Goal: Task Accomplishment & Management: Complete application form

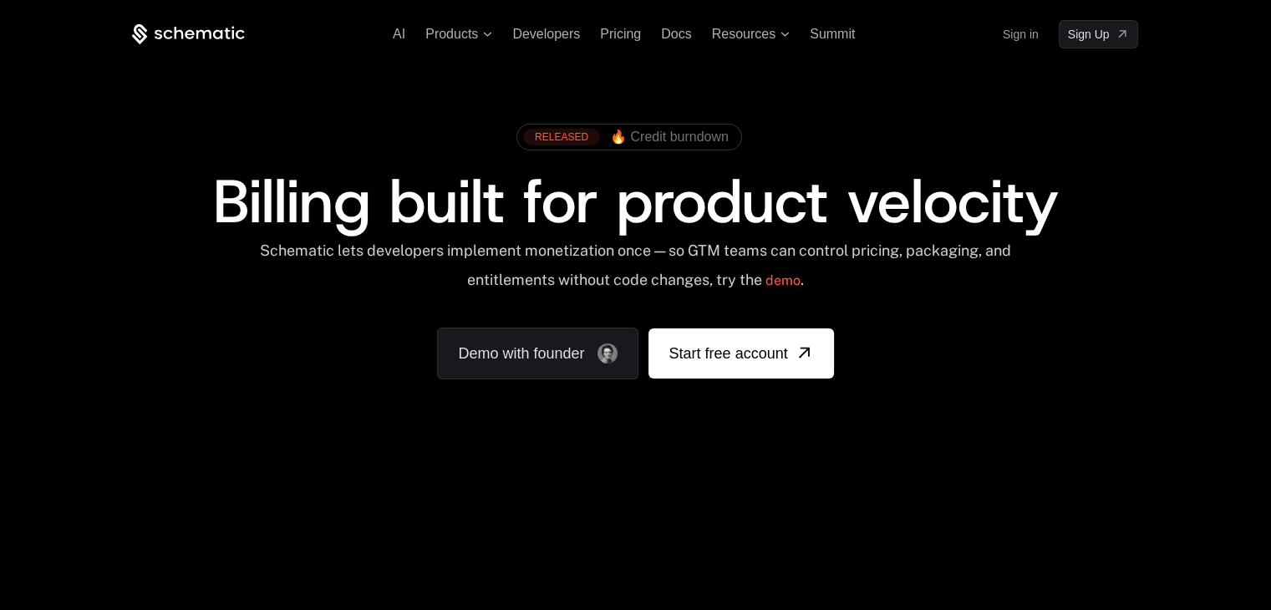
click at [1011, 46] on link "Sign in" at bounding box center [1021, 34] width 36 height 27
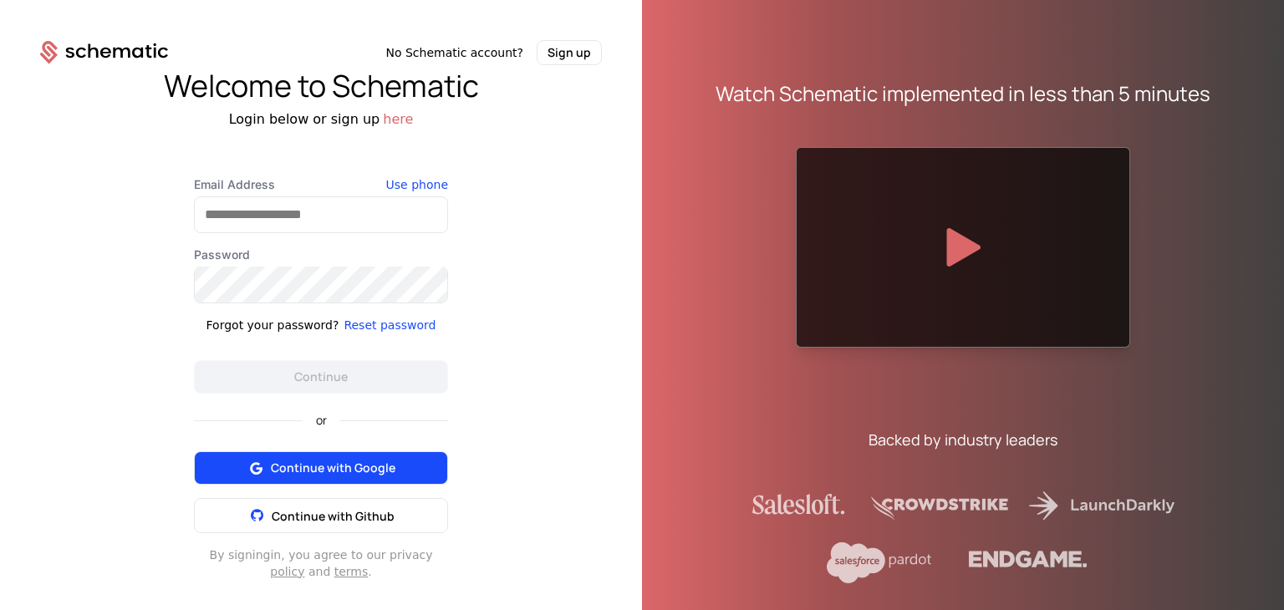
click at [308, 457] on button "Continue with Google" at bounding box center [321, 467] width 254 height 33
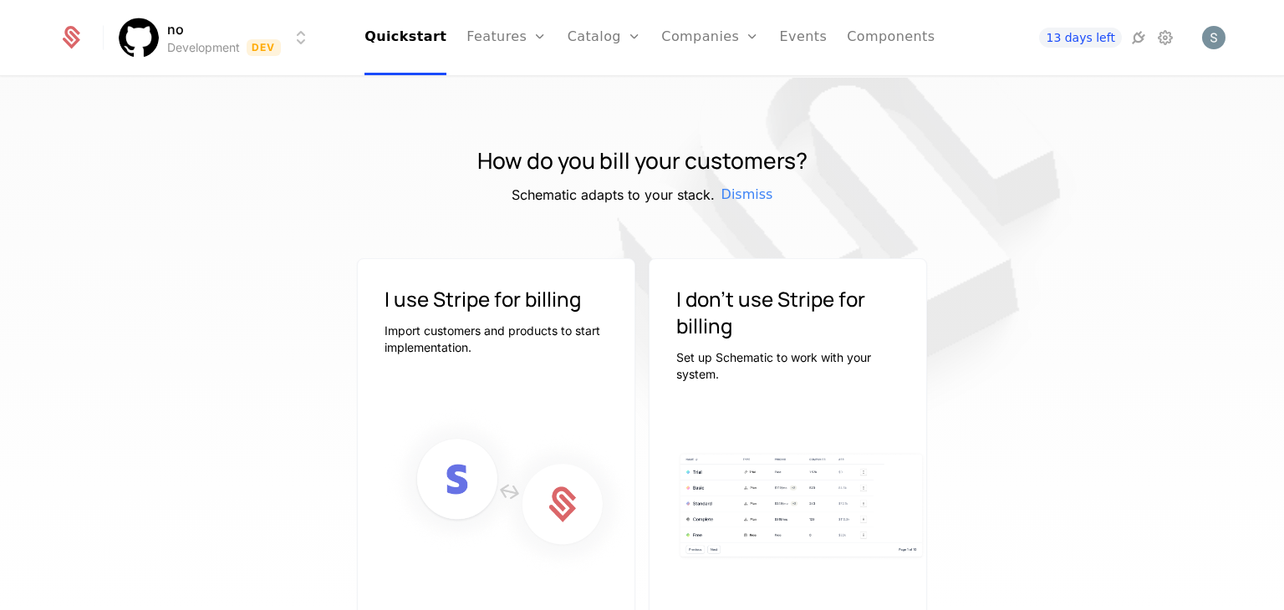
scroll to position [60, 0]
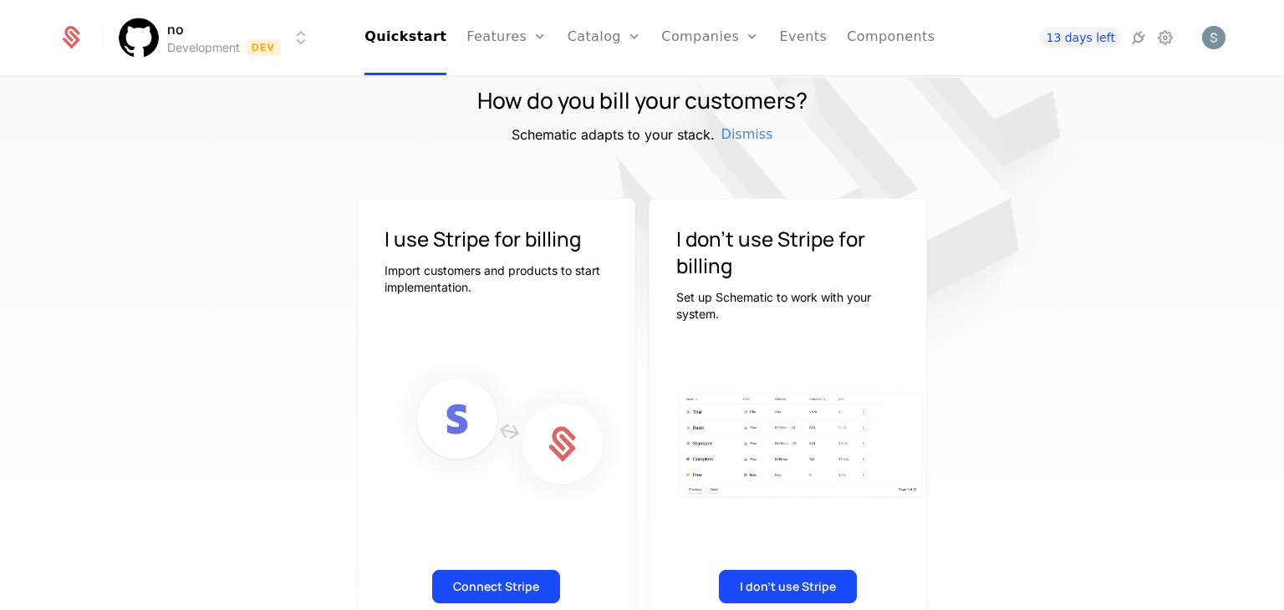
click at [675, 165] on img at bounding box center [843, 182] width 836 height 836
click at [661, 54] on link "Companies" at bounding box center [710, 37] width 98 height 75
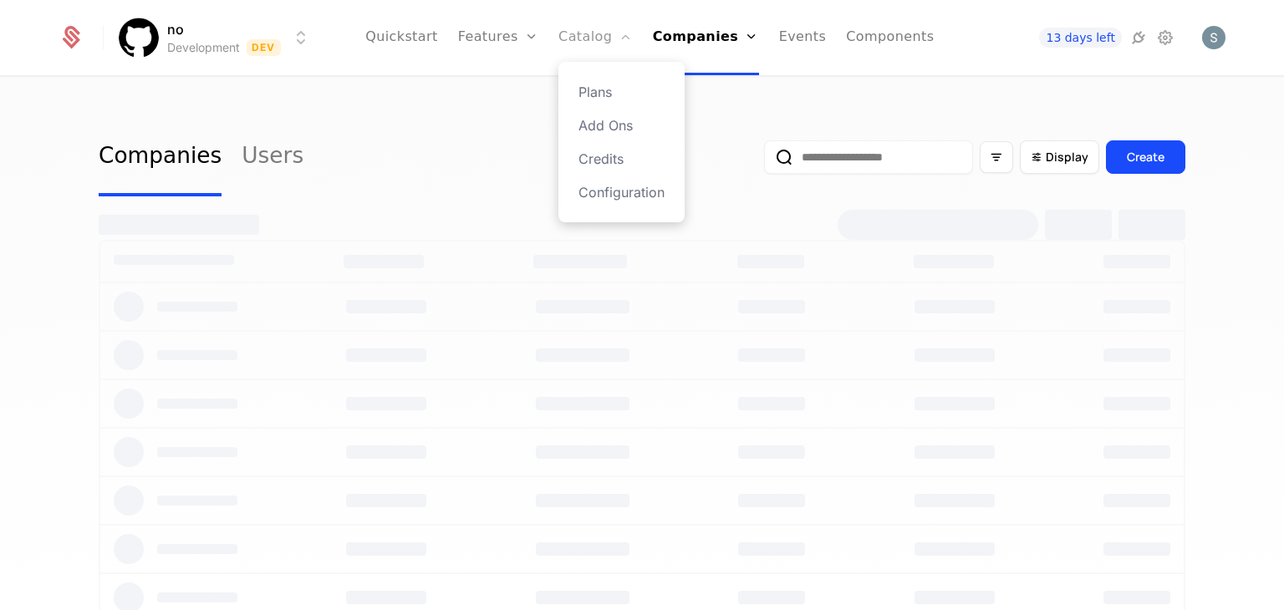
click at [571, 48] on link "Catalog" at bounding box center [595, 37] width 74 height 75
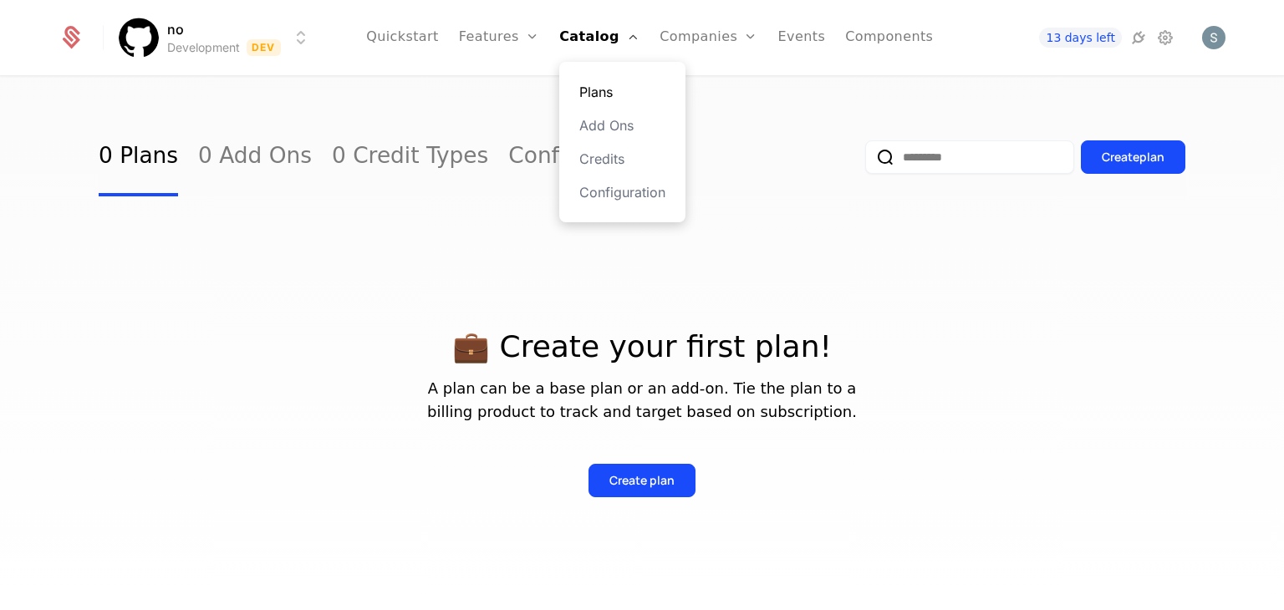
click at [602, 94] on link "Plans" at bounding box center [622, 92] width 86 height 20
click at [718, 130] on div "0 Plans 0 Add Ons 0 Credit Types Configuration Create plan" at bounding box center [642, 157] width 1086 height 79
click at [1163, 41] on icon at bounding box center [1165, 38] width 20 height 20
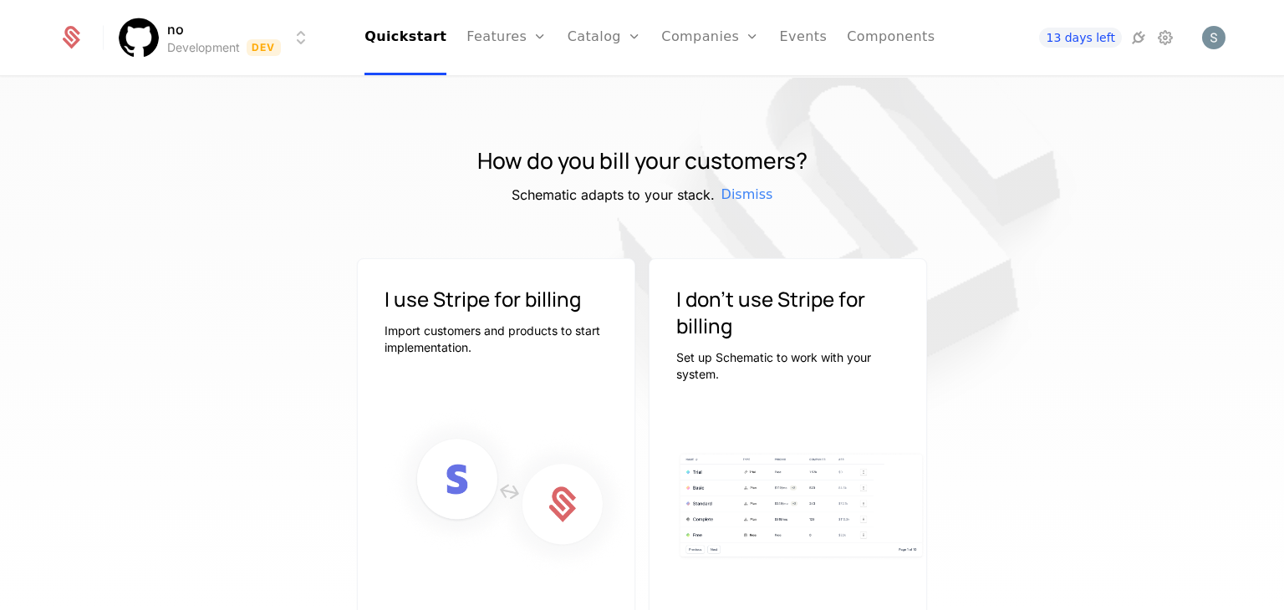
scroll to position [104, 0]
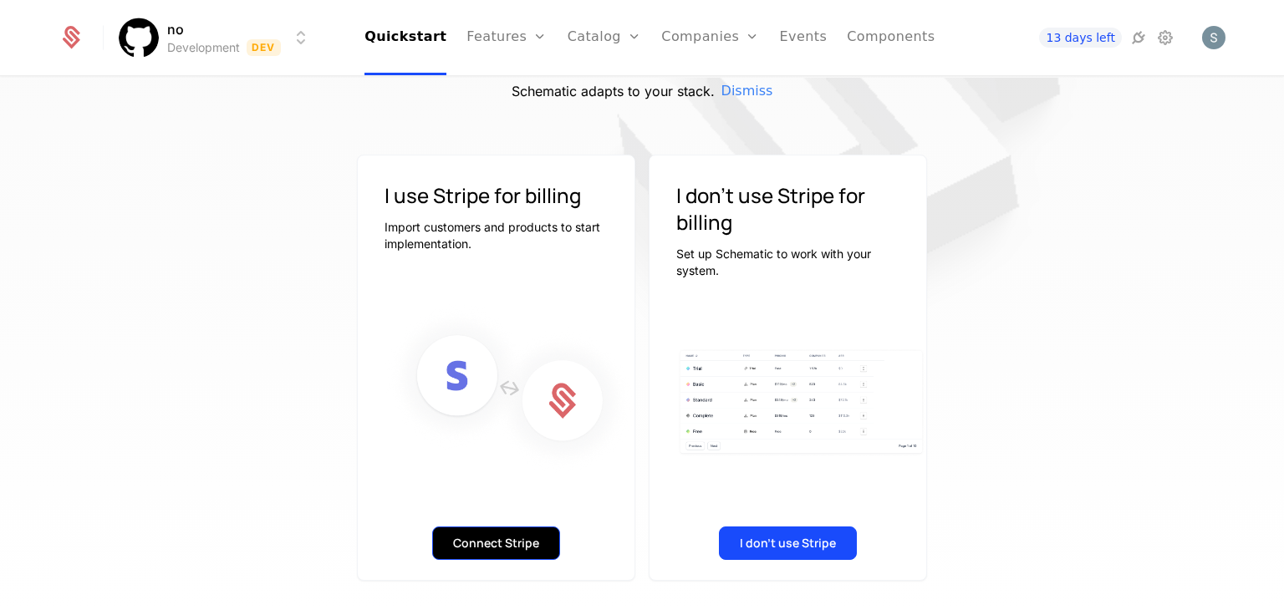
click at [443, 548] on button "Connect Stripe" at bounding box center [496, 543] width 128 height 33
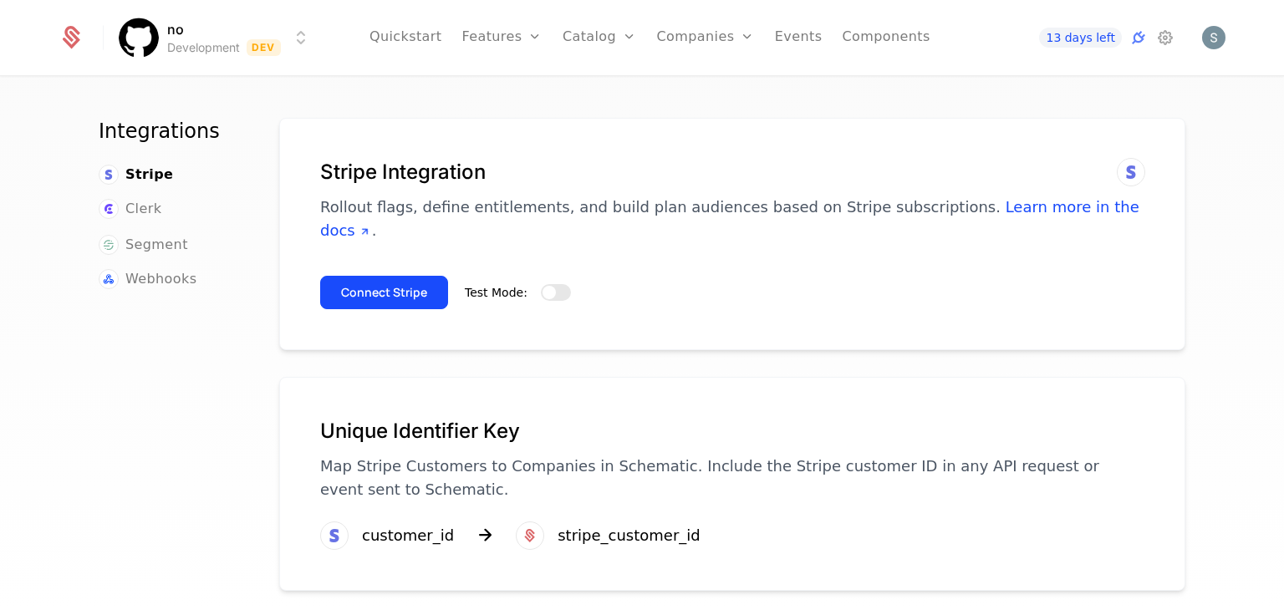
scroll to position [39, 0]
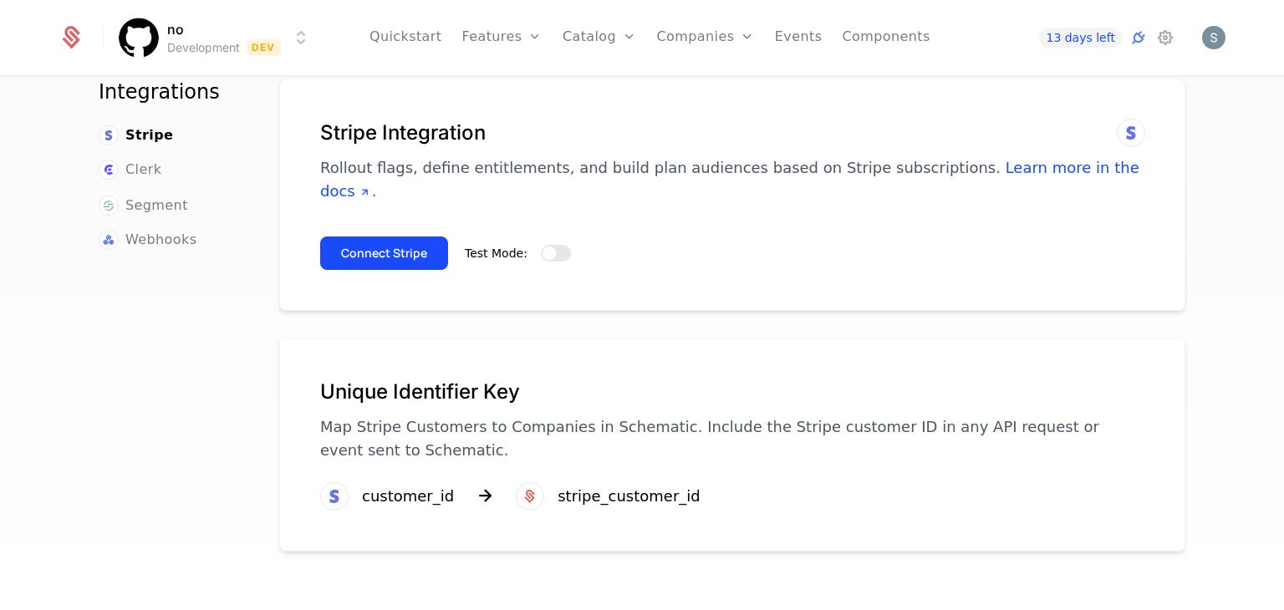
click at [699, 223] on div "Connect Stripe Test Mode:" at bounding box center [732, 246] width 824 height 47
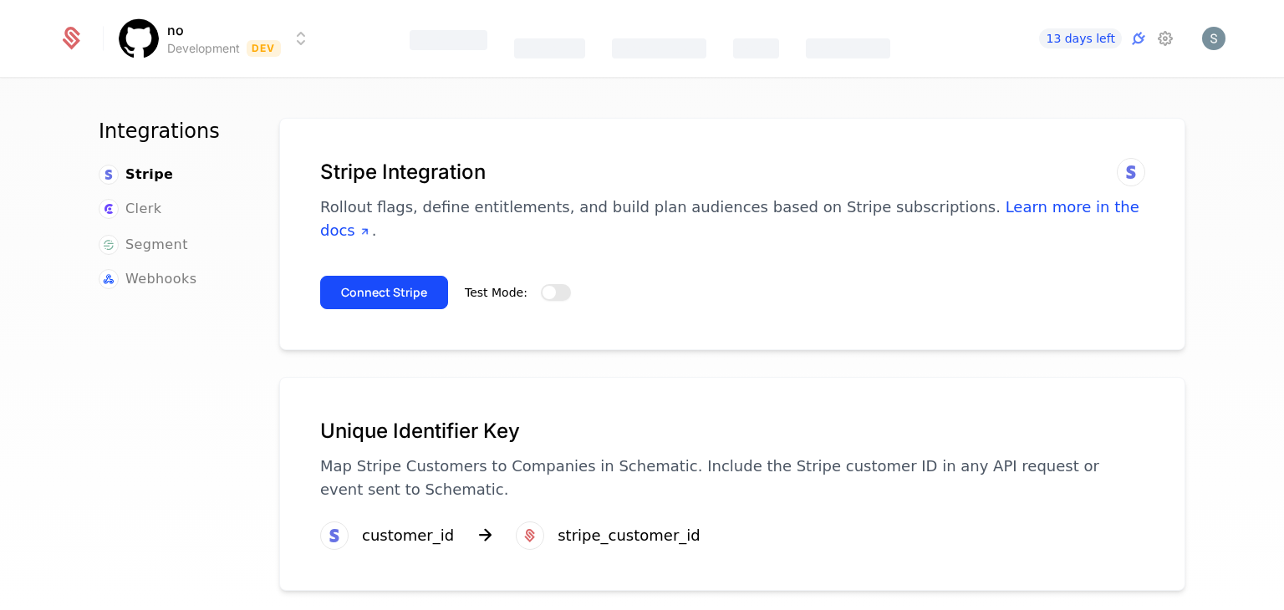
click at [548, 284] on button "Test Mode:" at bounding box center [556, 292] width 30 height 17
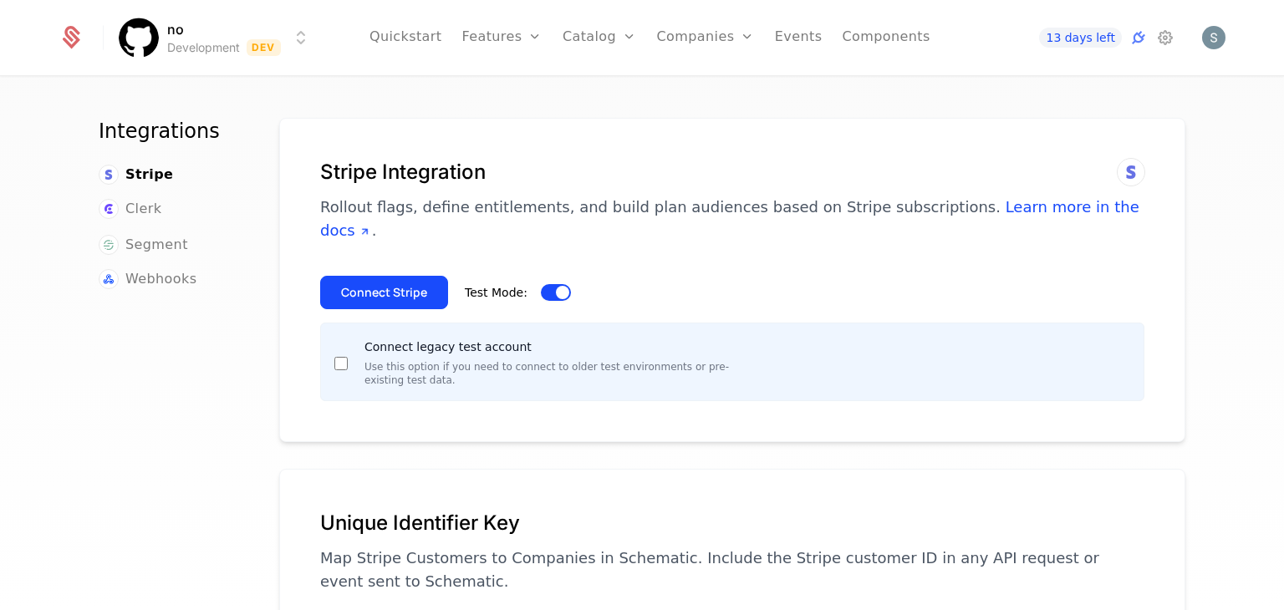
type button "false"
click at [336, 276] on button "Connect Stripe" at bounding box center [384, 292] width 128 height 33
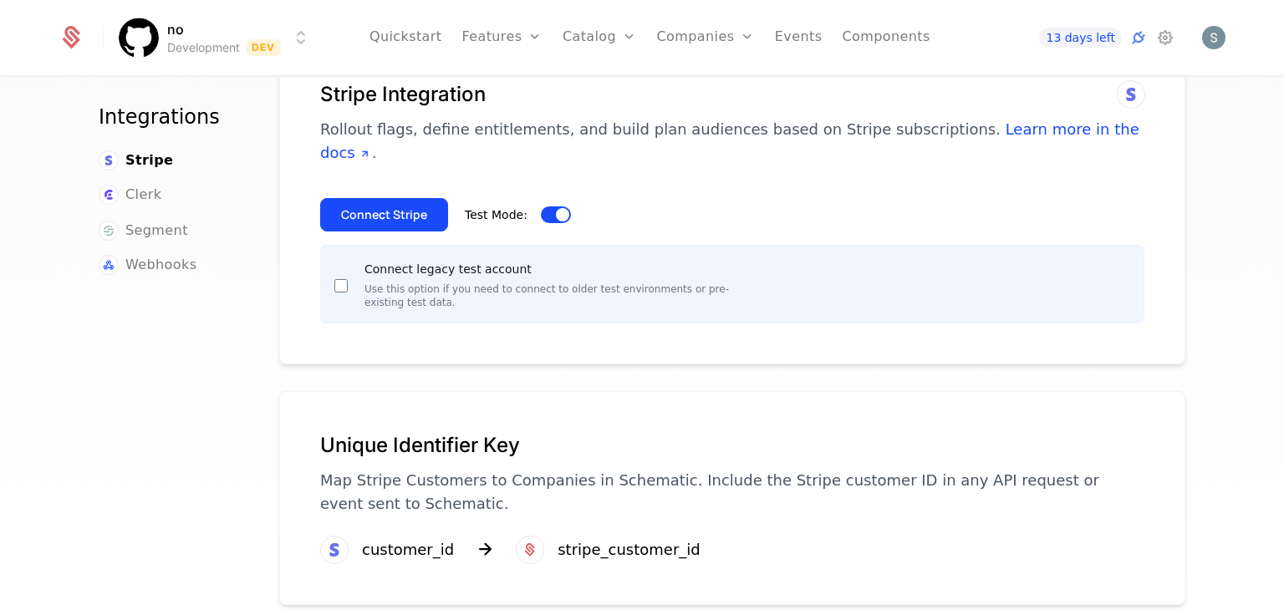
click at [430, 218] on div "Connect Stripe Test Mode: Connect legacy test account Use this option if you ne…" at bounding box center [732, 254] width 824 height 139
click at [419, 209] on div "Connect Stripe Test Mode: Connect legacy test account Use this option if you ne…" at bounding box center [732, 254] width 824 height 139
click at [400, 198] on button "Connect Stripe" at bounding box center [384, 214] width 128 height 33
click at [725, 48] on link "Companies" at bounding box center [706, 37] width 98 height 75
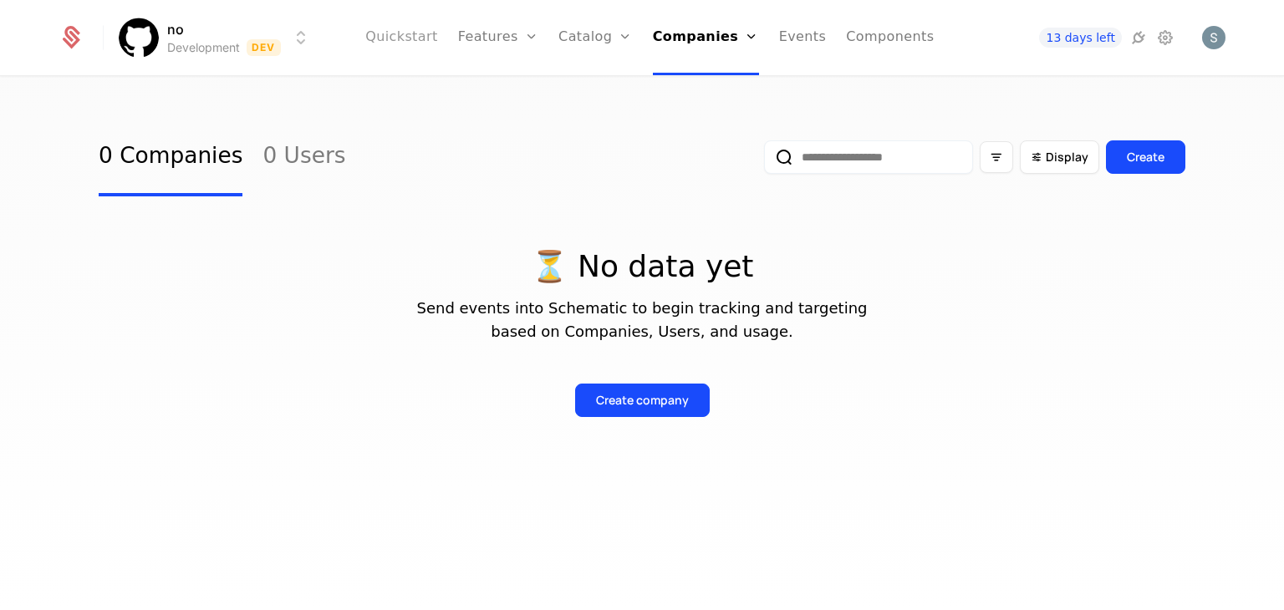
click at [427, 44] on link "Quickstart" at bounding box center [401, 37] width 73 height 75
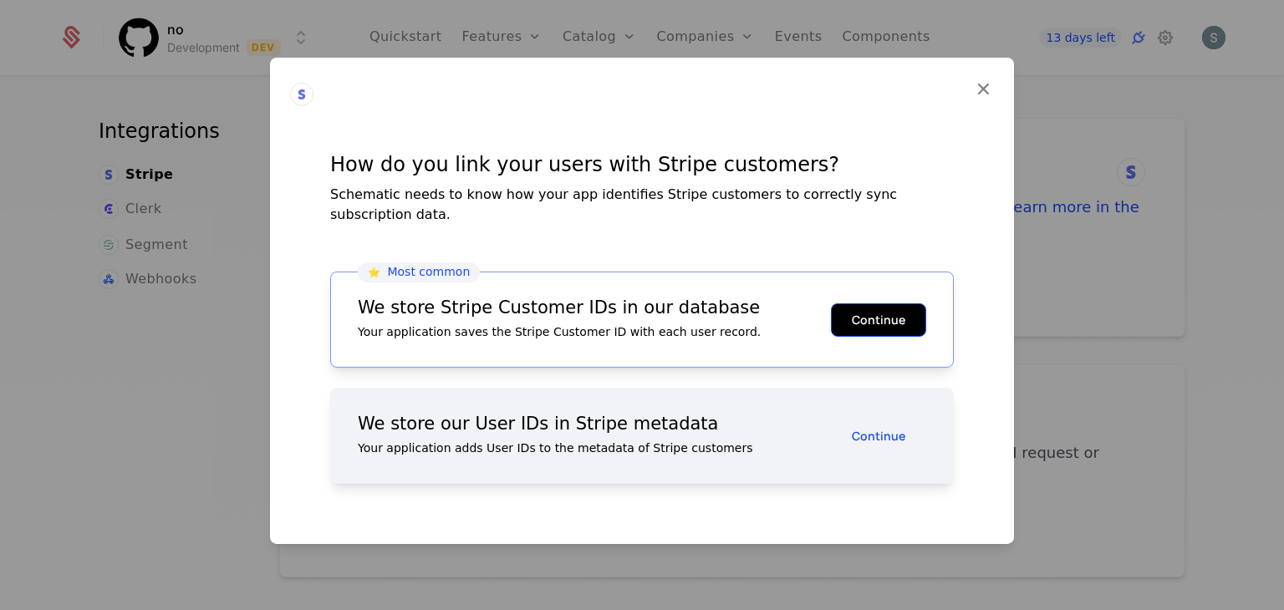
click at [862, 309] on button "Continue" at bounding box center [878, 319] width 95 height 33
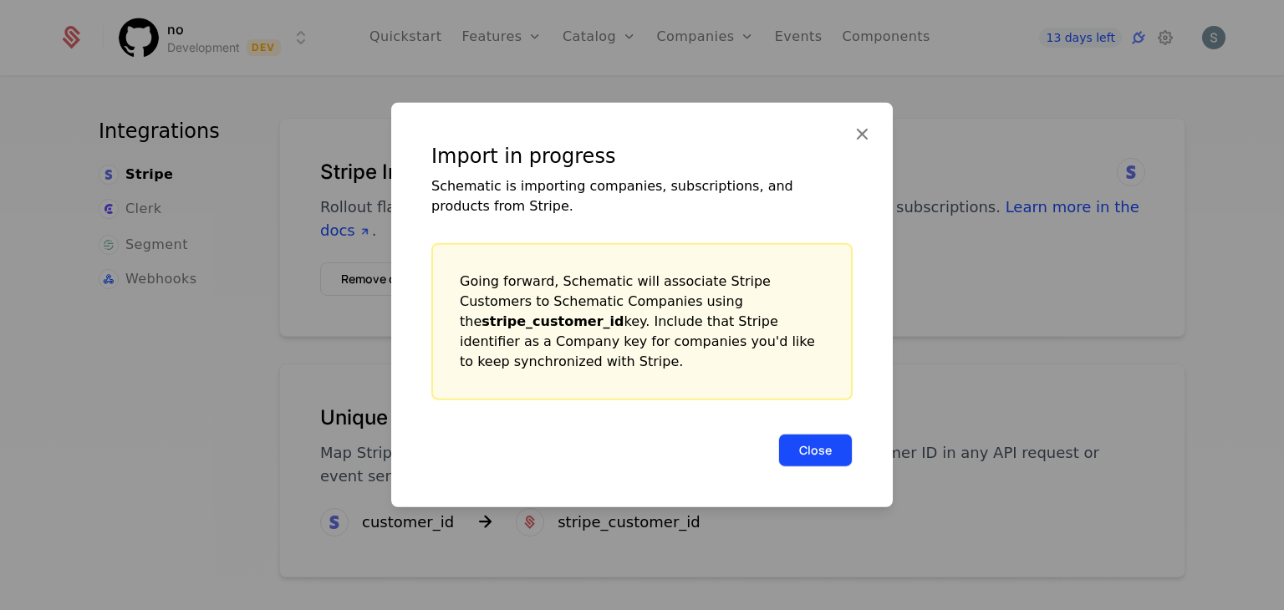
click at [796, 434] on button "Close" at bounding box center [815, 450] width 74 height 33
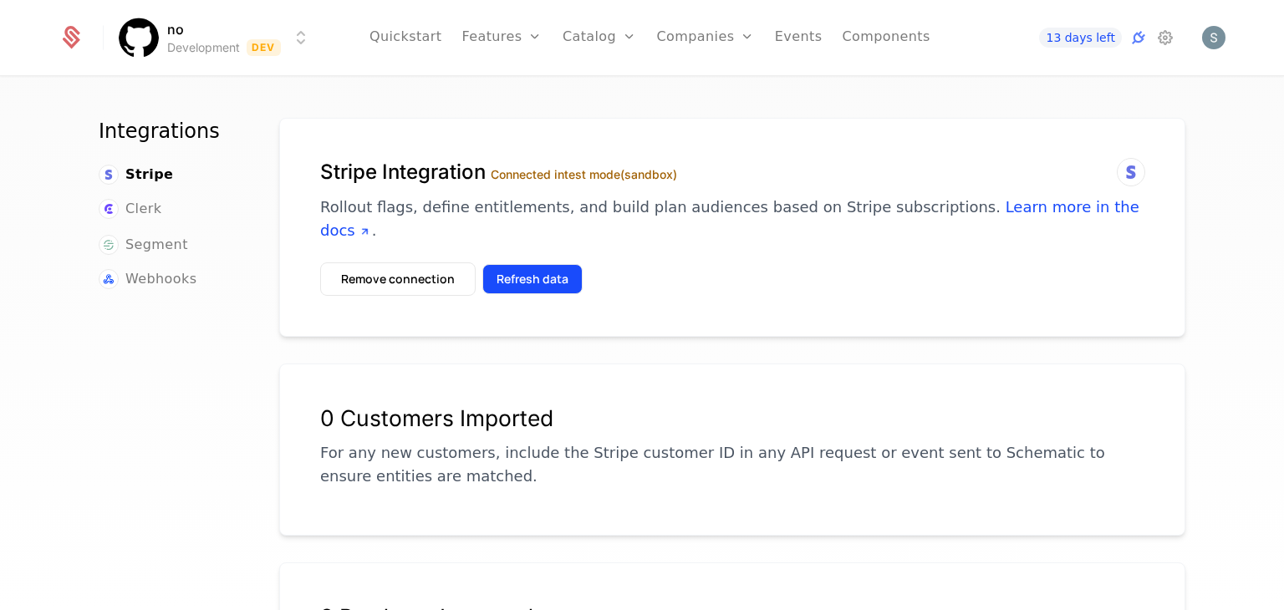
click at [516, 264] on button "Refresh data" at bounding box center [532, 279] width 100 height 30
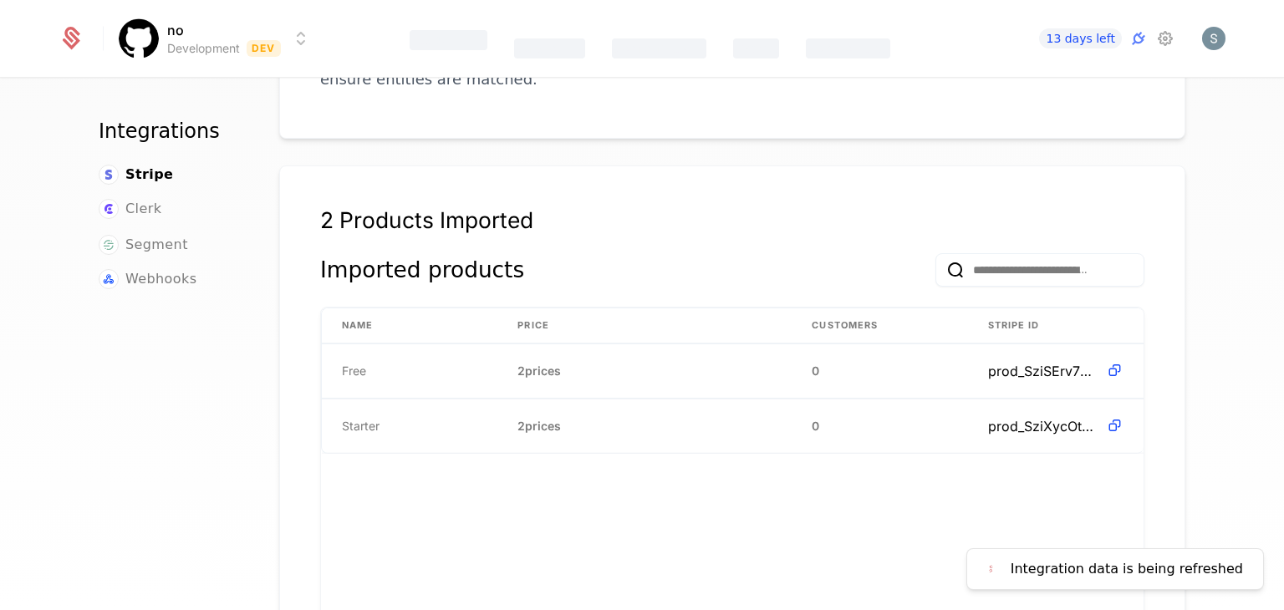
scroll to position [440, 0]
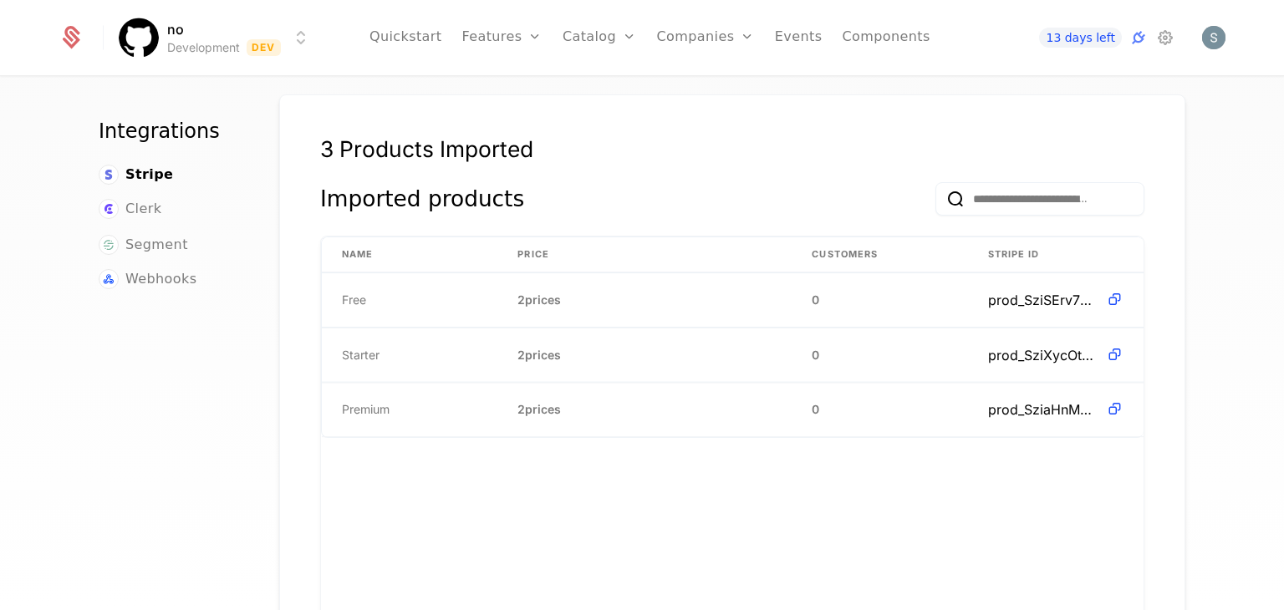
scroll to position [470, 0]
click at [603, 99] on link "Plans" at bounding box center [626, 92] width 86 height 20
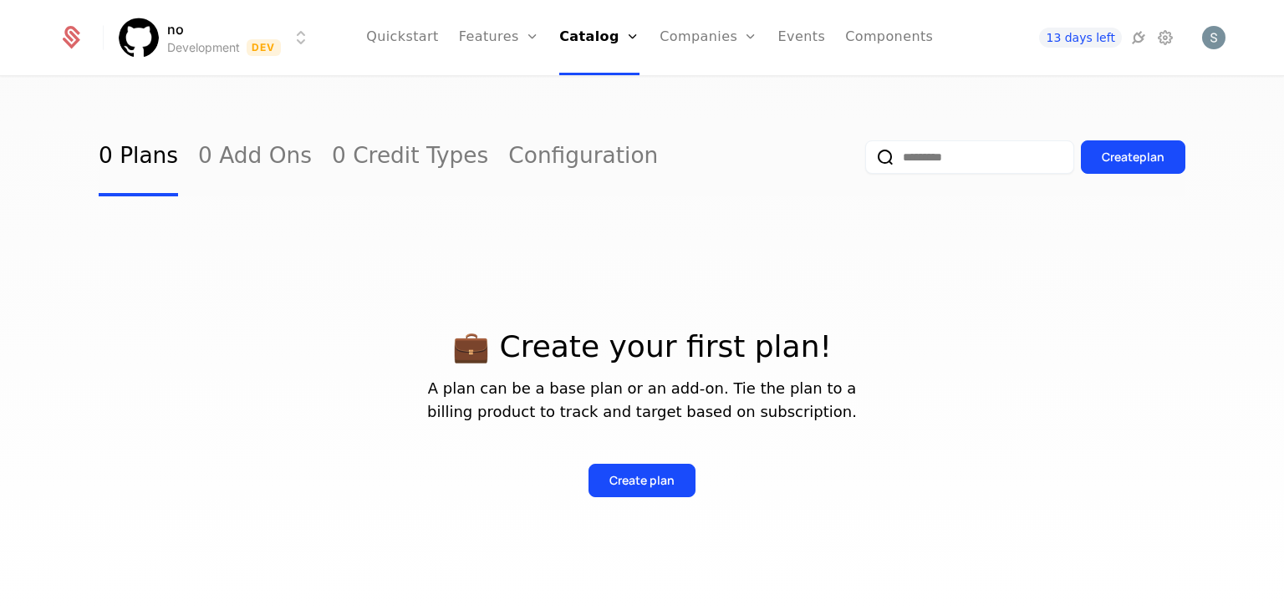
scroll to position [64, 0]
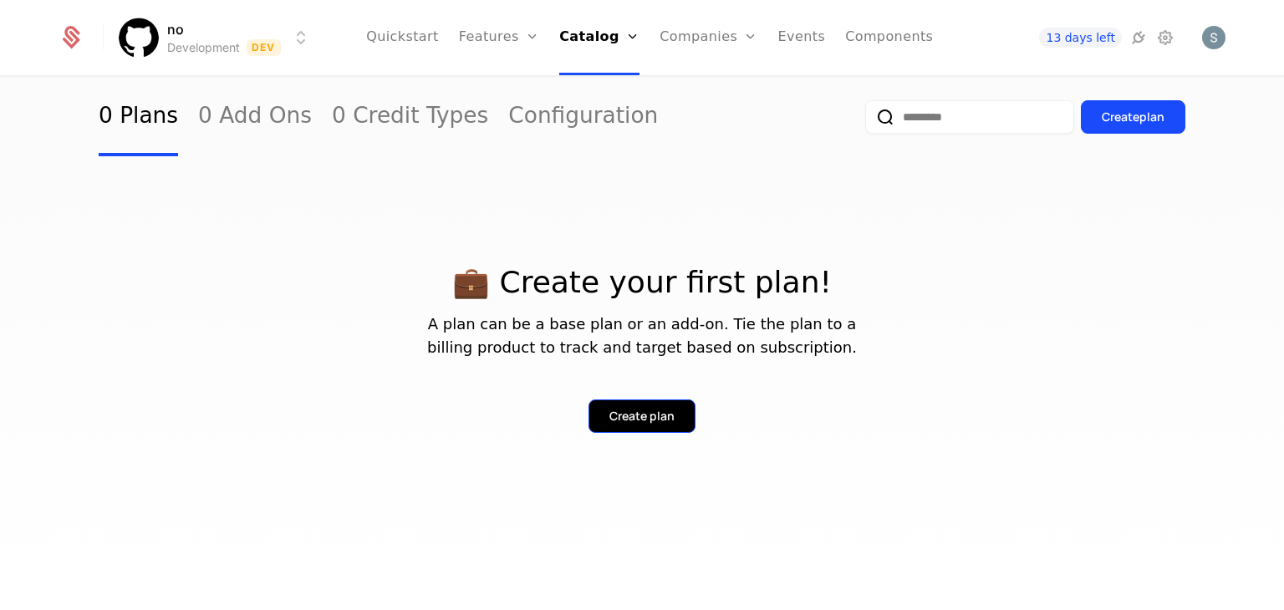
click at [622, 425] on button "Create plan" at bounding box center [641, 415] width 107 height 33
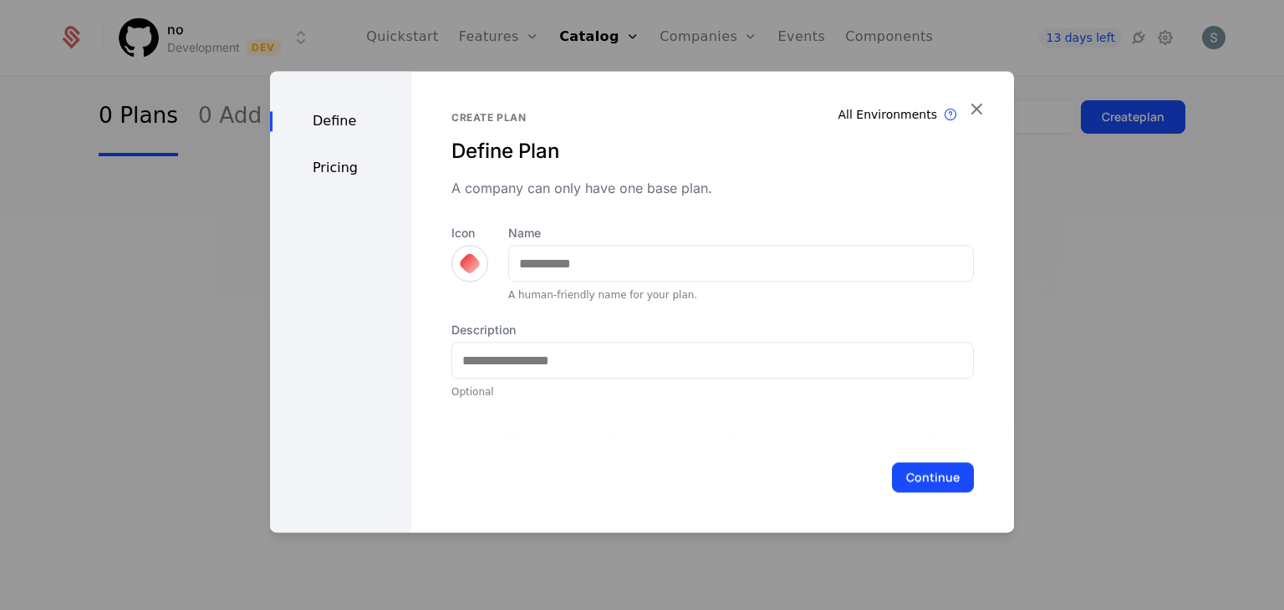
click at [463, 252] on div at bounding box center [469, 263] width 37 height 37
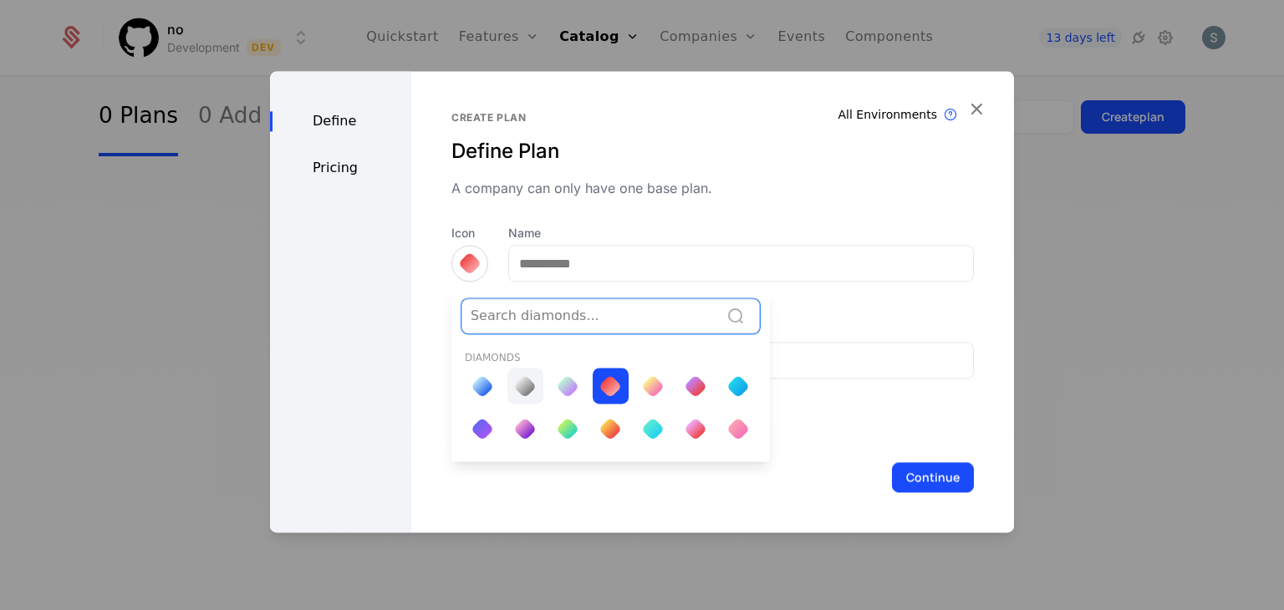
click at [526, 375] on div at bounding box center [525, 386] width 36 height 36
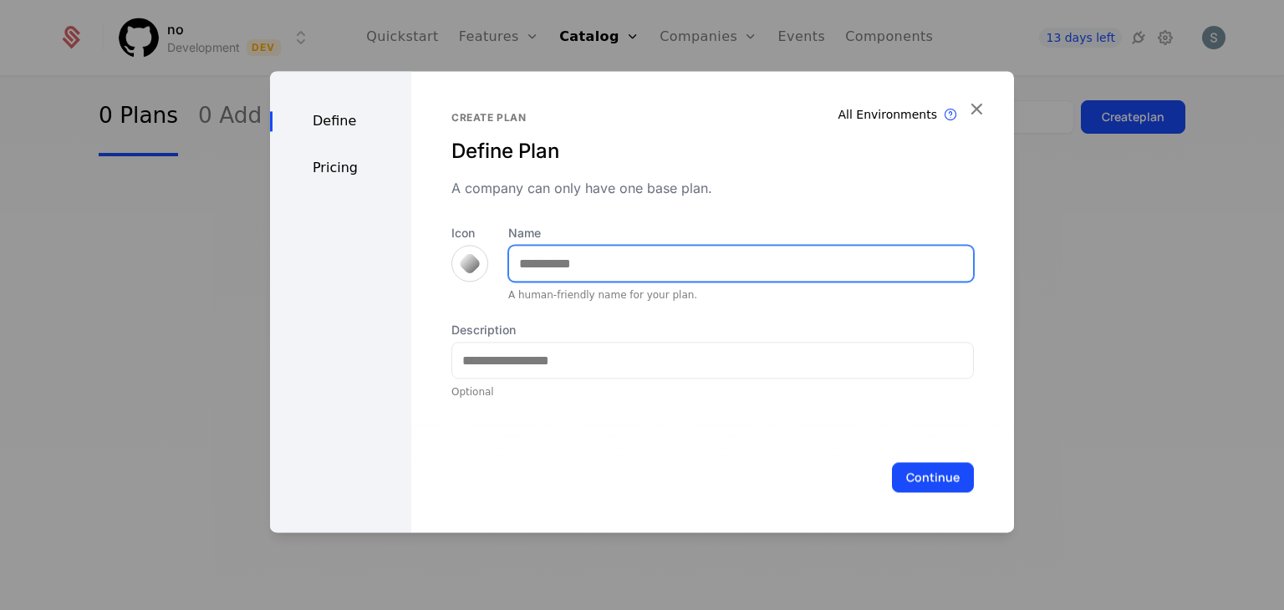
click at [523, 257] on input "Name" at bounding box center [741, 263] width 464 height 35
type input "****"
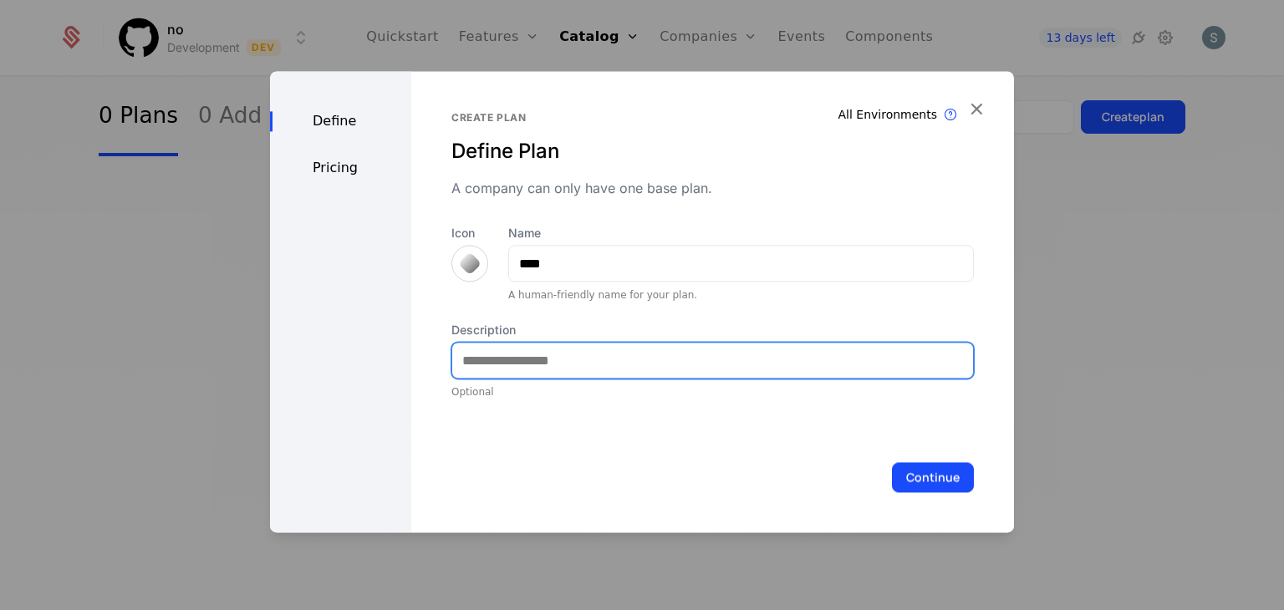
click at [525, 356] on input "Description" at bounding box center [712, 360] width 521 height 35
type input "**********"
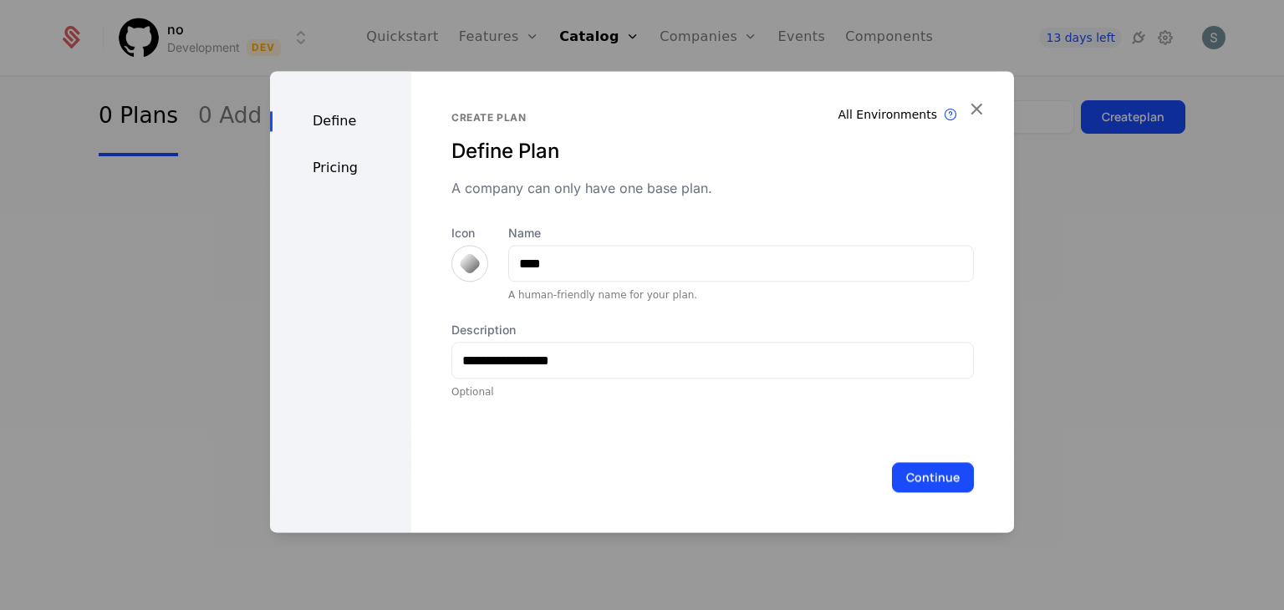
click at [802, 282] on div "****" at bounding box center [741, 263] width 466 height 37
click at [933, 479] on button "Continue" at bounding box center [933, 477] width 82 height 30
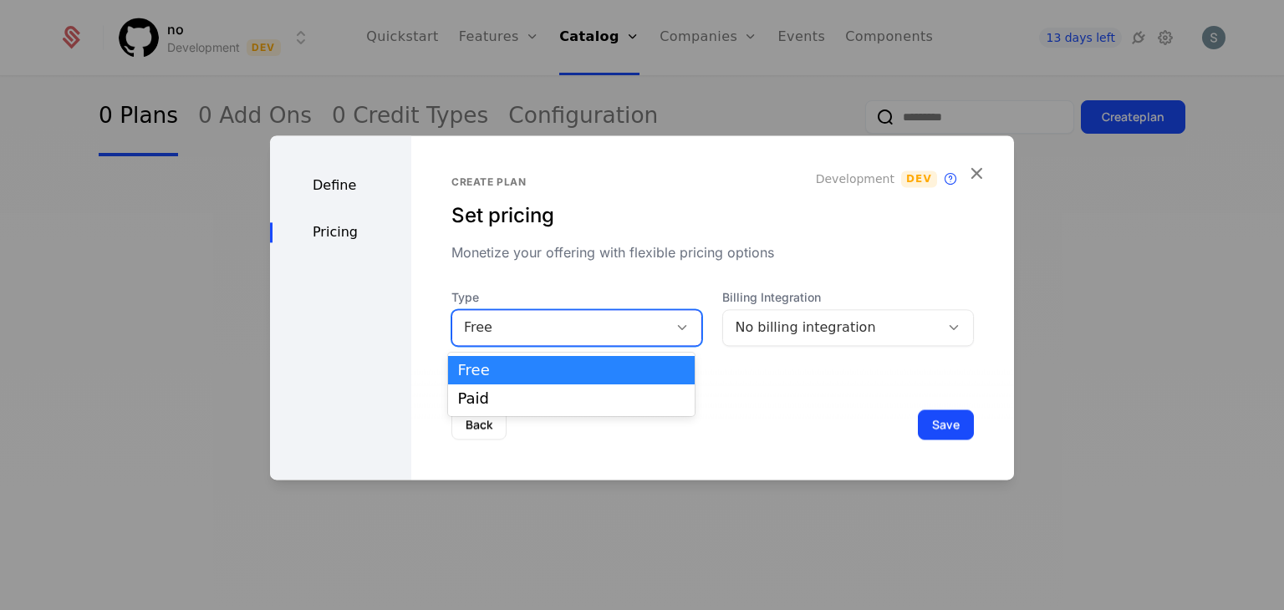
click at [598, 333] on div "Free" at bounding box center [560, 328] width 193 height 20
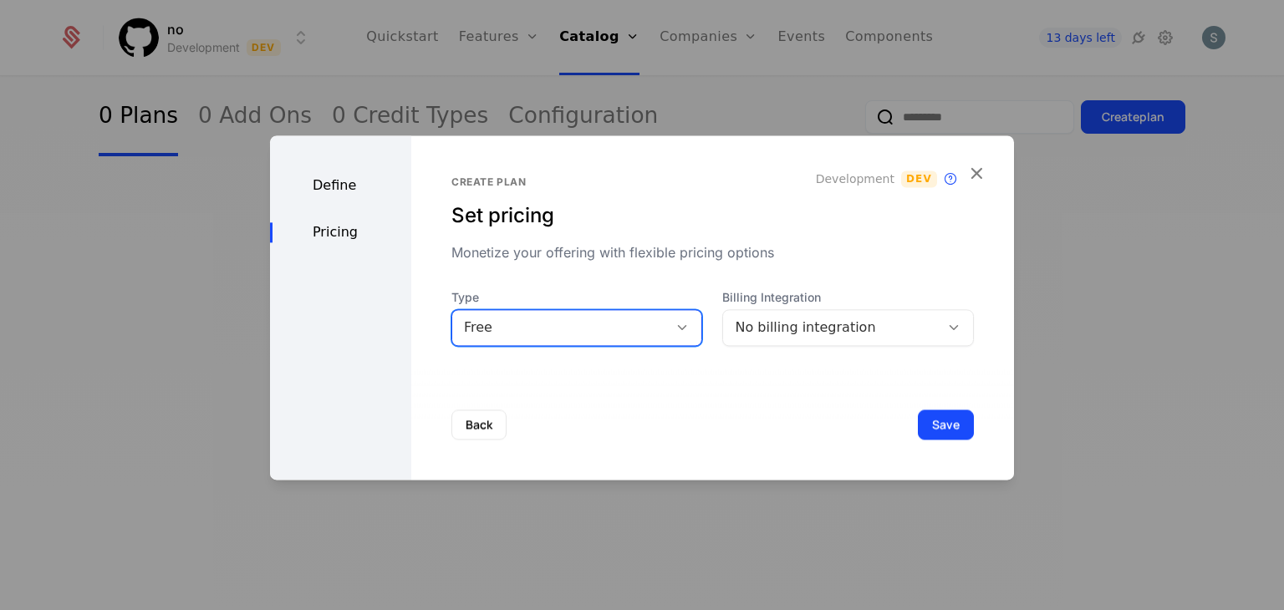
click at [598, 333] on div "Free" at bounding box center [560, 328] width 193 height 20
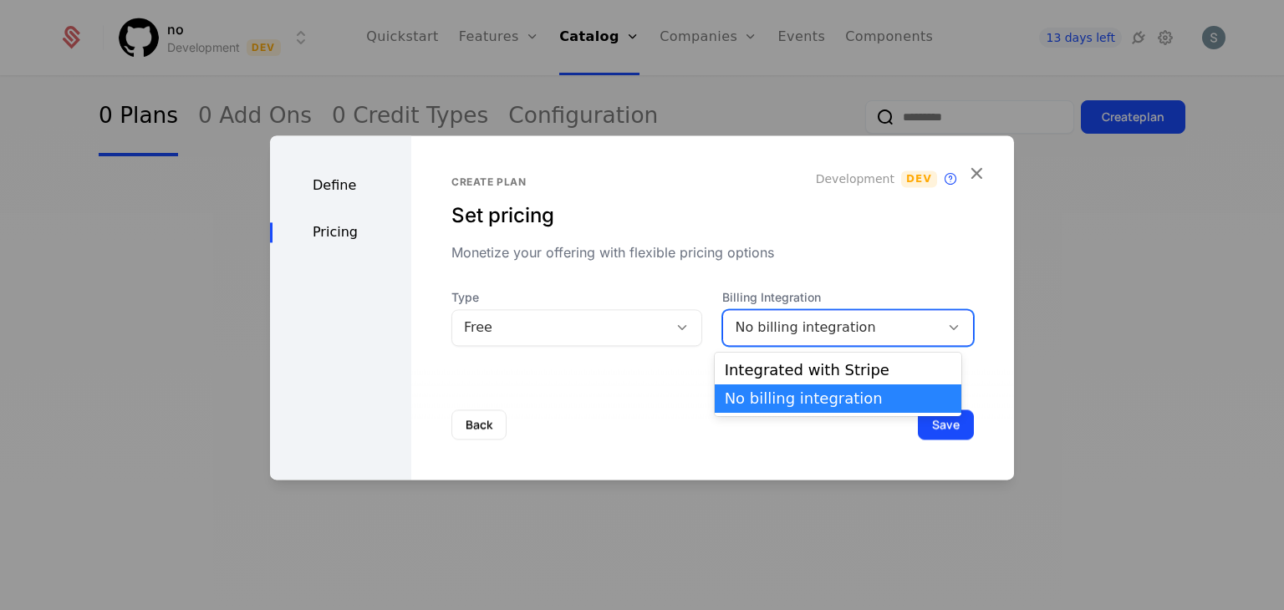
drag, startPoint x: 730, startPoint y: 345, endPoint x: 740, endPoint y: 335, distance: 14.2
click at [740, 335] on div "No billing integration" at bounding box center [848, 327] width 252 height 37
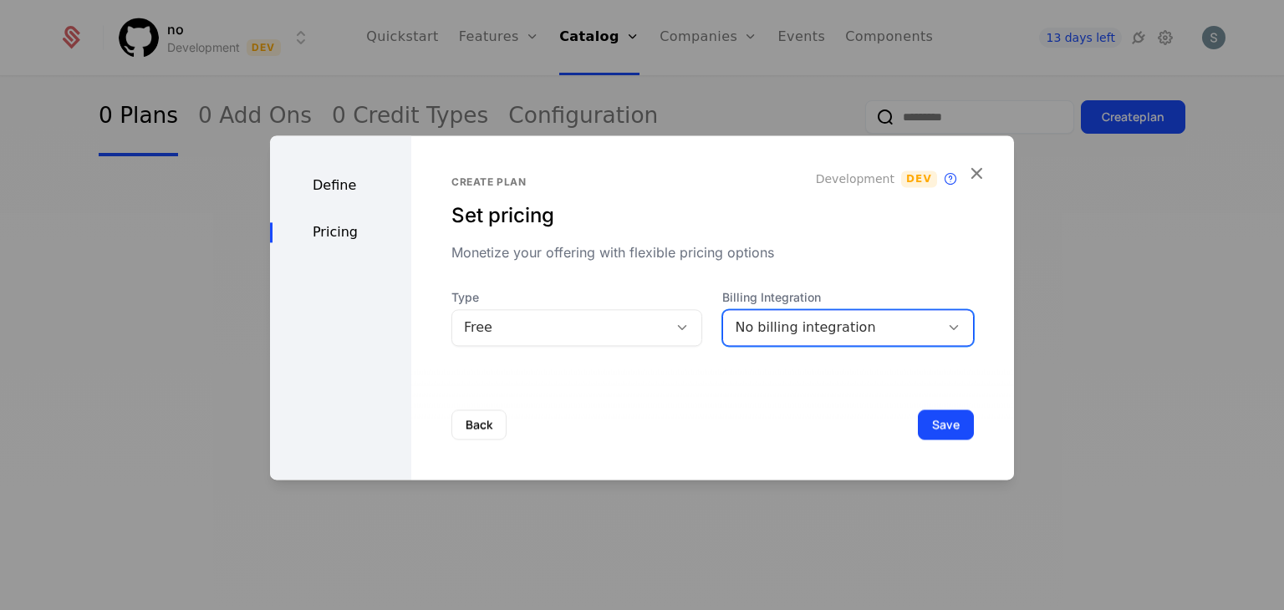
click at [740, 335] on div "No billing integration" at bounding box center [831, 328] width 193 height 20
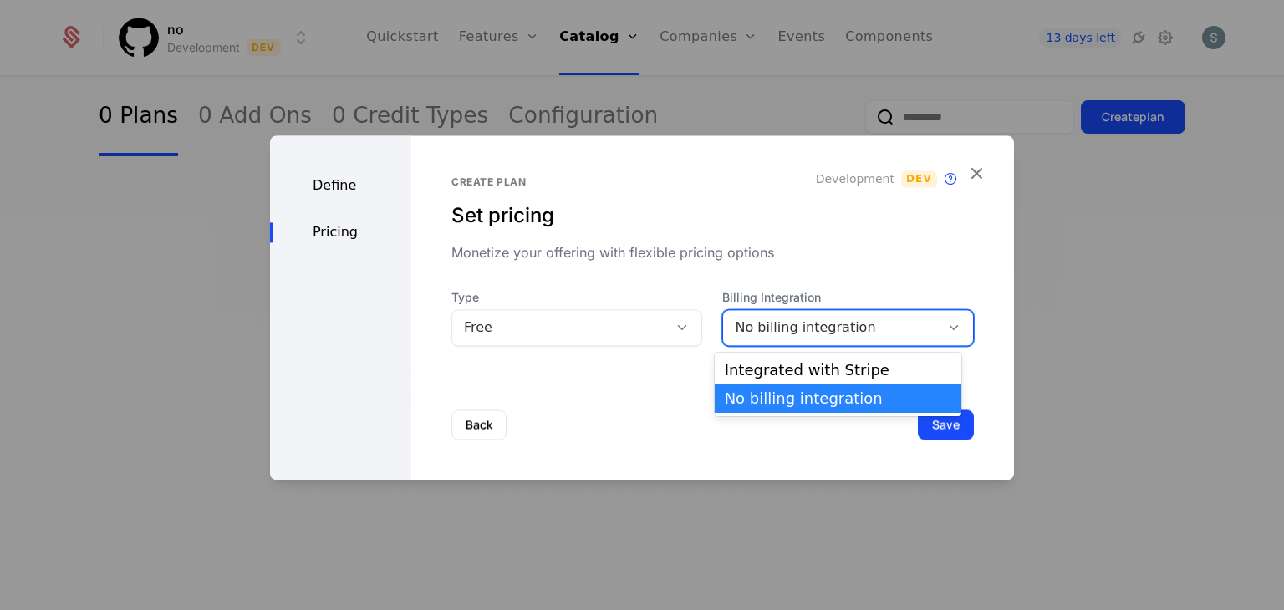
click at [740, 335] on div "No billing integration" at bounding box center [831, 328] width 193 height 20
click at [781, 318] on div "No billing integration" at bounding box center [831, 328] width 193 height 20
click at [776, 368] on div "Integrated with Stripe" at bounding box center [838, 370] width 226 height 15
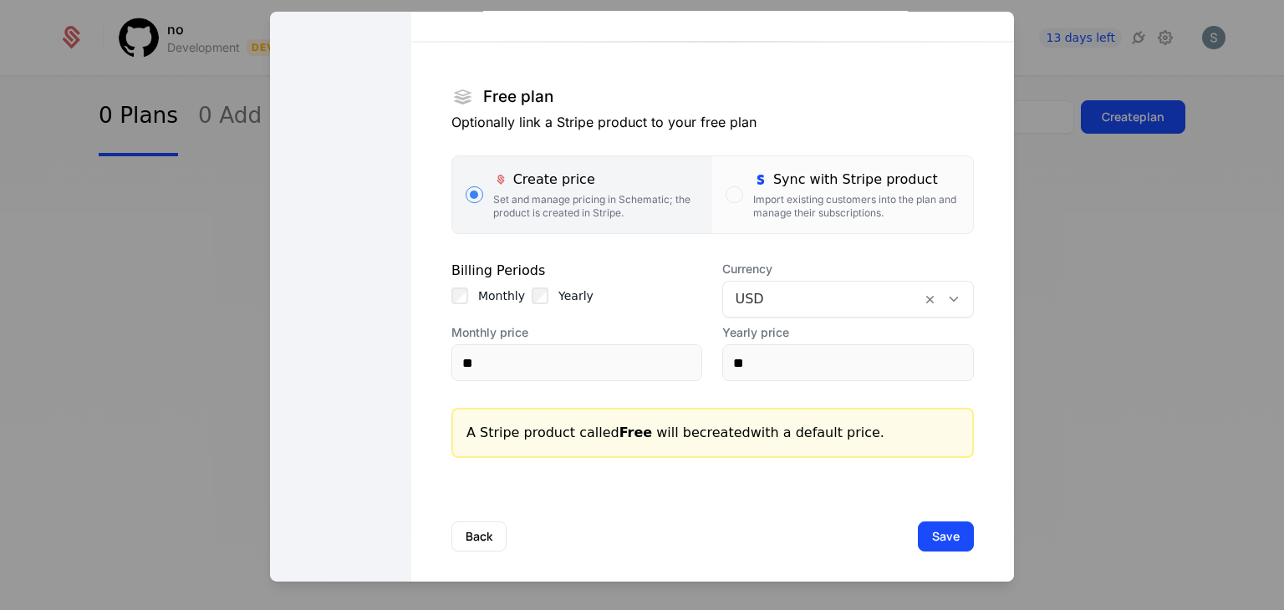
scroll to position [214, 0]
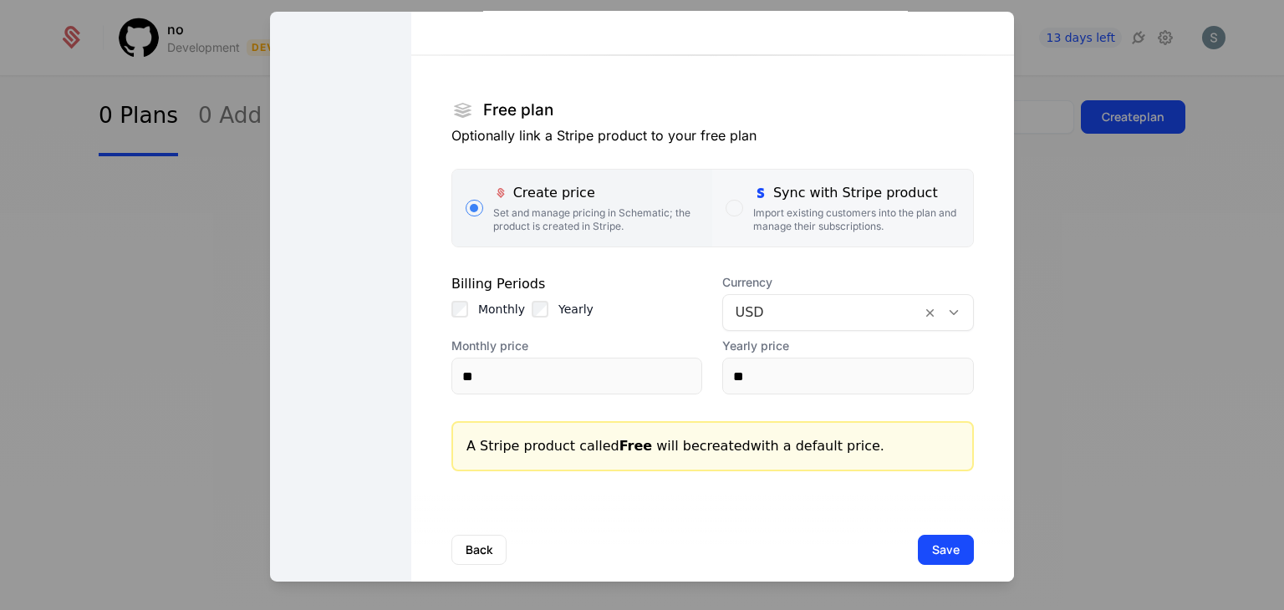
click at [797, 232] on div "Import existing customers into the plan and manage their subscriptions." at bounding box center [856, 219] width 206 height 27
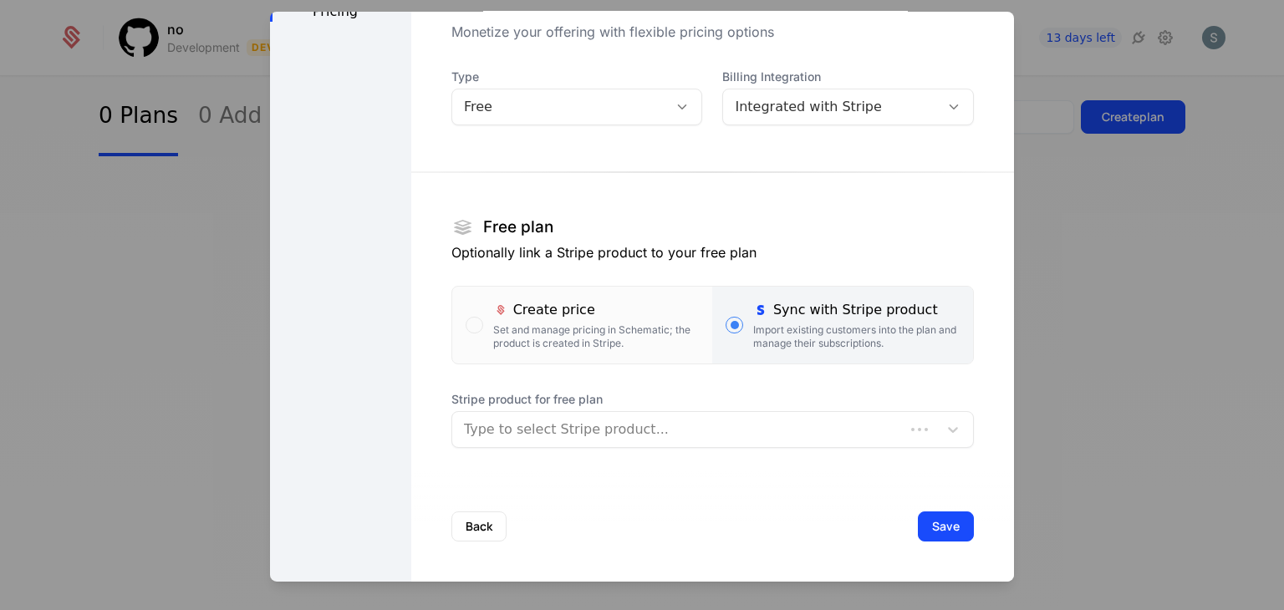
scroll to position [97, 0]
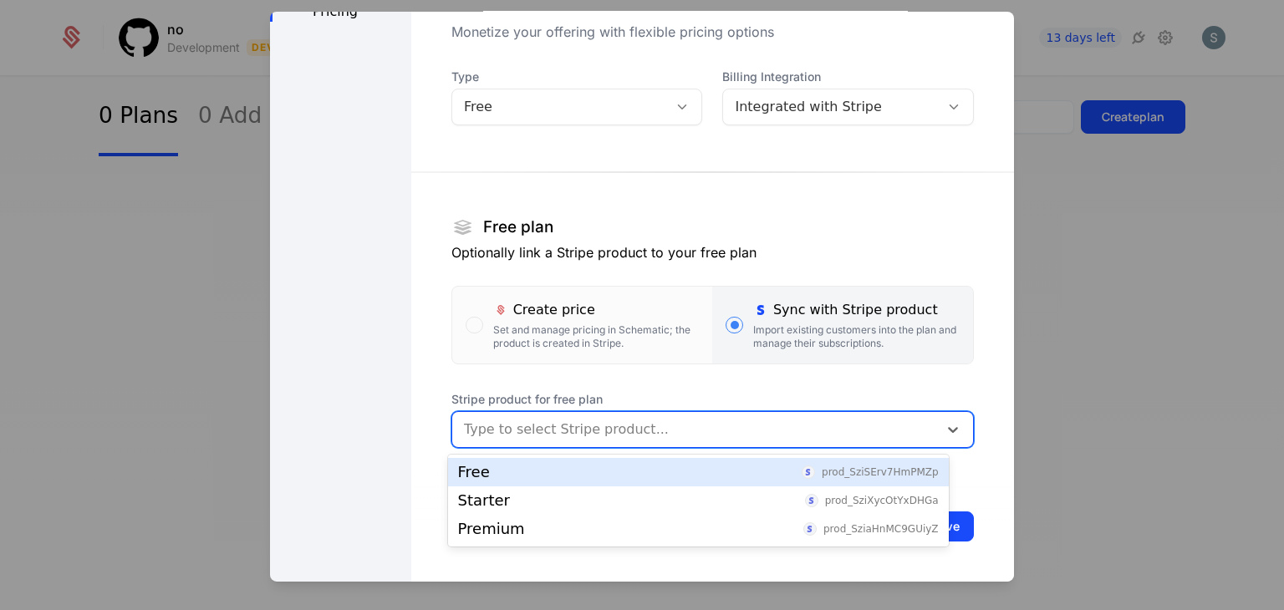
click at [695, 429] on div at bounding box center [695, 429] width 462 height 23
click at [682, 470] on div "Free prod_SziSErv7HmPMZp" at bounding box center [698, 472] width 481 height 15
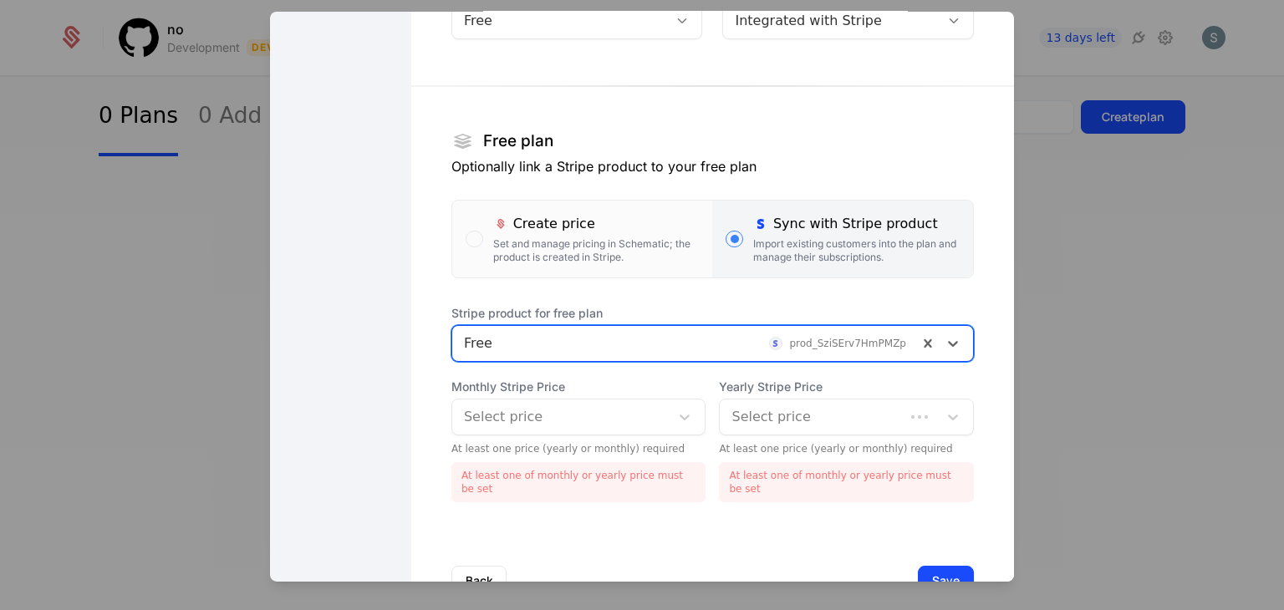
scroll to position [196, 0]
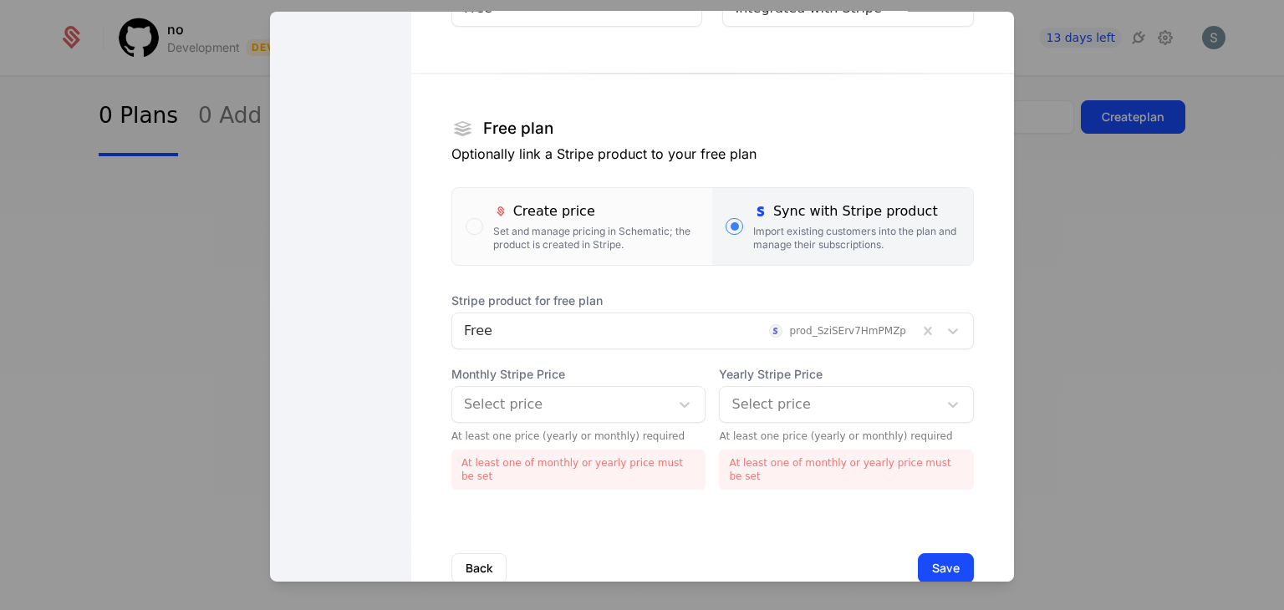
click at [485, 425] on div "Monthly Stripe Price Select price At least one price (yearly or monthly) requir…" at bounding box center [578, 428] width 255 height 124
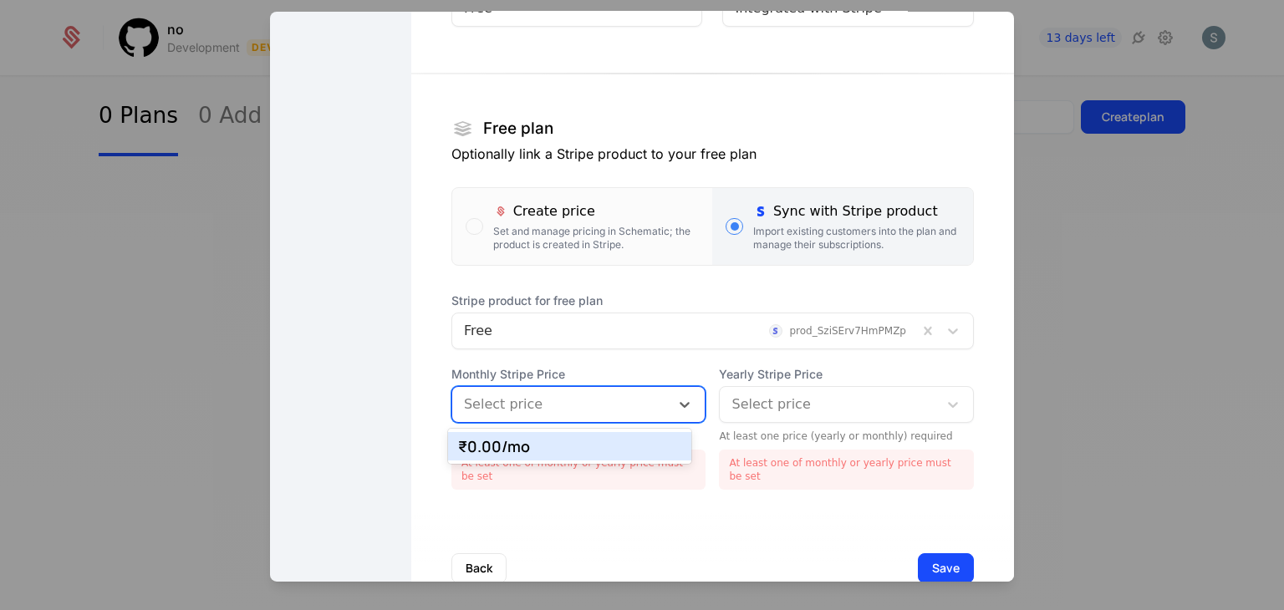
click at [491, 411] on div at bounding box center [561, 404] width 195 height 23
click at [492, 442] on div "₹0.00 /mo" at bounding box center [570, 446] width 224 height 15
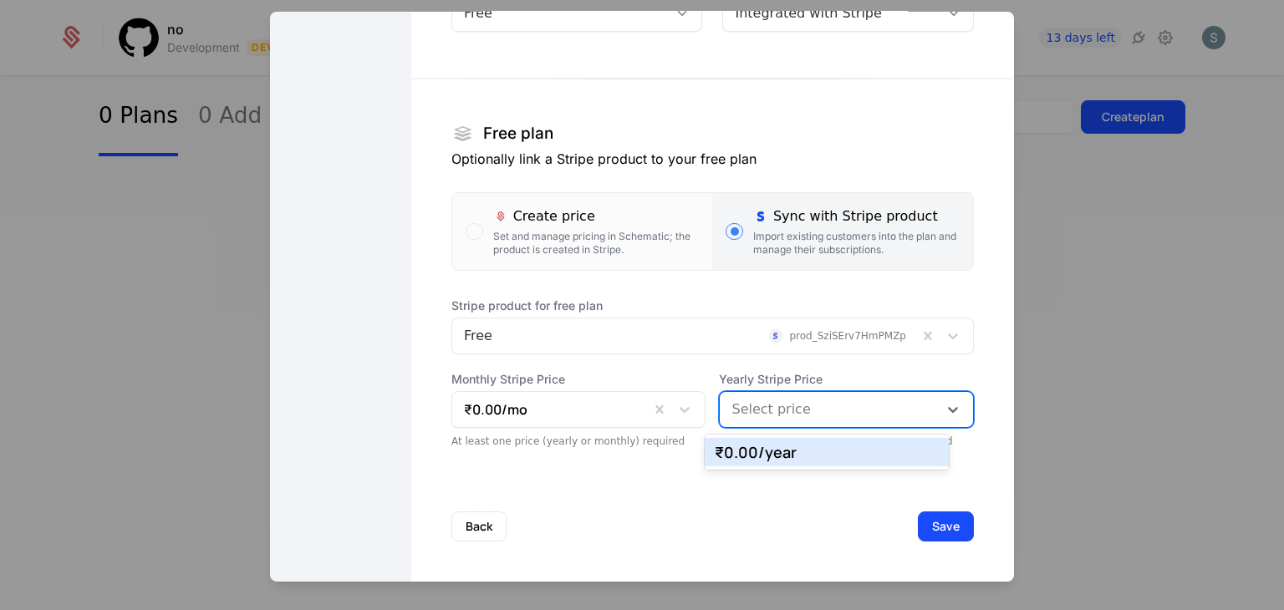
click at [731, 405] on input "text" at bounding box center [733, 409] width 4 height 20
click at [738, 450] on div "₹0.00 /year" at bounding box center [827, 452] width 224 height 15
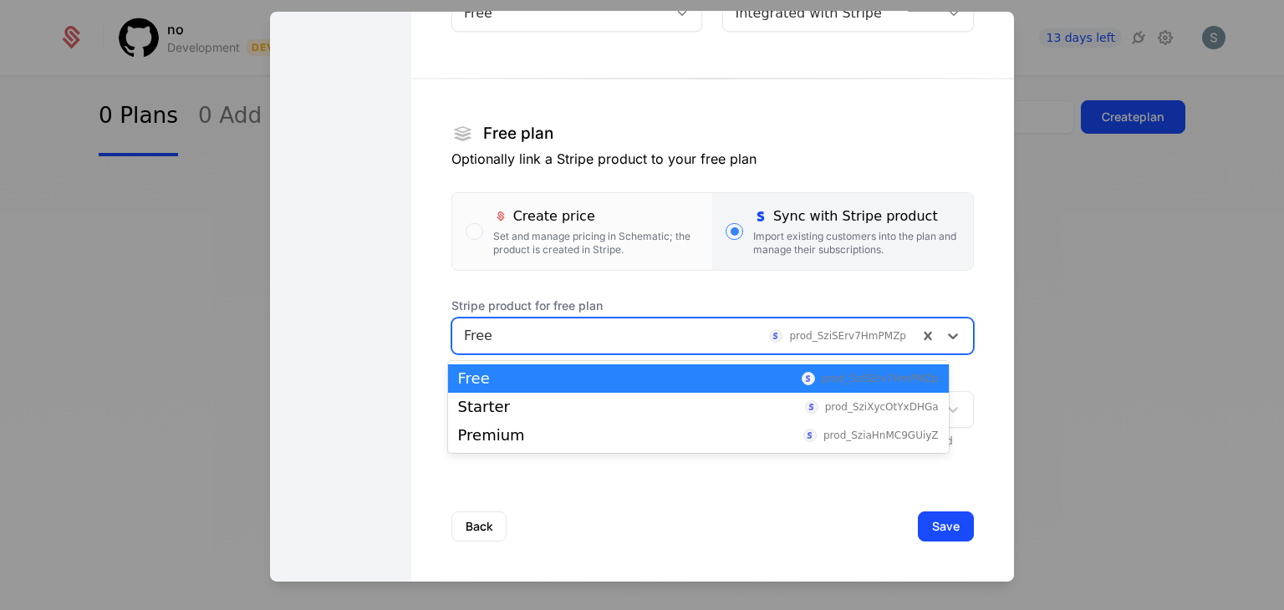
click at [816, 352] on div "Free prod_SziSErv7HmPMZp" at bounding box center [712, 336] width 522 height 37
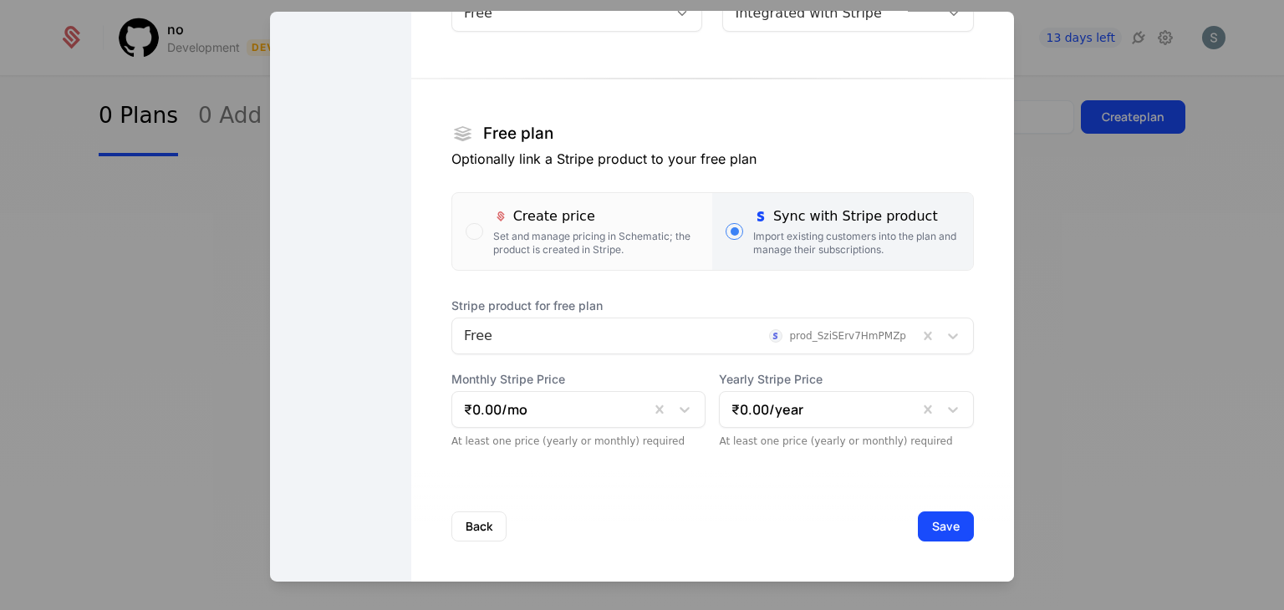
click at [846, 466] on div "Create plan Set pricing Monetize your offering with flexible pricing options De…" at bounding box center [712, 201] width 603 height 761
click at [918, 525] on button "Save" at bounding box center [946, 526] width 56 height 30
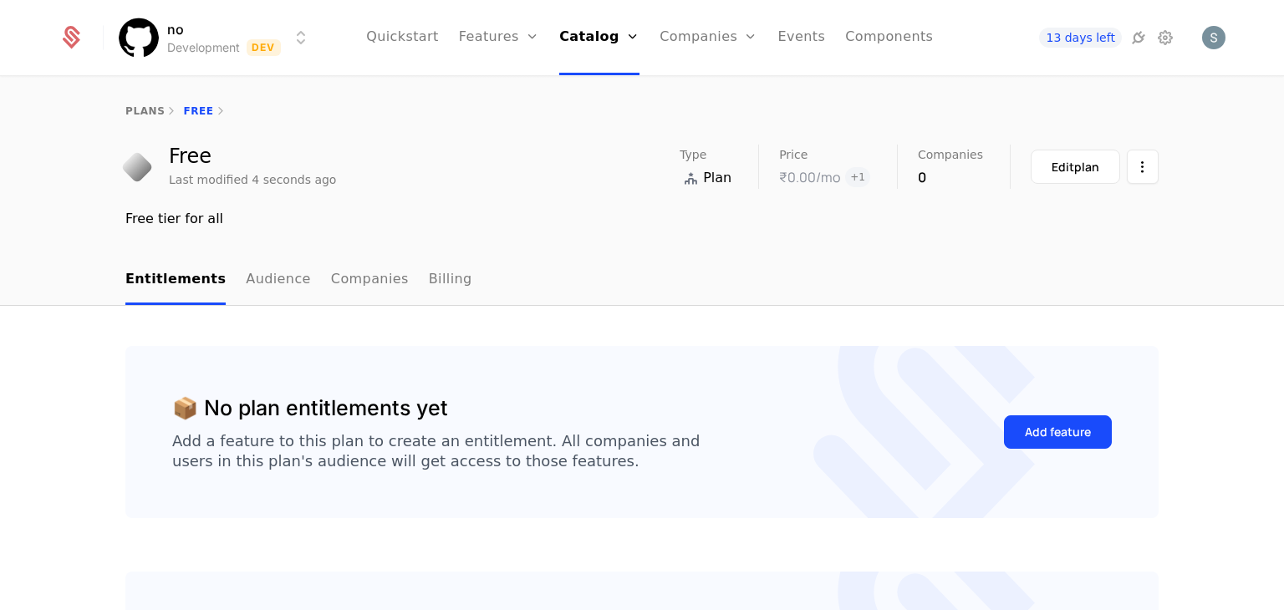
click at [751, 307] on div "📦 No plan entitlements yet Add a feature to this plan to create an entitlement.…" at bounding box center [642, 571] width 1284 height 531
click at [613, 35] on link "Catalog" at bounding box center [599, 37] width 80 height 75
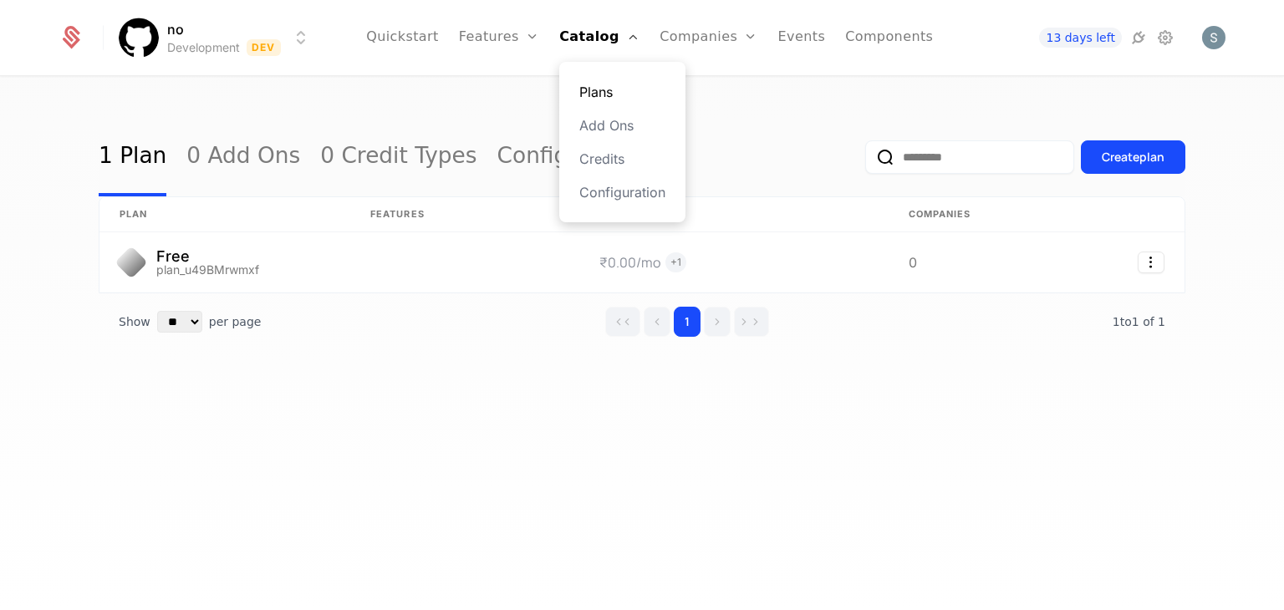
click at [618, 93] on link "Plans" at bounding box center [622, 92] width 86 height 20
click at [611, 94] on link "Plans" at bounding box center [622, 92] width 86 height 20
click at [399, 319] on div "Show ** ** ** *** *** per page per page 1 1 to 1 of 1 of 1" at bounding box center [642, 321] width 1086 height 57
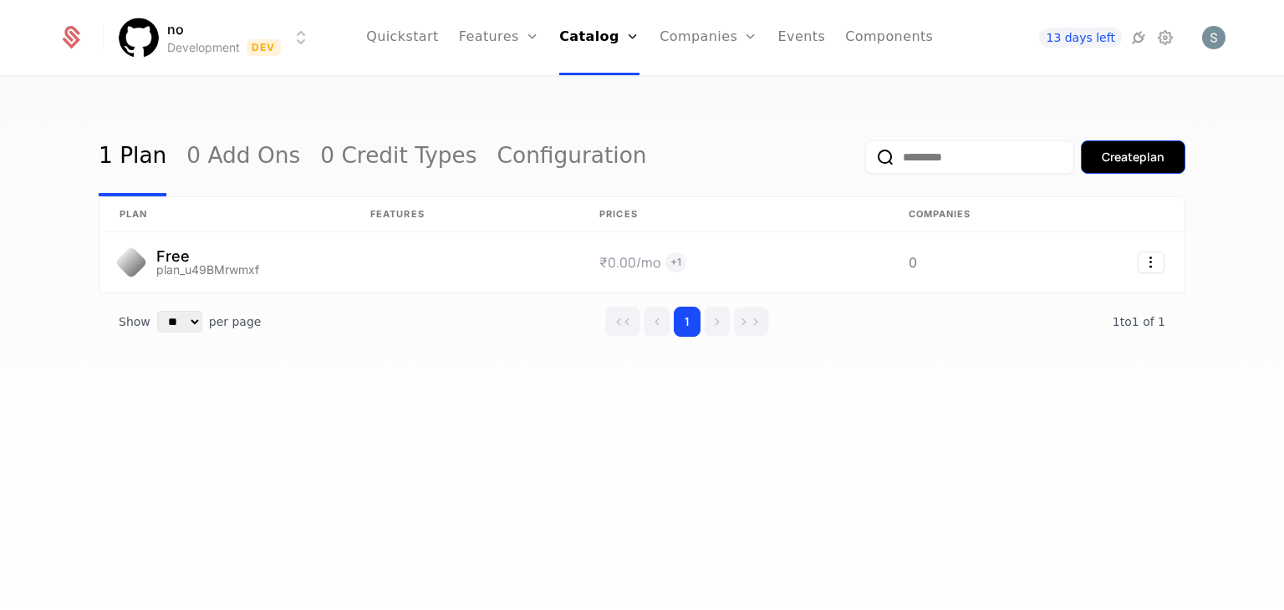
click at [1151, 151] on div "Create plan" at bounding box center [1133, 157] width 63 height 17
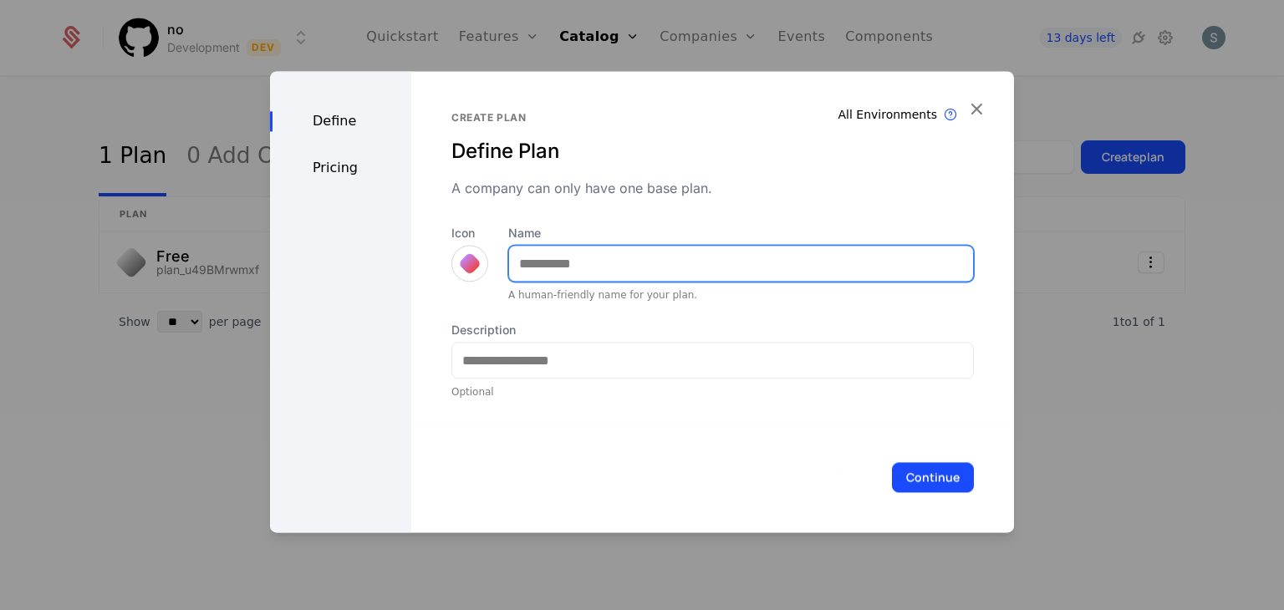
click at [532, 265] on input "Name" at bounding box center [741, 263] width 464 height 35
type input "*******"
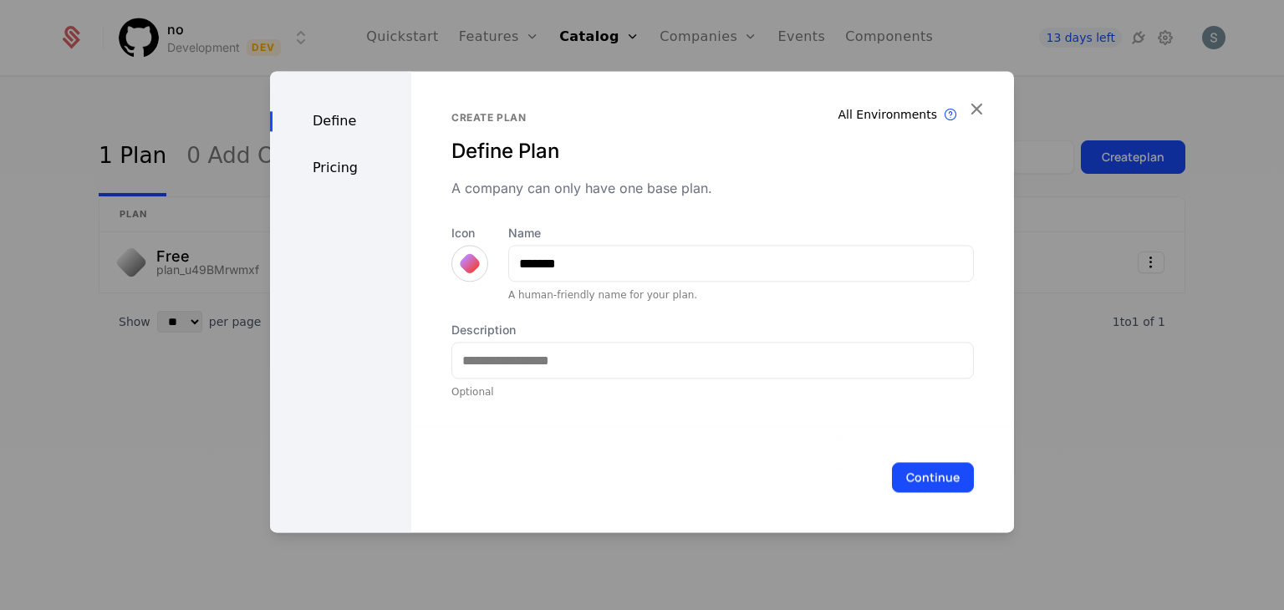
click at [468, 274] on div at bounding box center [469, 263] width 37 height 37
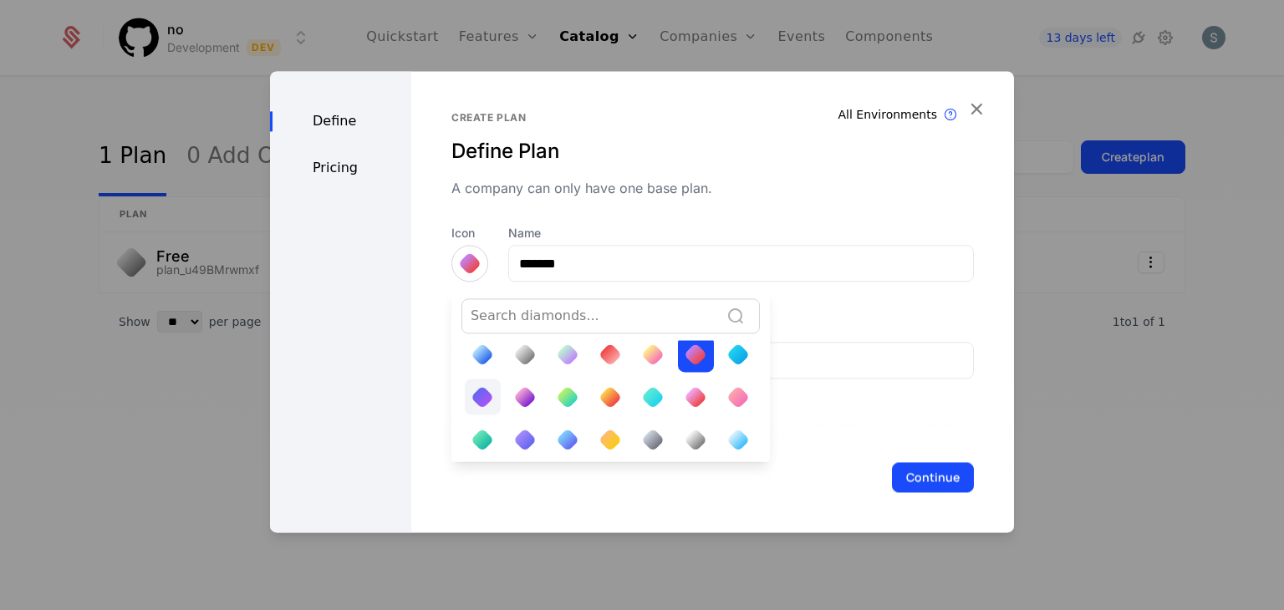
scroll to position [33, 0]
click at [487, 358] on div at bounding box center [483, 353] width 36 height 36
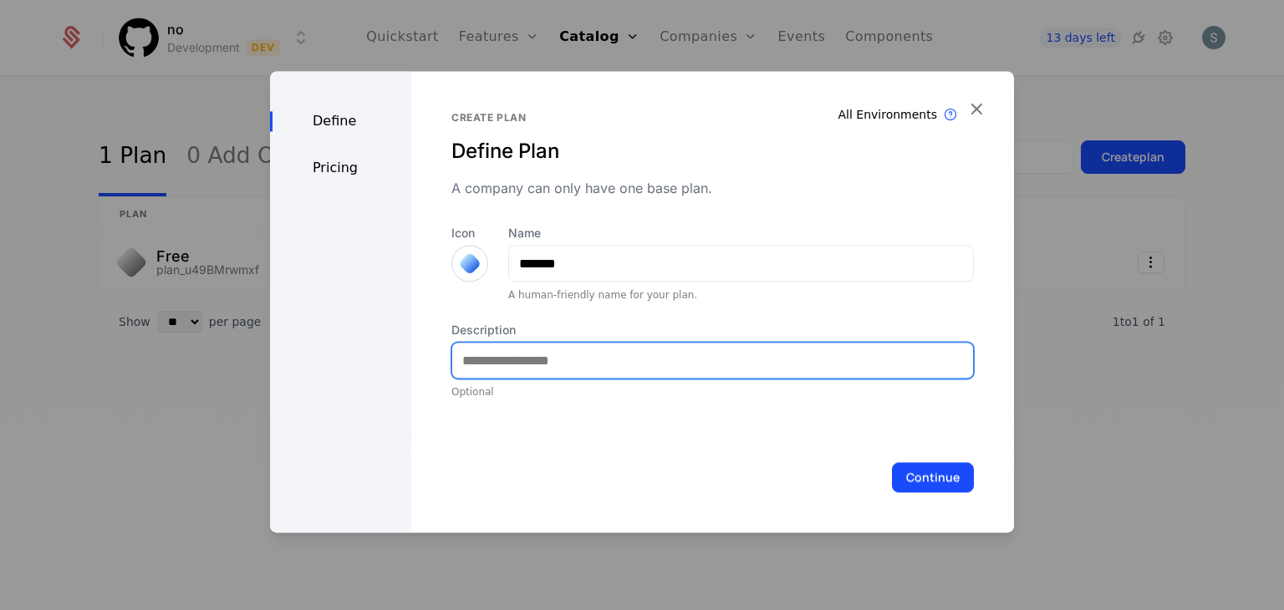
click at [487, 358] on input "Description" at bounding box center [712, 360] width 521 height 35
type input "**********"
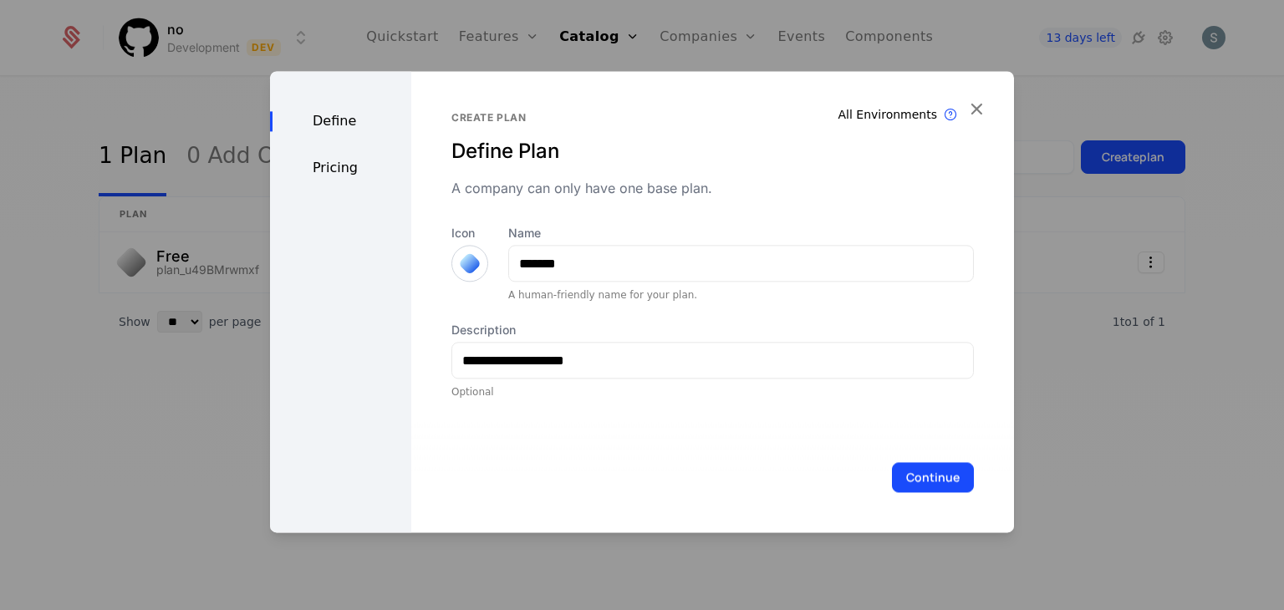
click at [712, 158] on div "Define Plan" at bounding box center [712, 151] width 522 height 27
click at [903, 476] on button "Continue" at bounding box center [933, 477] width 82 height 30
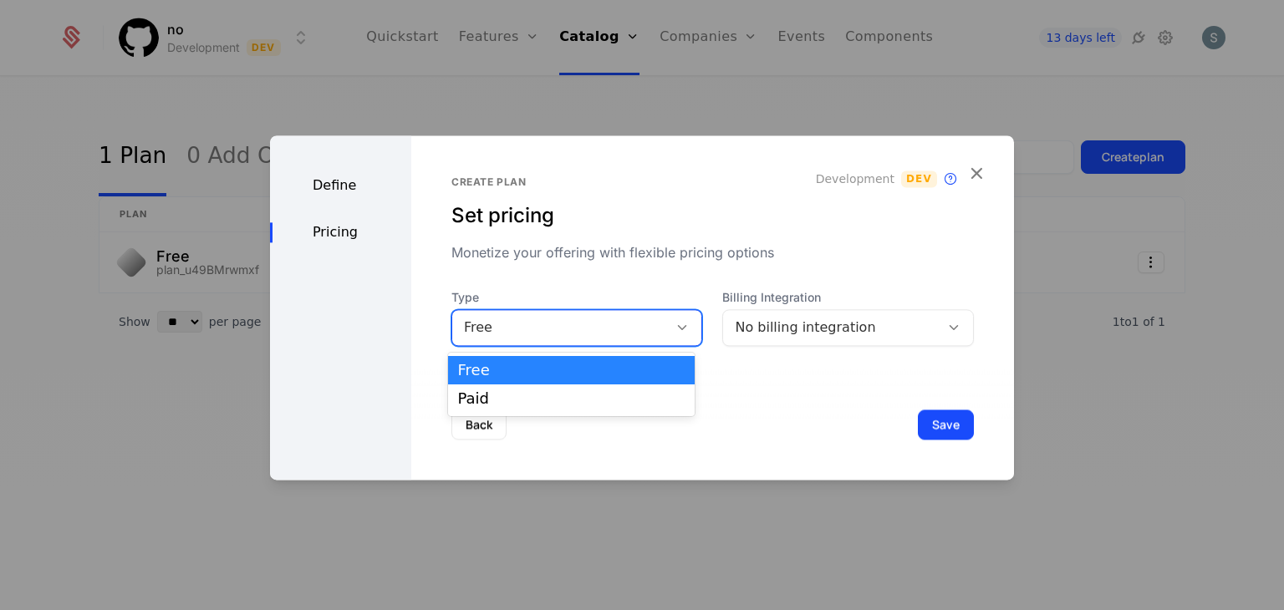
click at [552, 332] on div "Free" at bounding box center [560, 328] width 193 height 20
click at [541, 394] on div "Paid" at bounding box center [571, 398] width 226 height 15
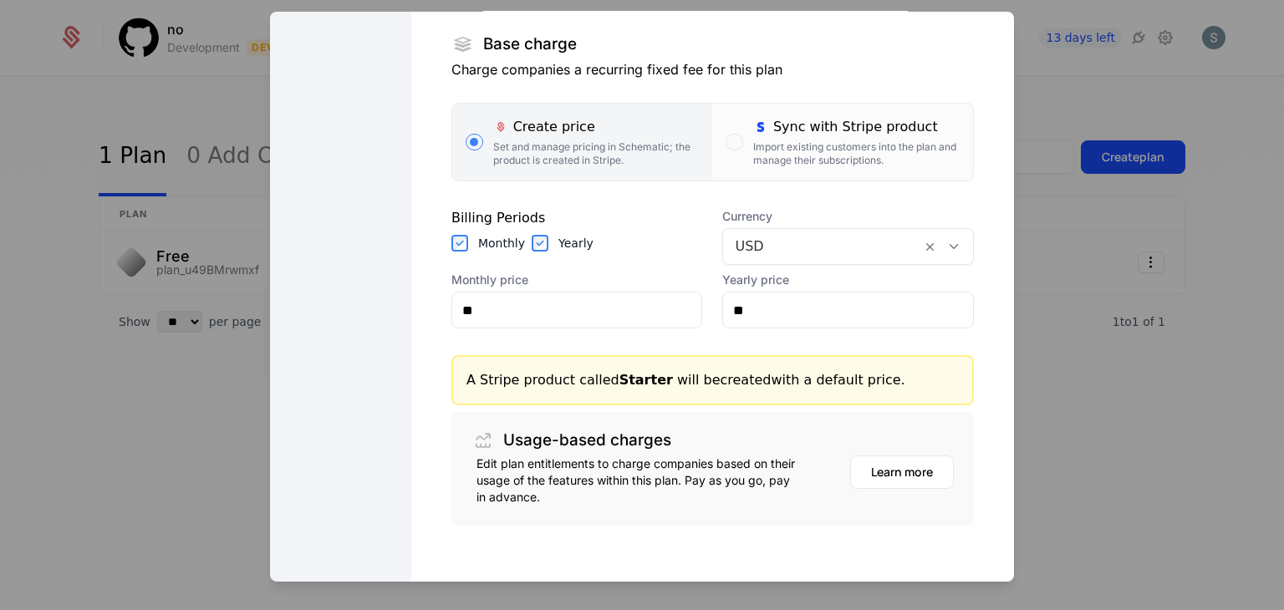
scroll to position [281, 0]
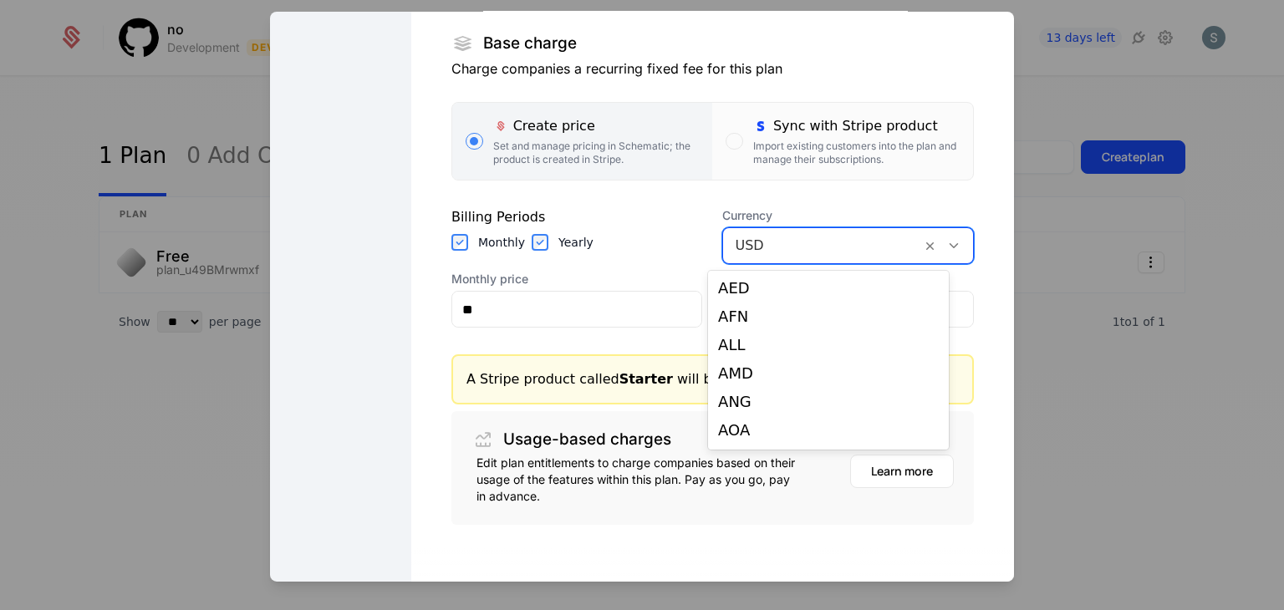
click at [743, 238] on div at bounding box center [822, 245] width 175 height 23
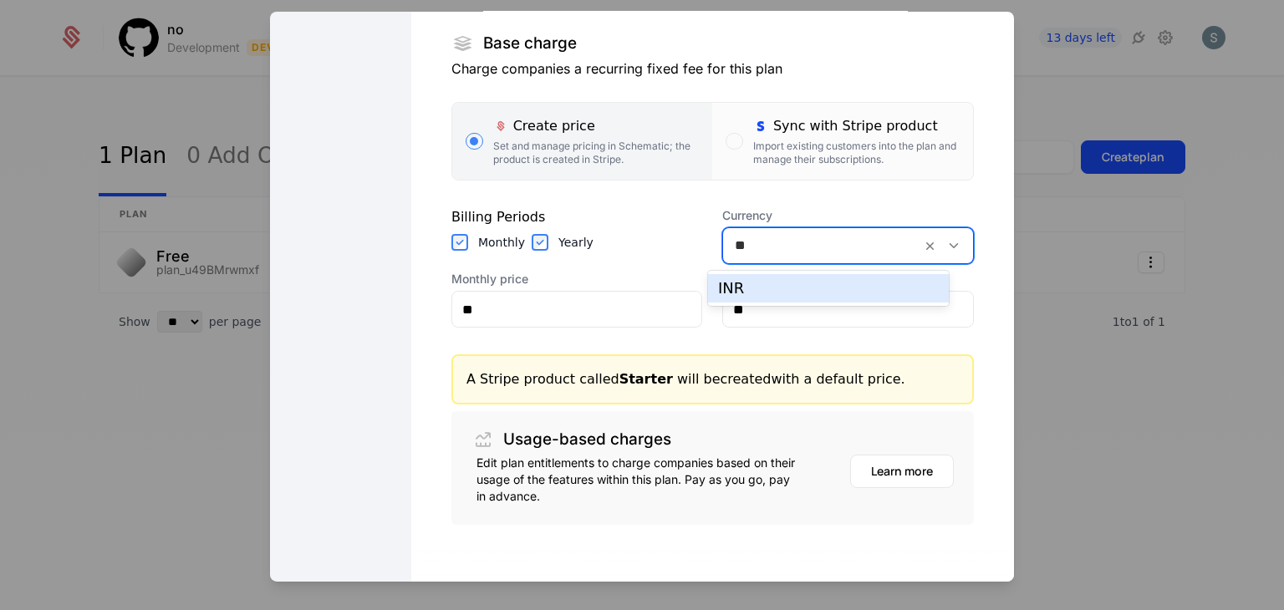
type input "***"
type input "**"
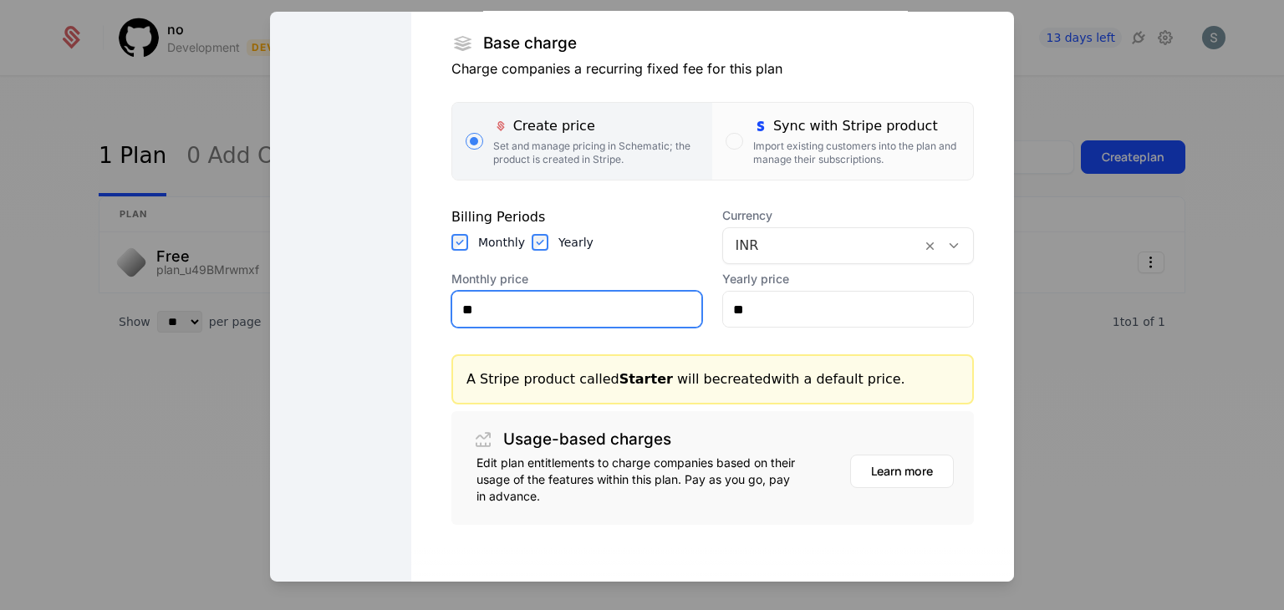
click at [608, 304] on input "**" at bounding box center [577, 309] width 250 height 35
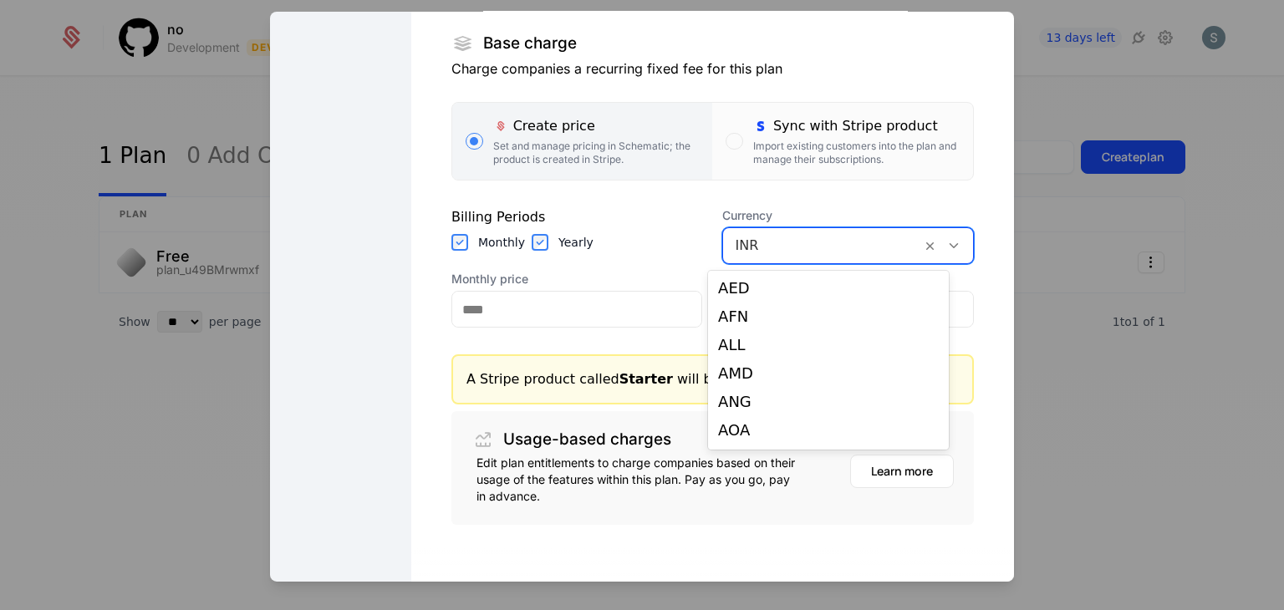
click at [735, 237] on div at bounding box center [822, 245] width 175 height 23
type input "**"
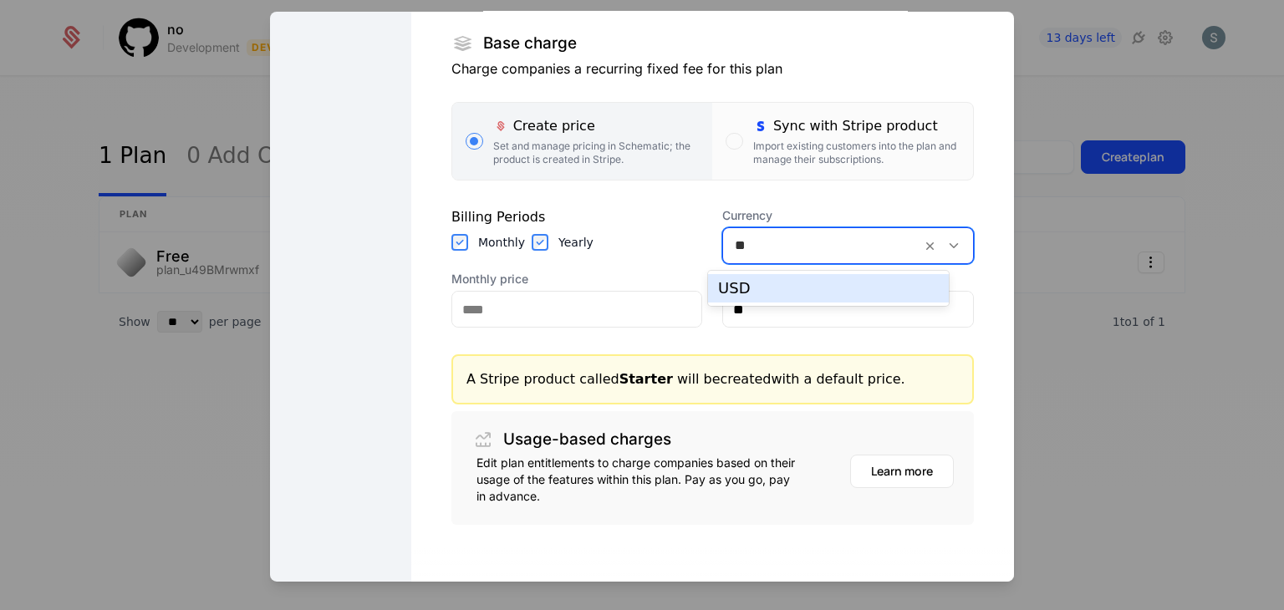
type input "**"
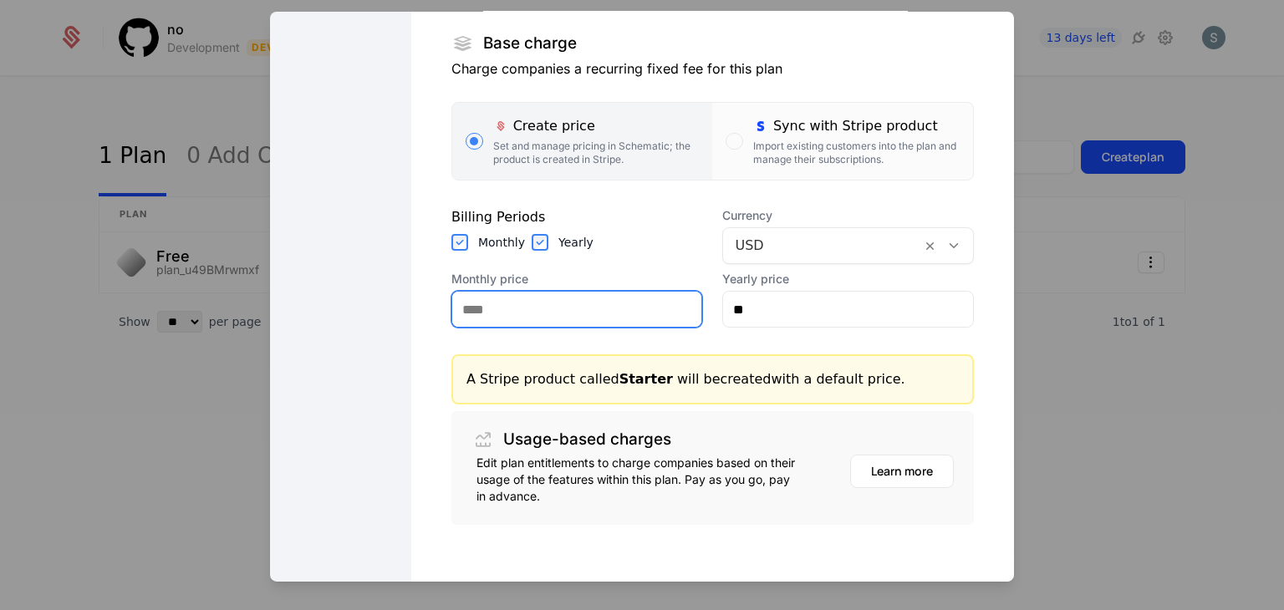
click at [598, 299] on input "Monthly price" at bounding box center [577, 309] width 250 height 35
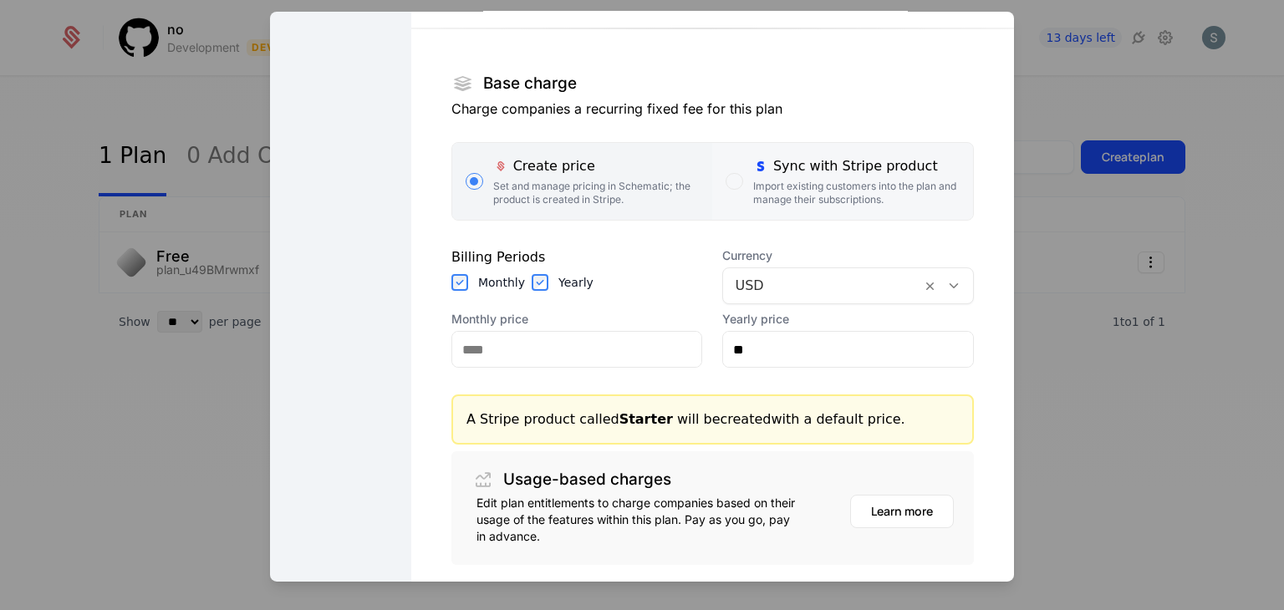
click at [792, 168] on div "Sync with Stripe product" at bounding box center [856, 166] width 206 height 20
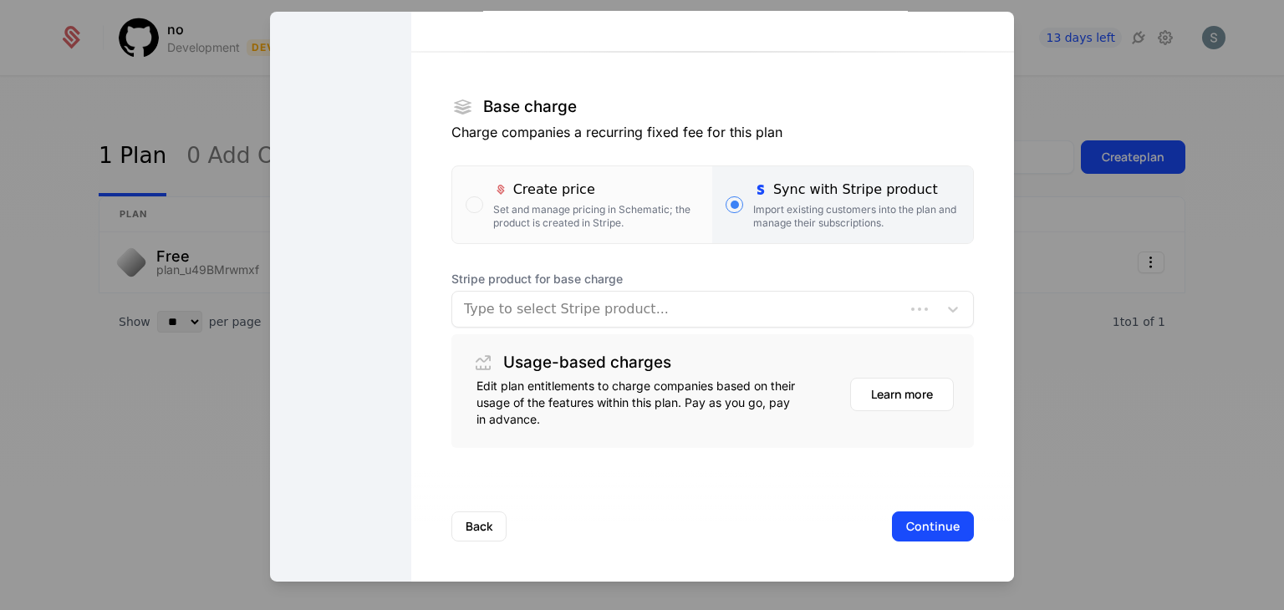
scroll to position [217, 0]
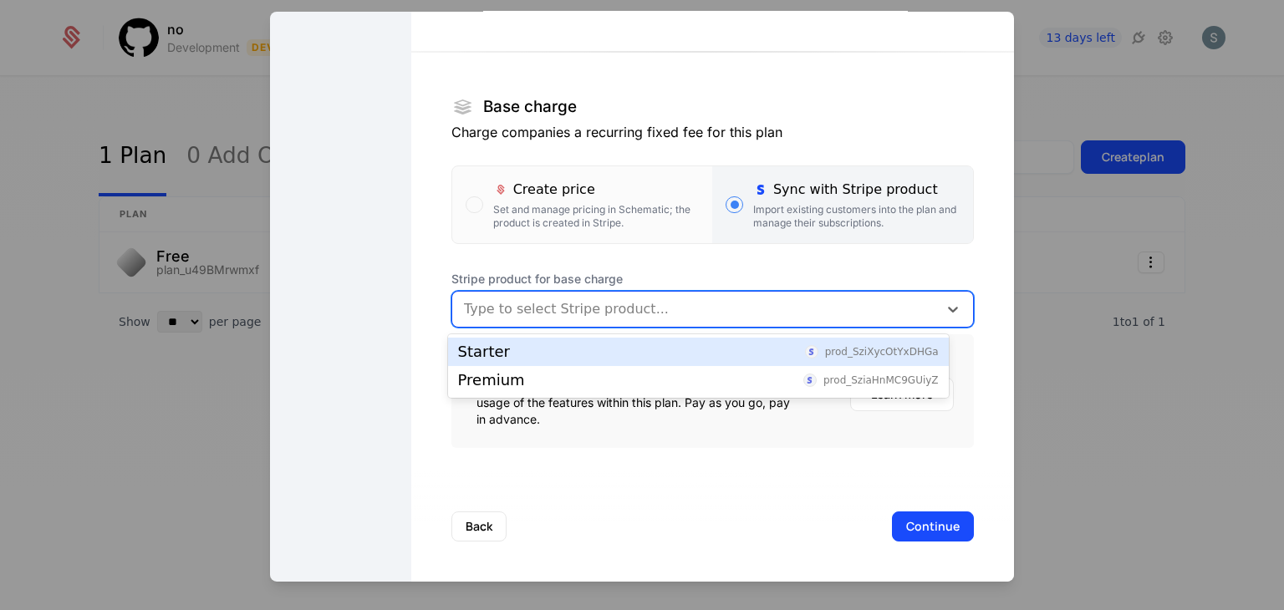
click at [701, 311] on div at bounding box center [695, 309] width 462 height 23
click at [685, 359] on div "Starter prod_SziXycOtYxDHGa" at bounding box center [698, 351] width 481 height 15
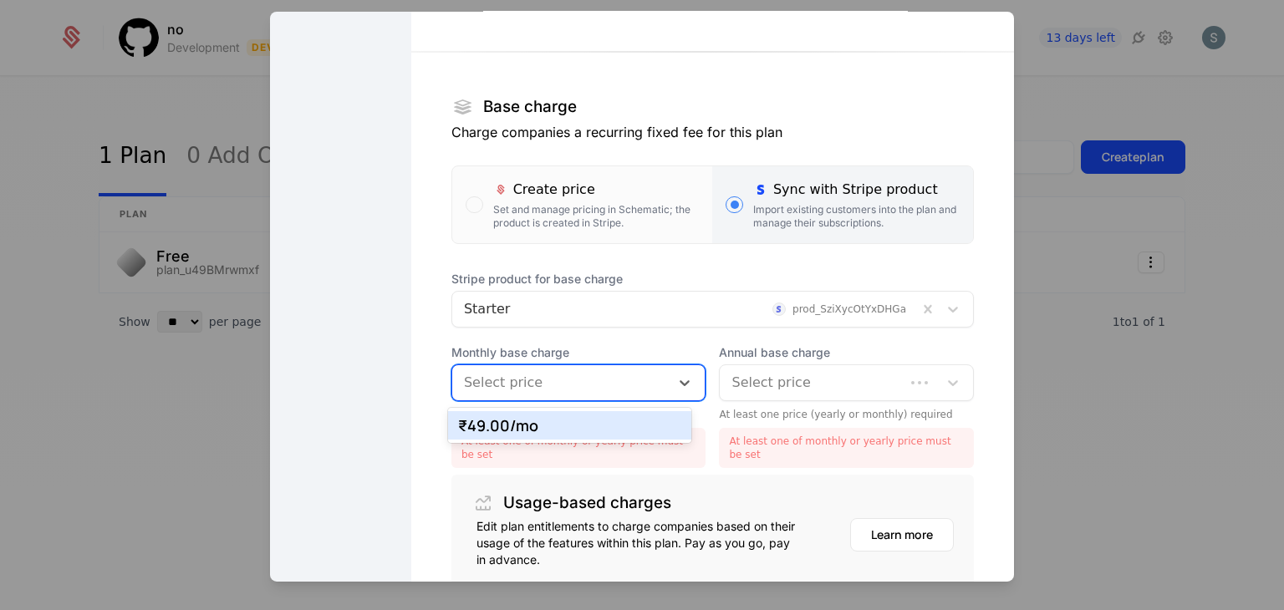
click at [626, 371] on div at bounding box center [561, 382] width 195 height 23
click at [605, 425] on div "₹49.00 /mo" at bounding box center [570, 425] width 224 height 15
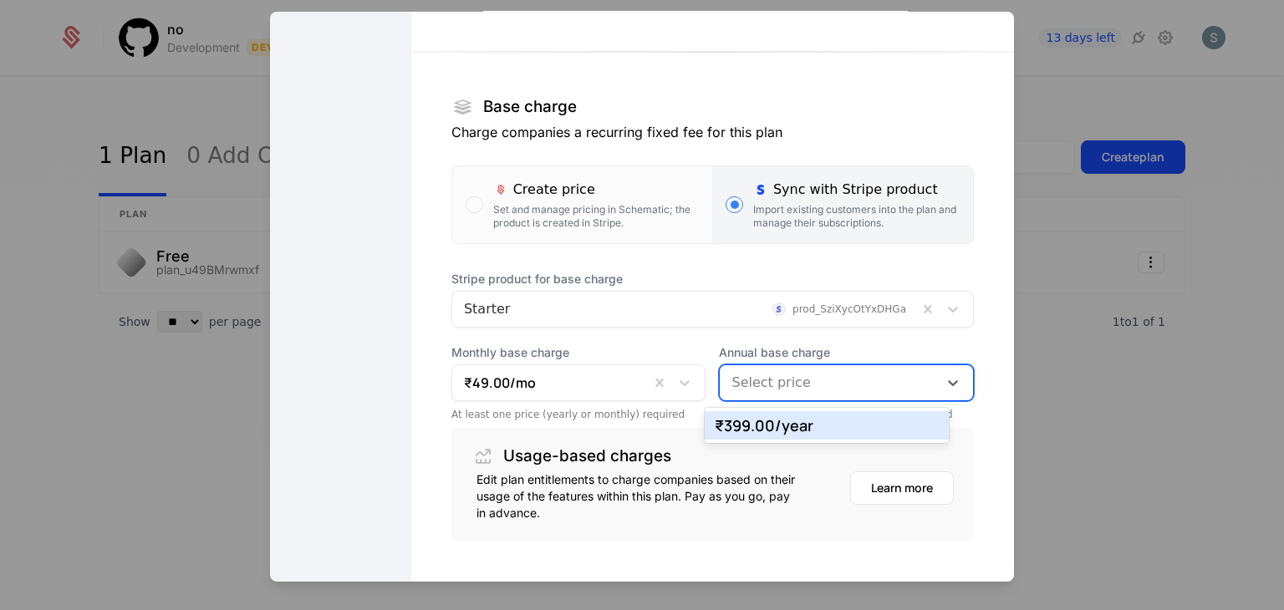
click at [731, 386] on div at bounding box center [828, 382] width 195 height 23
click at [732, 418] on div "₹399.00 /year" at bounding box center [827, 425] width 224 height 15
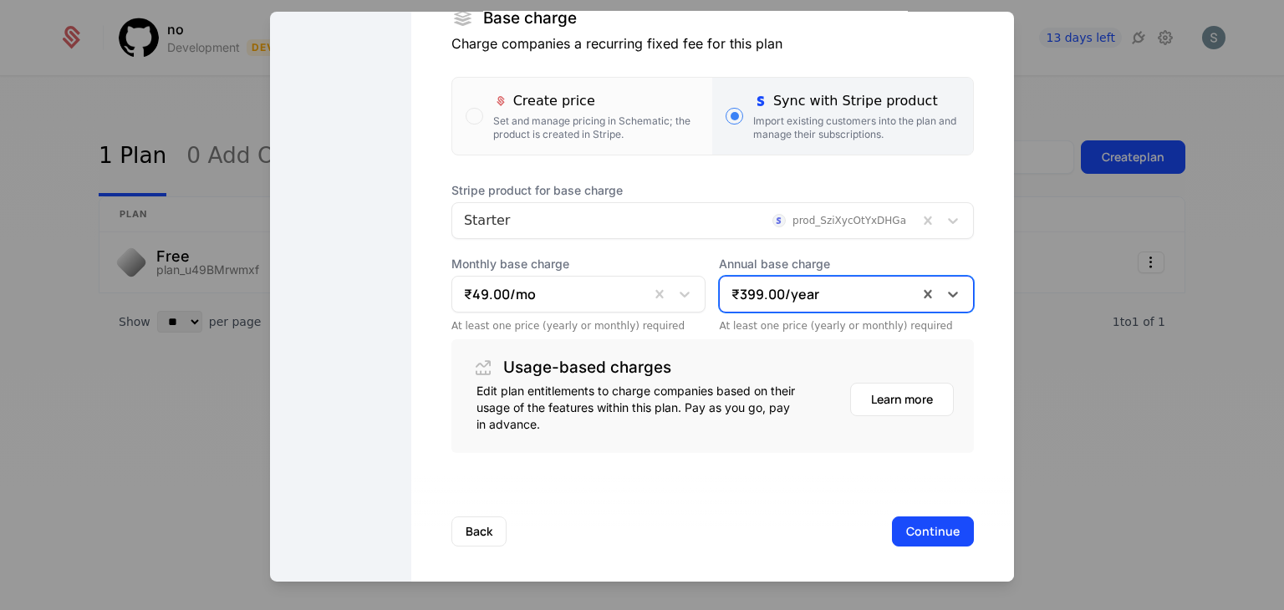
scroll to position [311, 0]
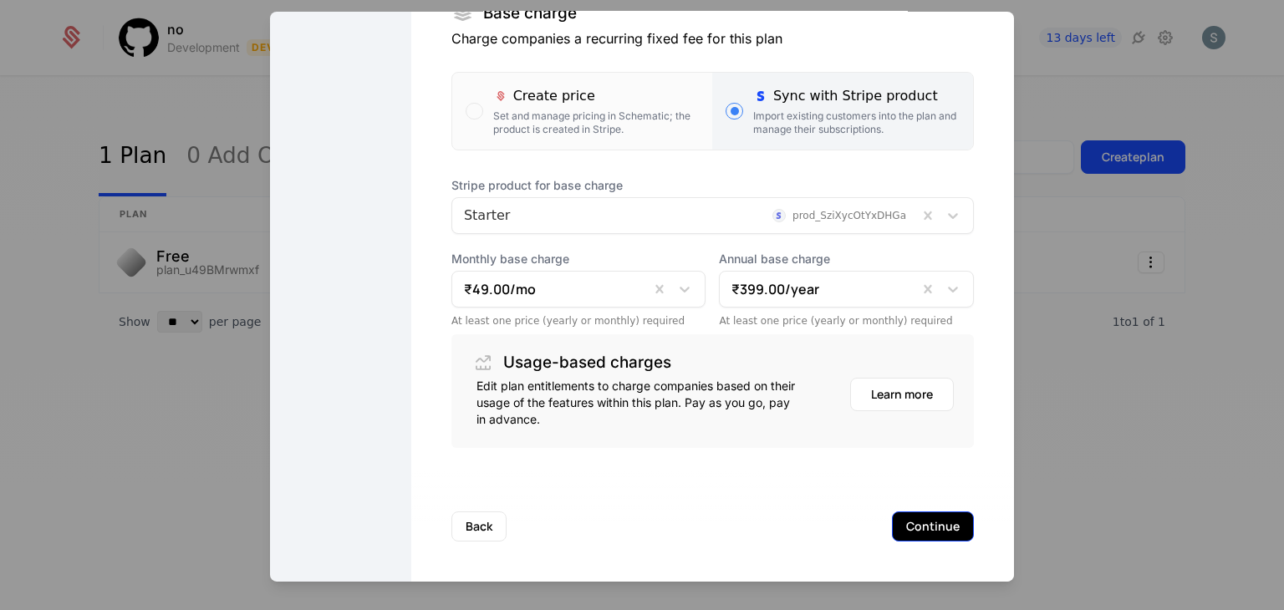
click at [903, 515] on button "Continue" at bounding box center [933, 526] width 82 height 30
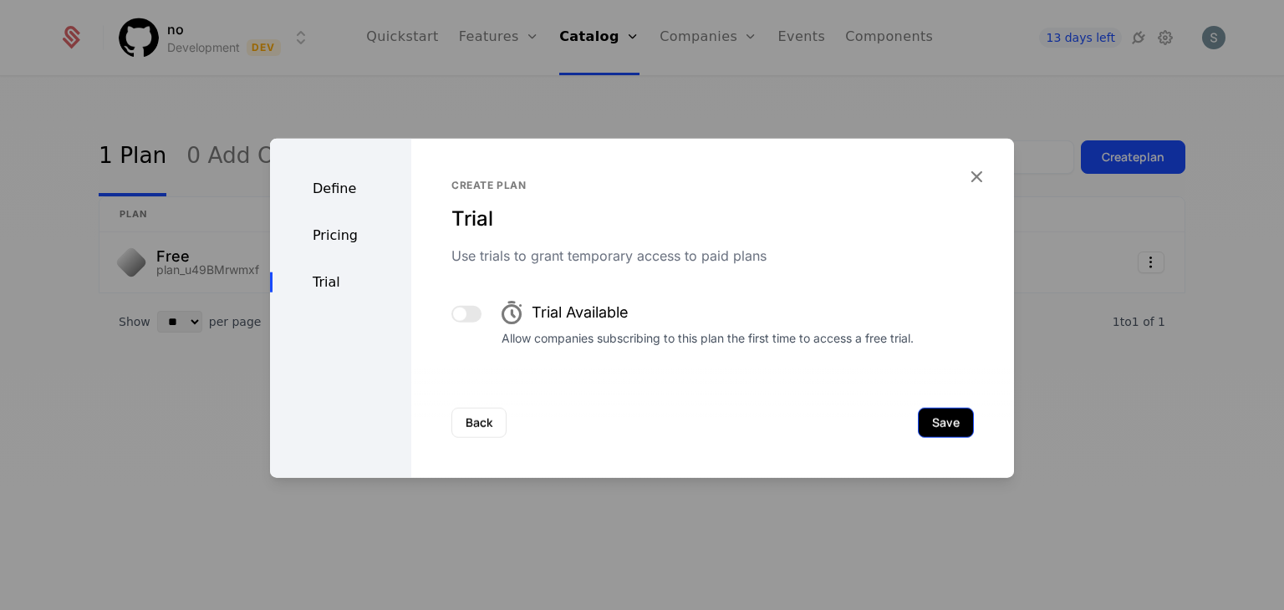
scroll to position [0, 0]
click at [919, 424] on button "Save" at bounding box center [946, 423] width 56 height 30
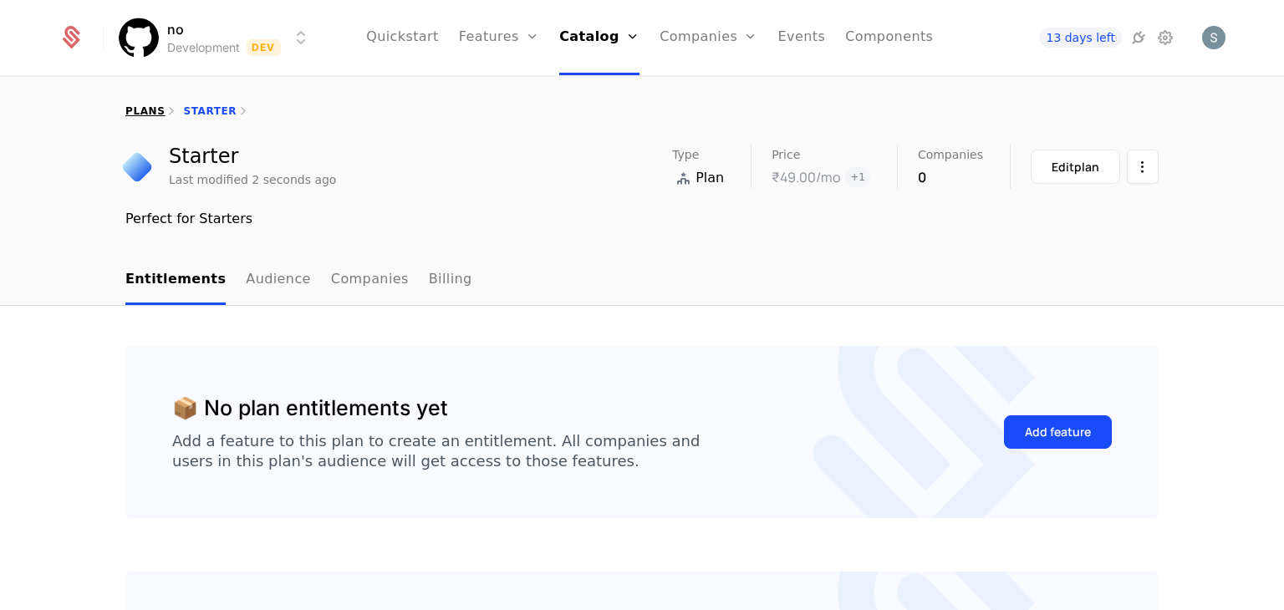
click at [146, 114] on link "plans" at bounding box center [144, 111] width 39 height 12
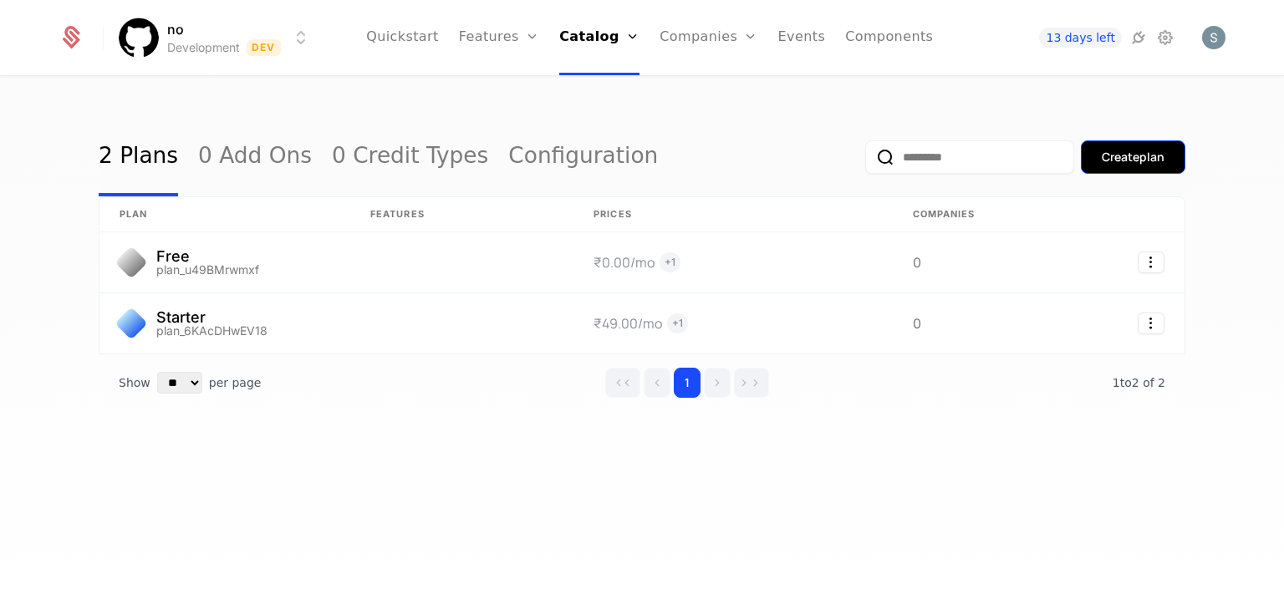
click at [1127, 163] on div "Create plan" at bounding box center [1133, 157] width 63 height 17
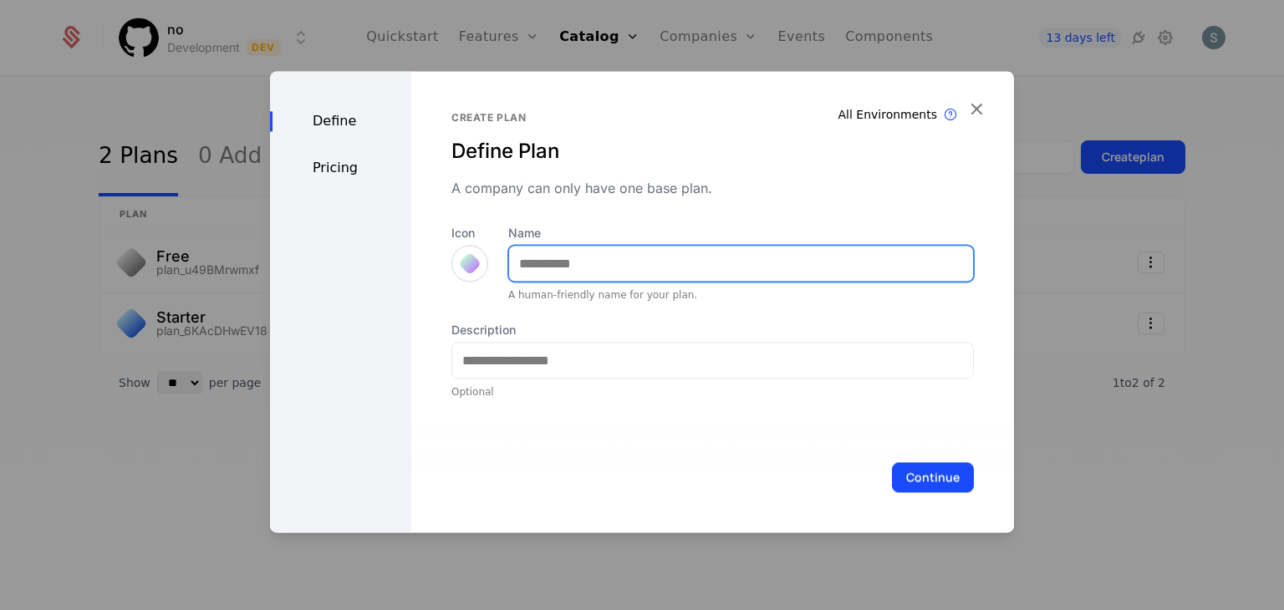
click at [595, 266] on input "Name" at bounding box center [741, 263] width 464 height 35
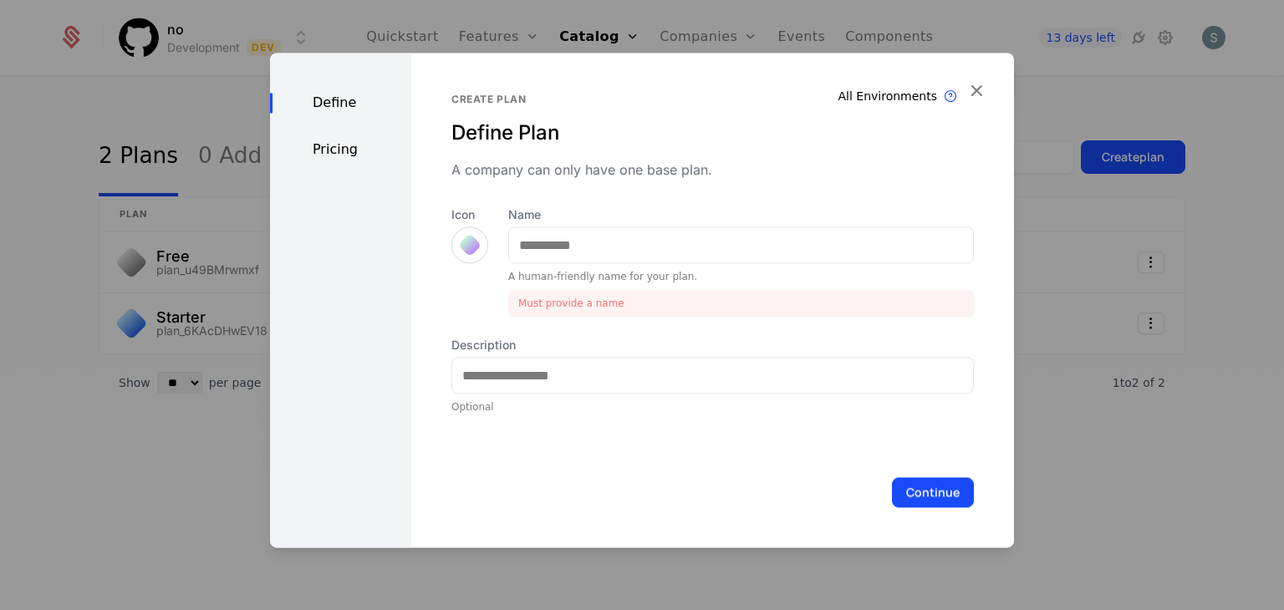
click at [595, 266] on div "Name A human-friendly name for your plan. Must provide a name" at bounding box center [741, 261] width 466 height 110
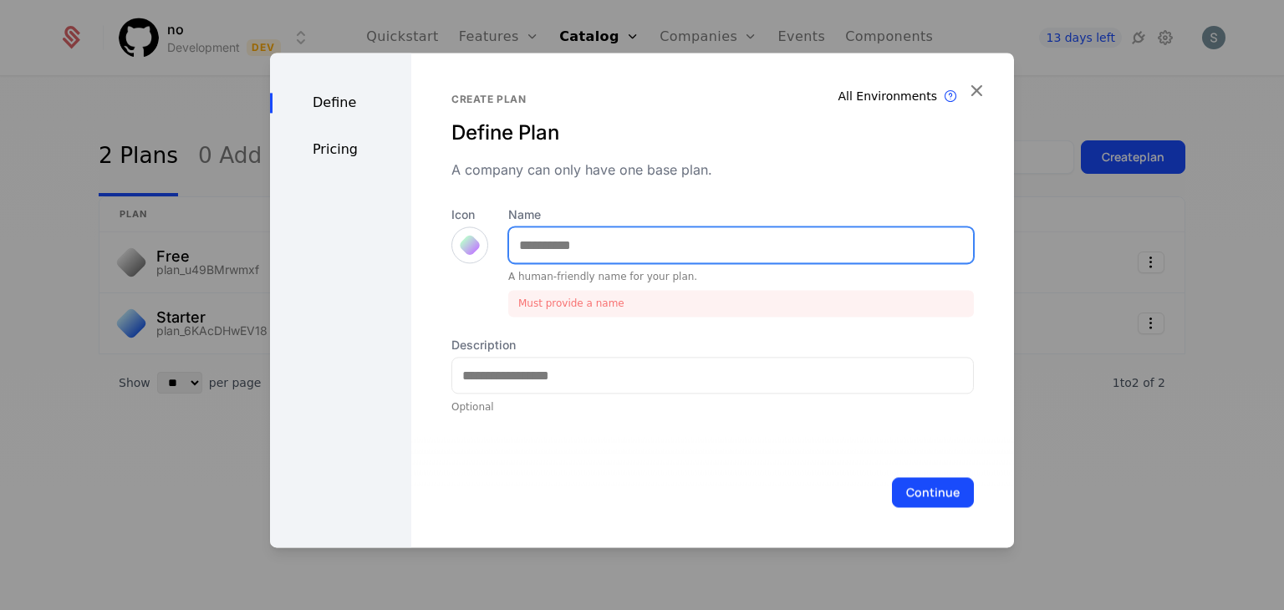
click at [603, 244] on input "Name" at bounding box center [741, 244] width 464 height 35
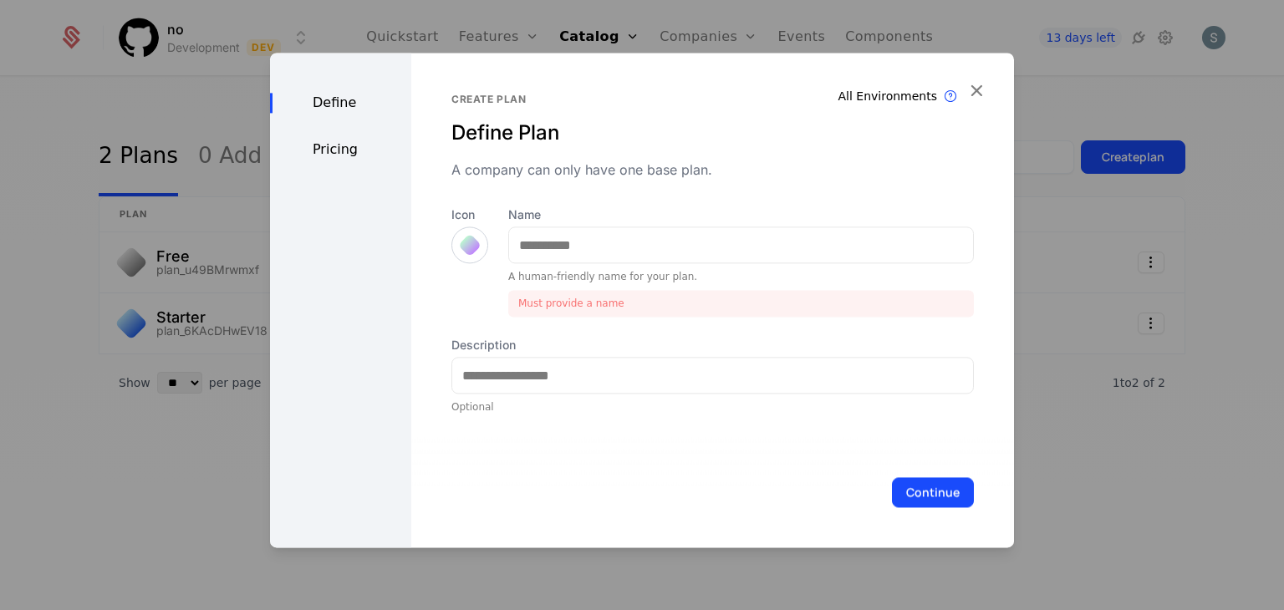
click at [472, 238] on div at bounding box center [469, 245] width 17 height 17
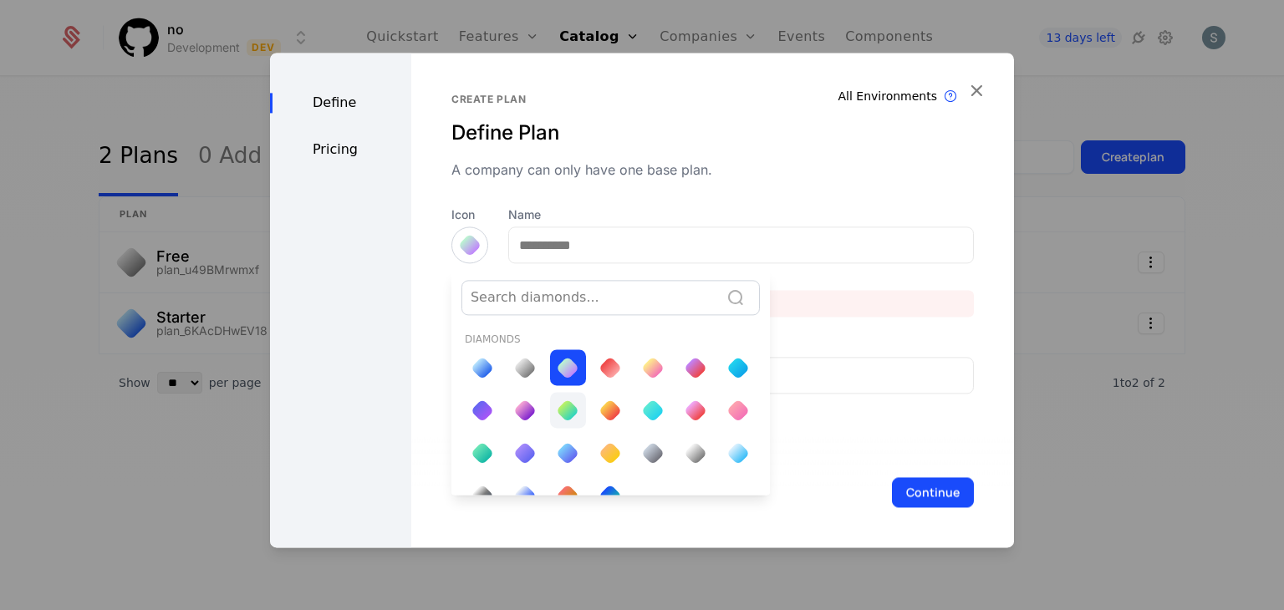
scroll to position [23, 0]
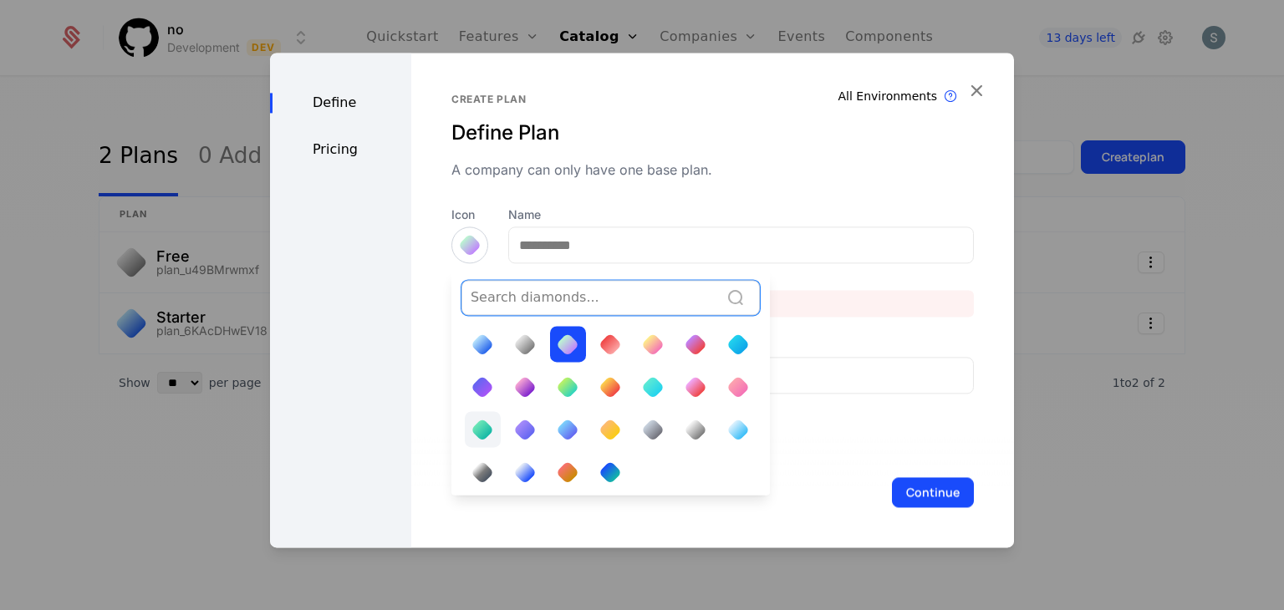
click at [494, 421] on div at bounding box center [483, 429] width 36 height 36
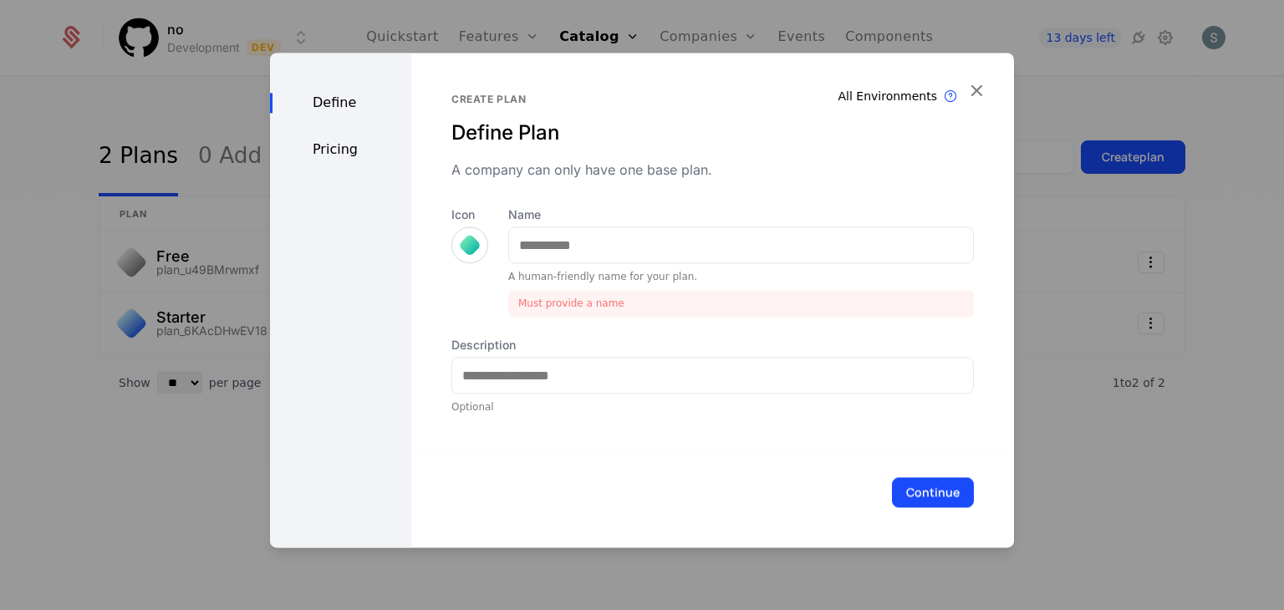
click at [468, 234] on div at bounding box center [469, 244] width 37 height 37
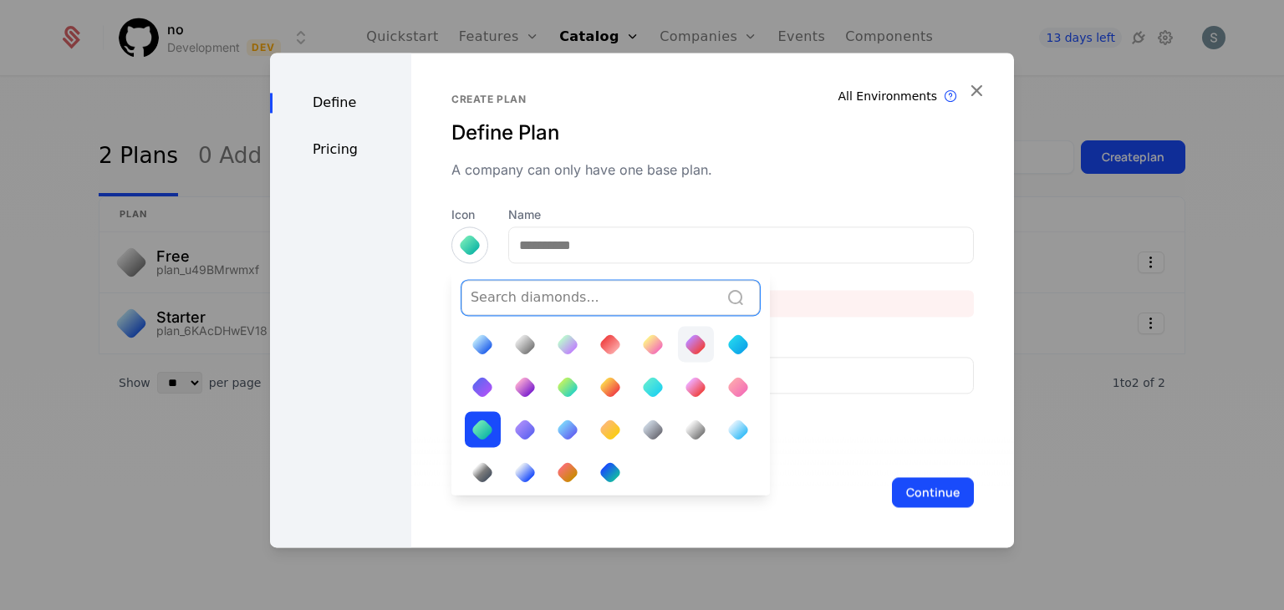
click at [687, 349] on div at bounding box center [695, 344] width 17 height 17
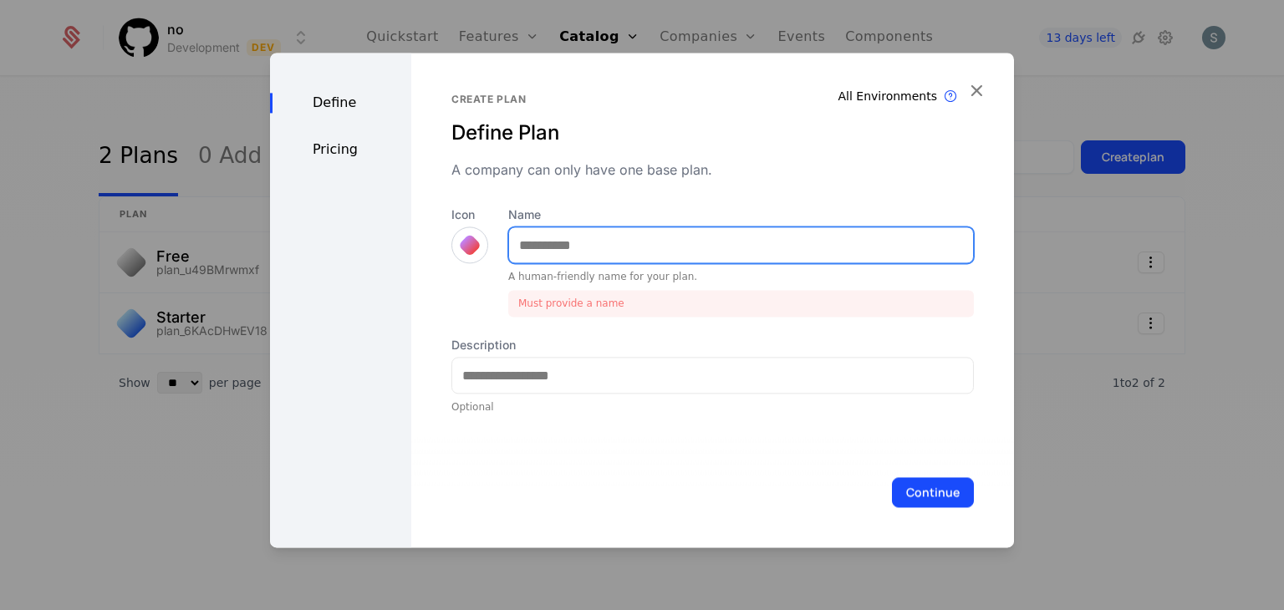
click at [593, 238] on input "Name" at bounding box center [741, 244] width 464 height 35
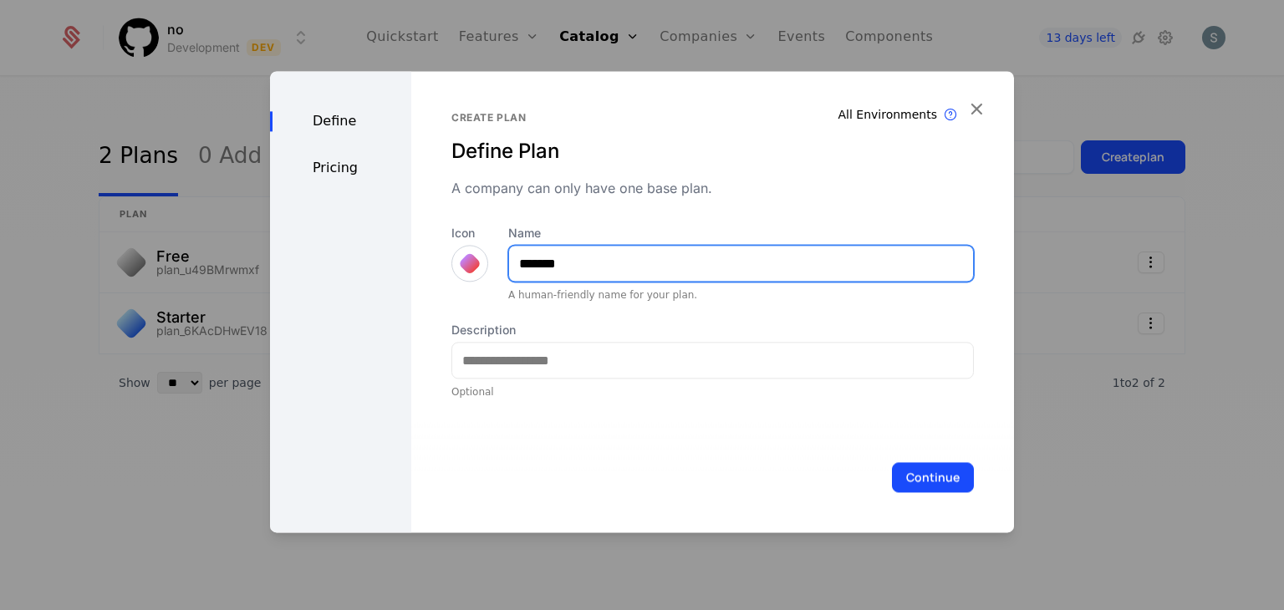
type input "*******"
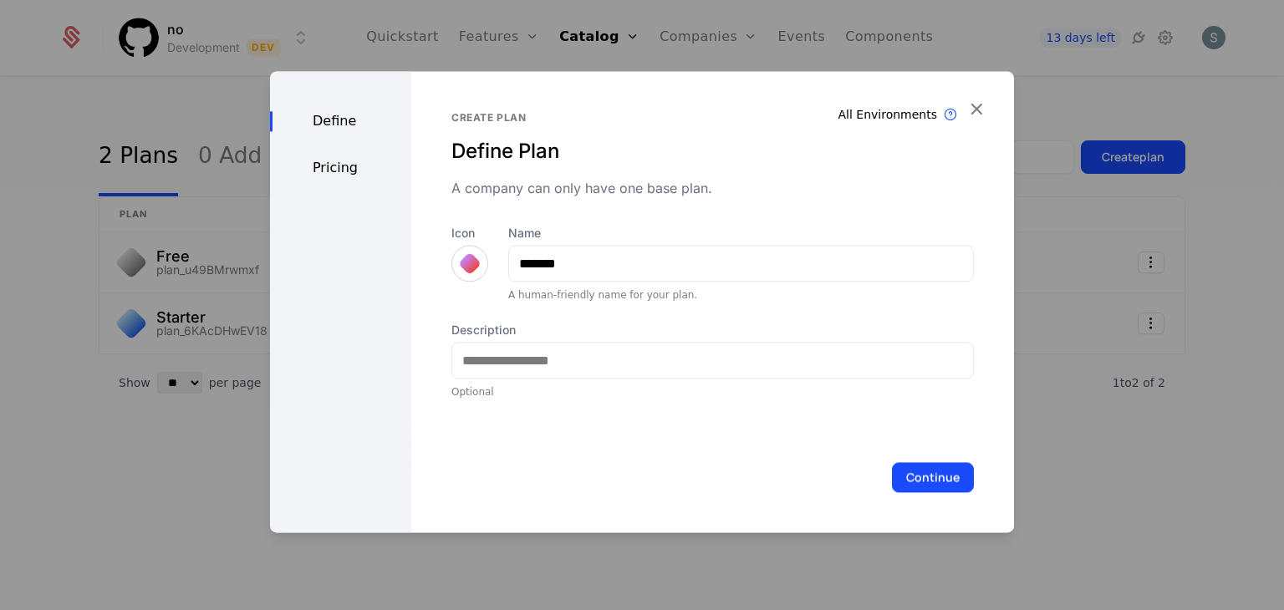
click at [471, 252] on div at bounding box center [469, 263] width 37 height 37
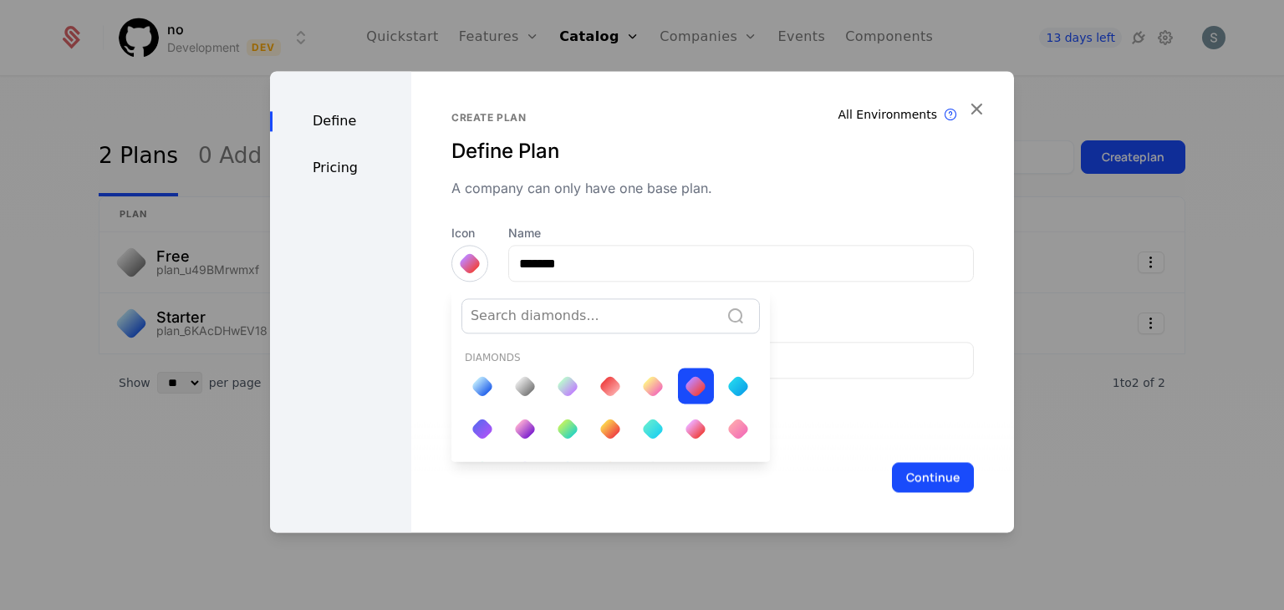
scroll to position [0, 0]
click at [602, 389] on div at bounding box center [609, 385] width 23 height 23
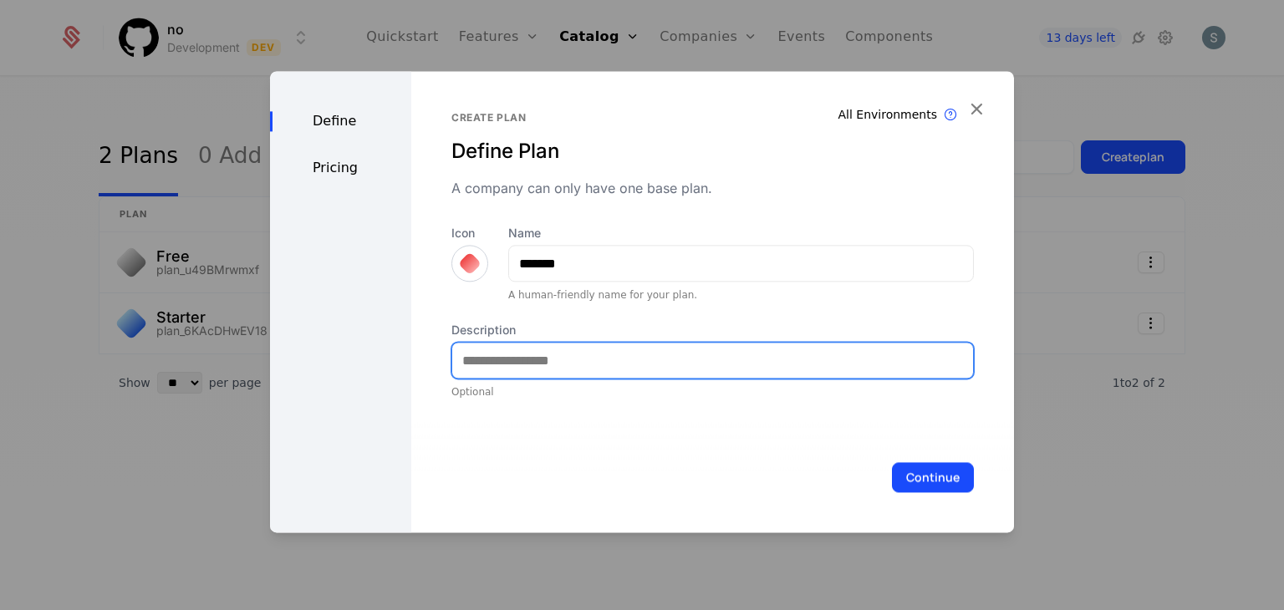
click at [522, 359] on input "Description" at bounding box center [712, 360] width 521 height 35
click at [608, 363] on input "**********" at bounding box center [712, 360] width 521 height 35
type input "**********"
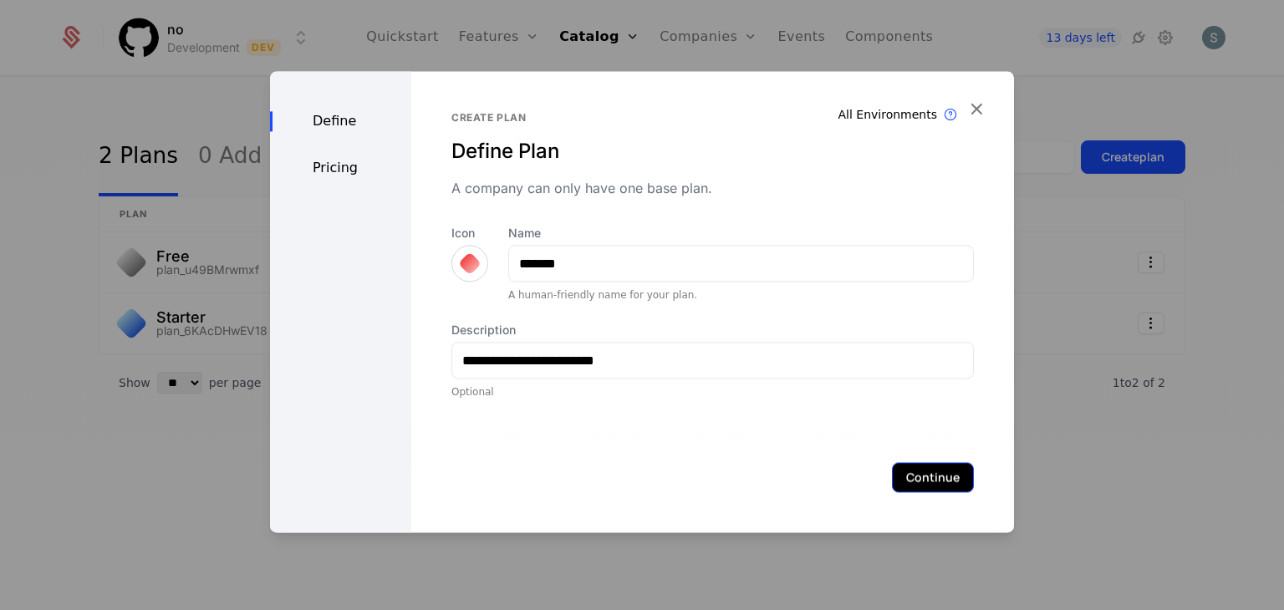
click at [943, 476] on button "Continue" at bounding box center [933, 477] width 82 height 30
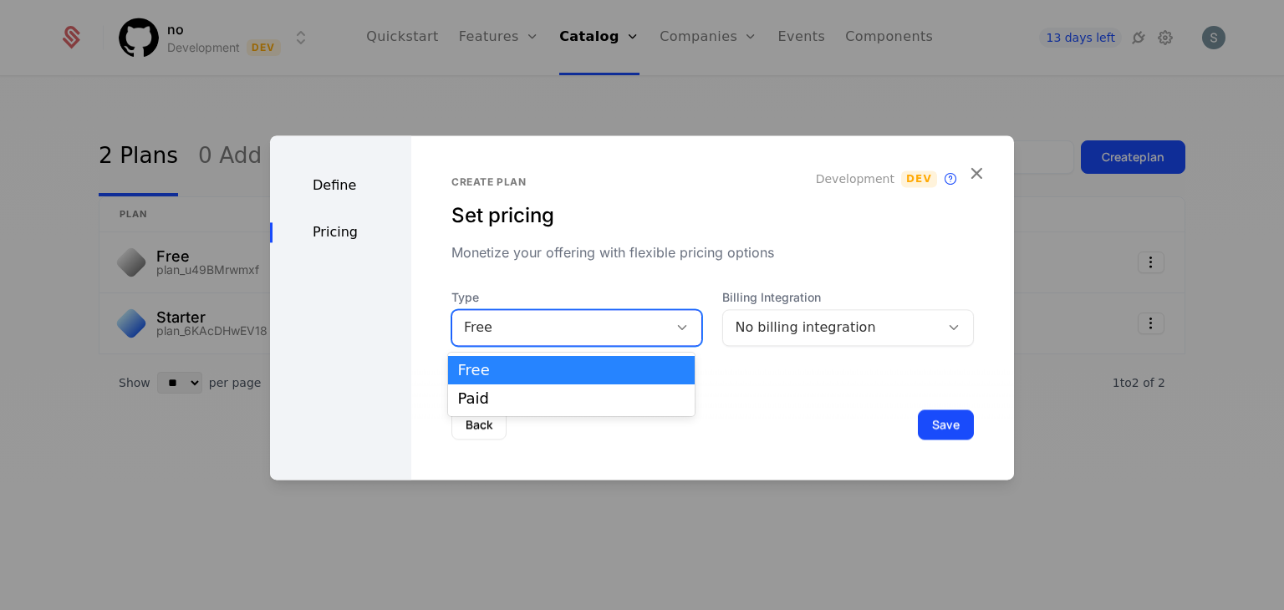
click at [625, 337] on div "Free" at bounding box center [560, 328] width 193 height 20
click at [609, 397] on div "Paid" at bounding box center [571, 398] width 226 height 15
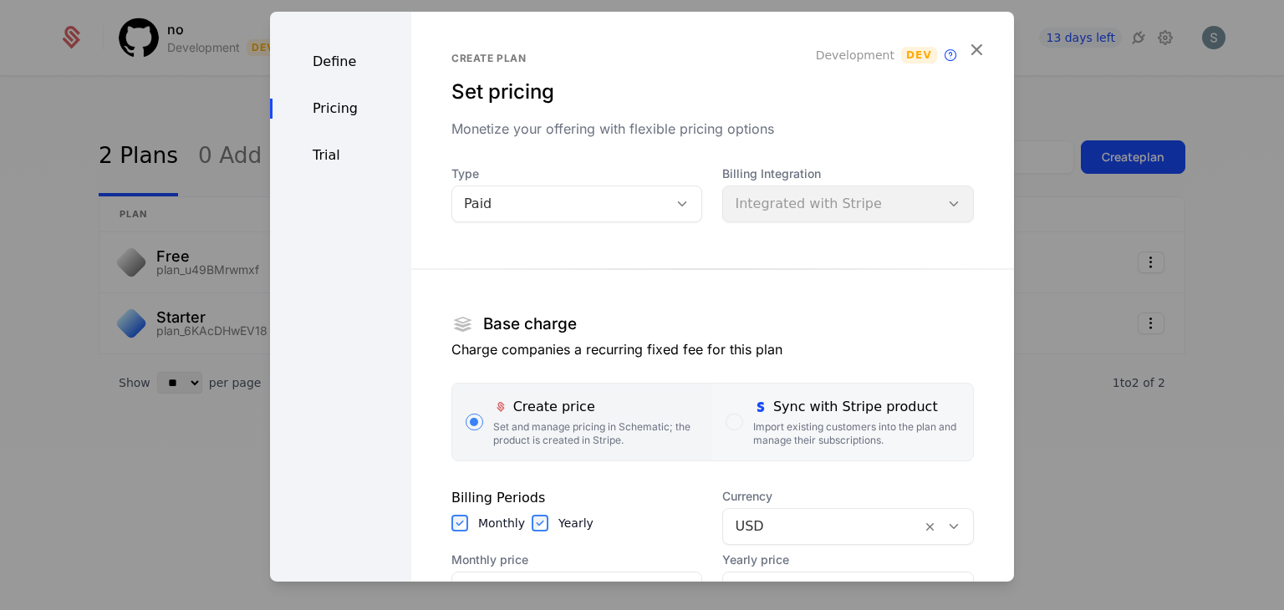
click at [766, 399] on div "Sync with Stripe product" at bounding box center [856, 407] width 206 height 20
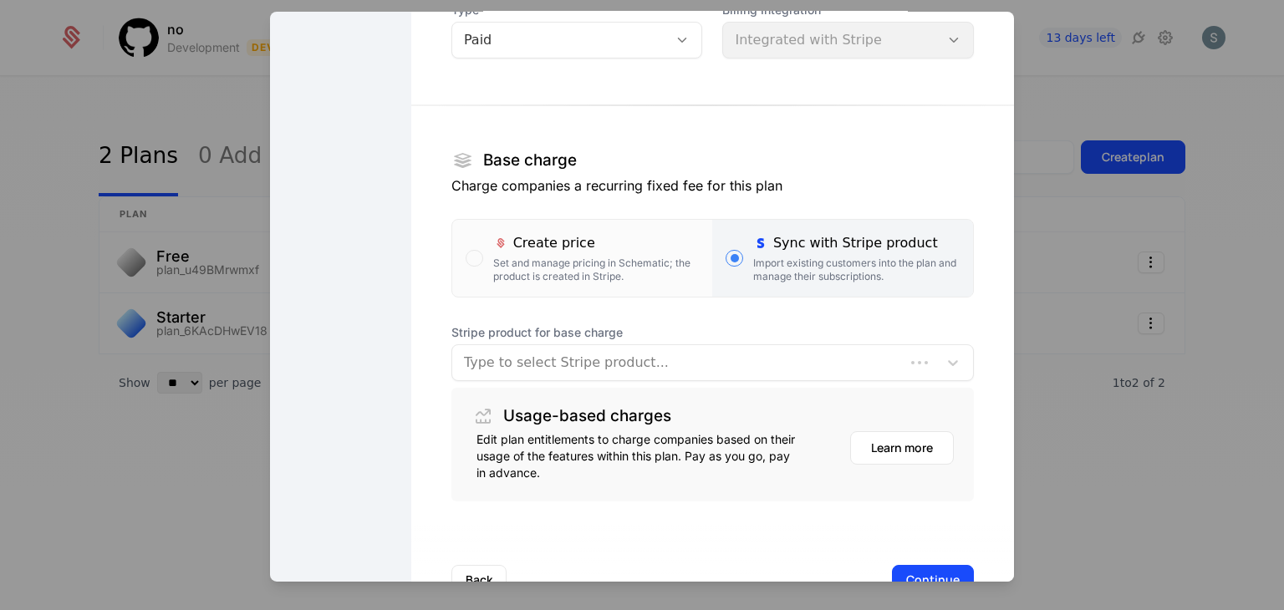
scroll to position [170, 0]
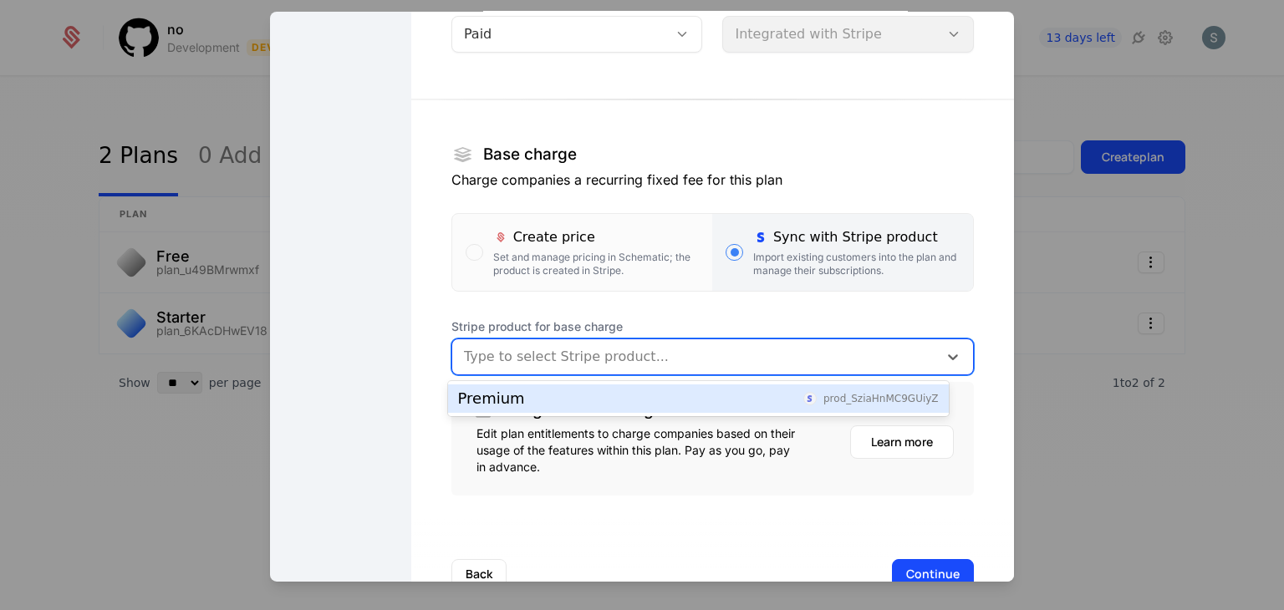
click at [662, 360] on div at bounding box center [695, 356] width 462 height 23
click at [658, 410] on div "Premium prod_SziaHnMC9GUiyZ" at bounding box center [698, 398] width 501 height 28
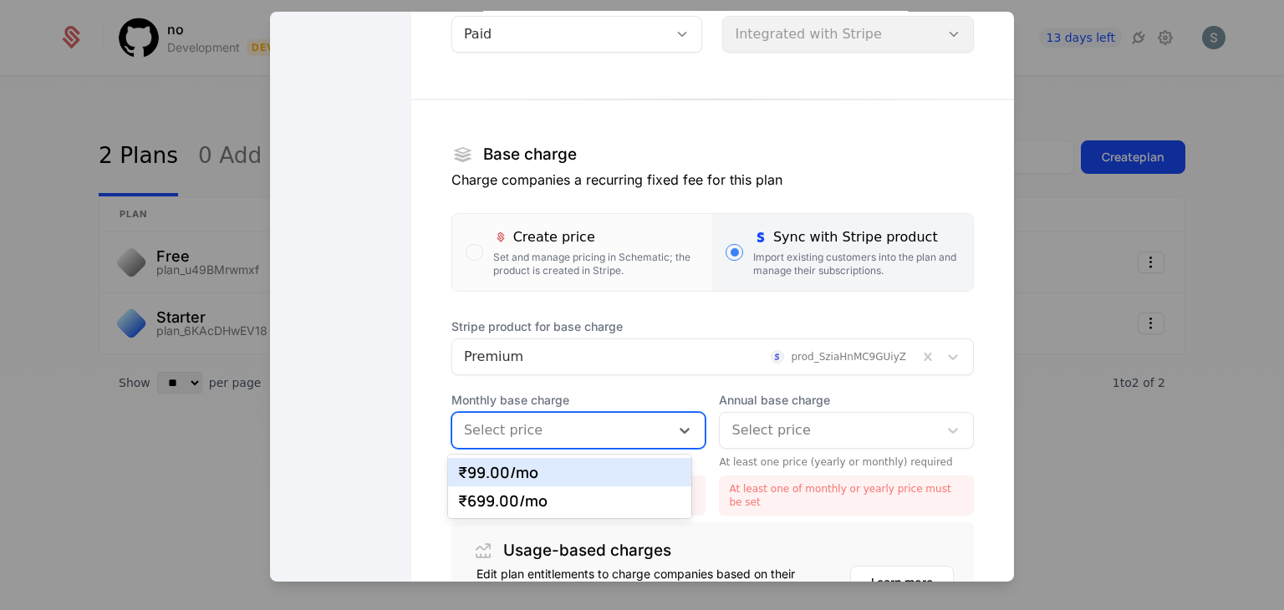
drag, startPoint x: 544, startPoint y: 423, endPoint x: 543, endPoint y: 480, distance: 56.8
click at [543, 480] on body "no Development Dev Quickstart Features Features Flags Catalog Plans Add Ons Cre…" at bounding box center [642, 305] width 1284 height 610
click at [543, 480] on div "₹99.00 /mo" at bounding box center [570, 472] width 244 height 28
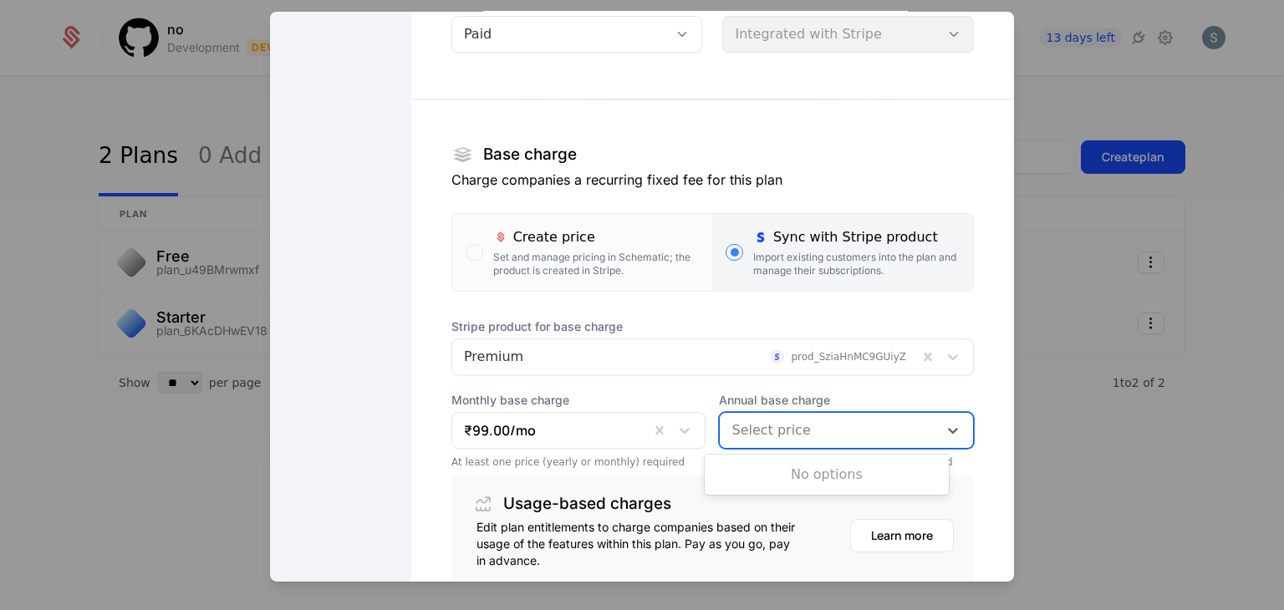
click at [748, 435] on div at bounding box center [828, 430] width 195 height 23
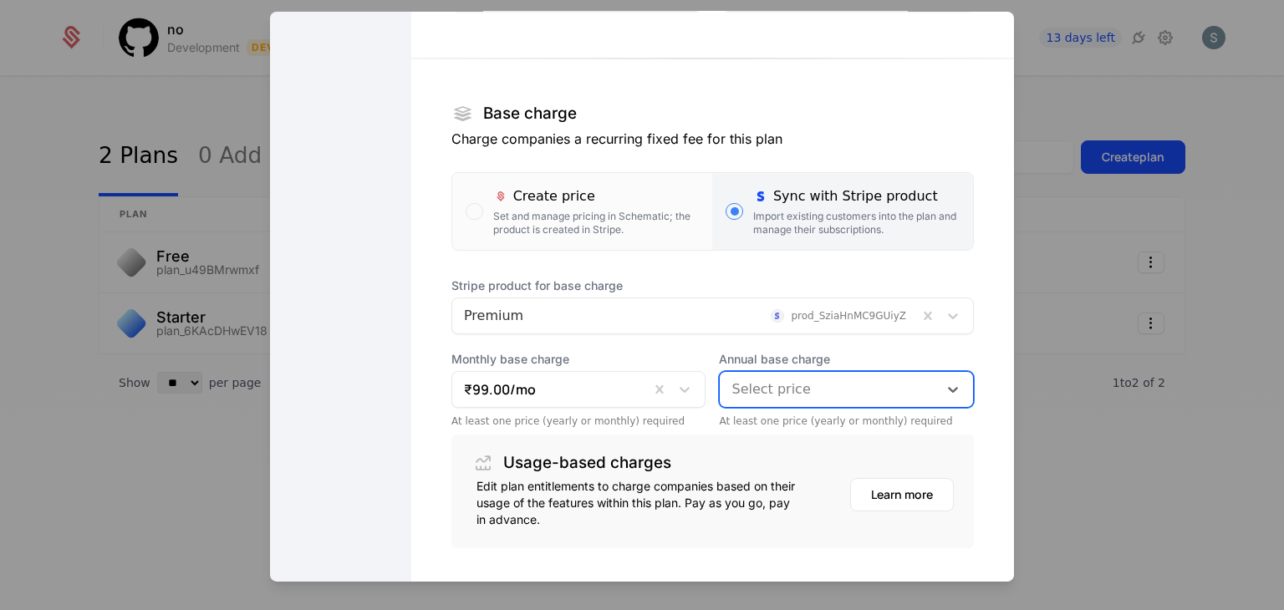
scroll to position [214, 0]
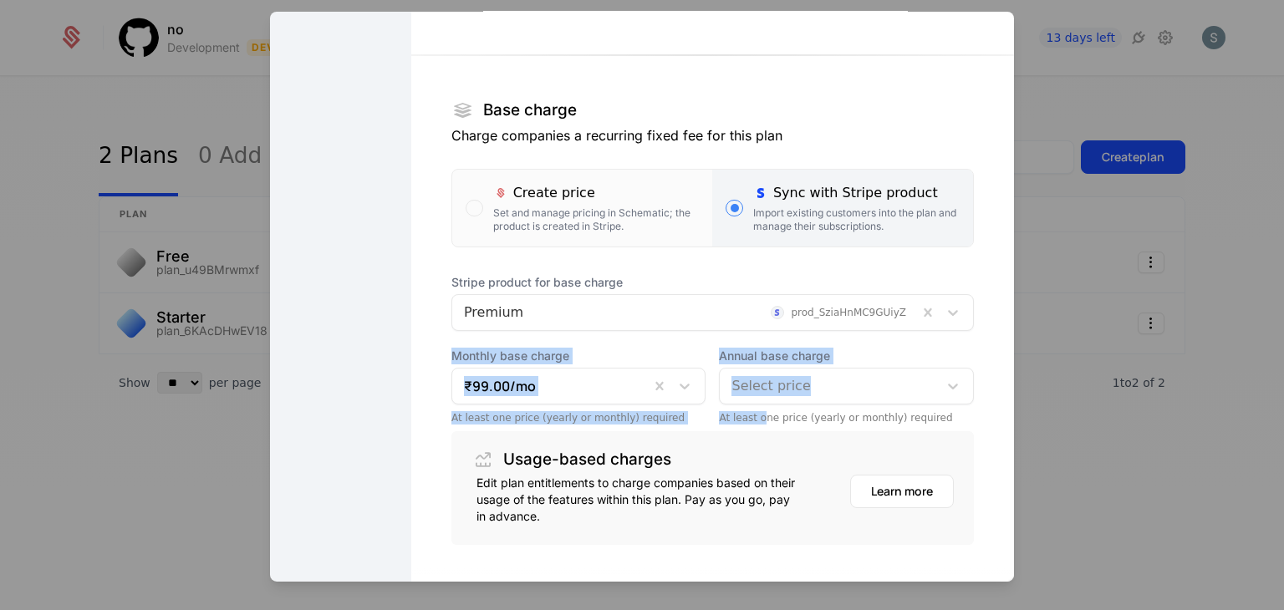
drag, startPoint x: 743, startPoint y: 407, endPoint x: 759, endPoint y: 328, distance: 80.1
click at [759, 328] on div "Stripe product for base charge Premium prod_SziaHnMC9GUiyZ Monthly base charge …" at bounding box center [712, 349] width 522 height 150
click at [768, 366] on div "Annual base charge Select price" at bounding box center [846, 376] width 255 height 57
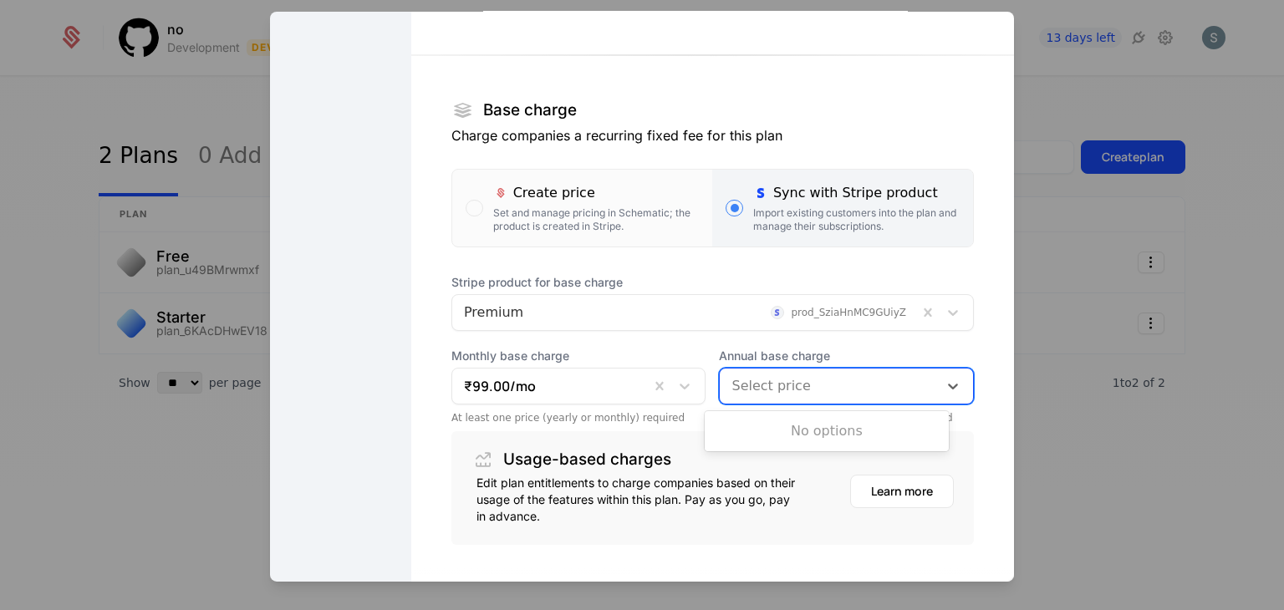
click at [770, 369] on div "Select price" at bounding box center [846, 386] width 255 height 37
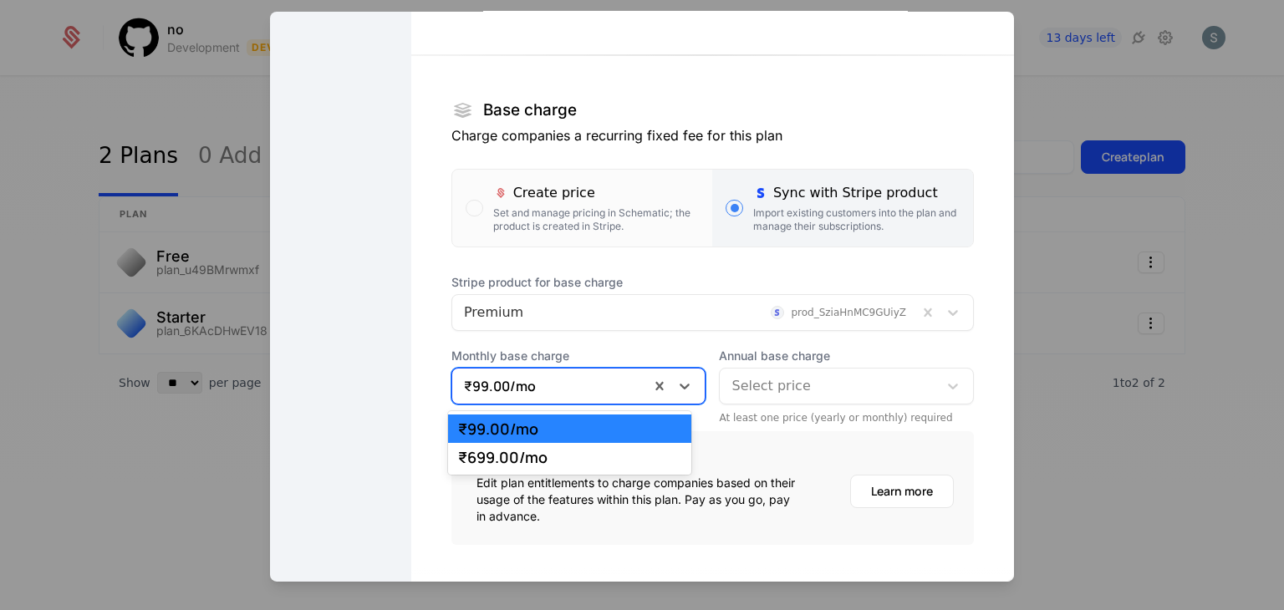
click at [649, 369] on div at bounding box center [676, 386] width 55 height 35
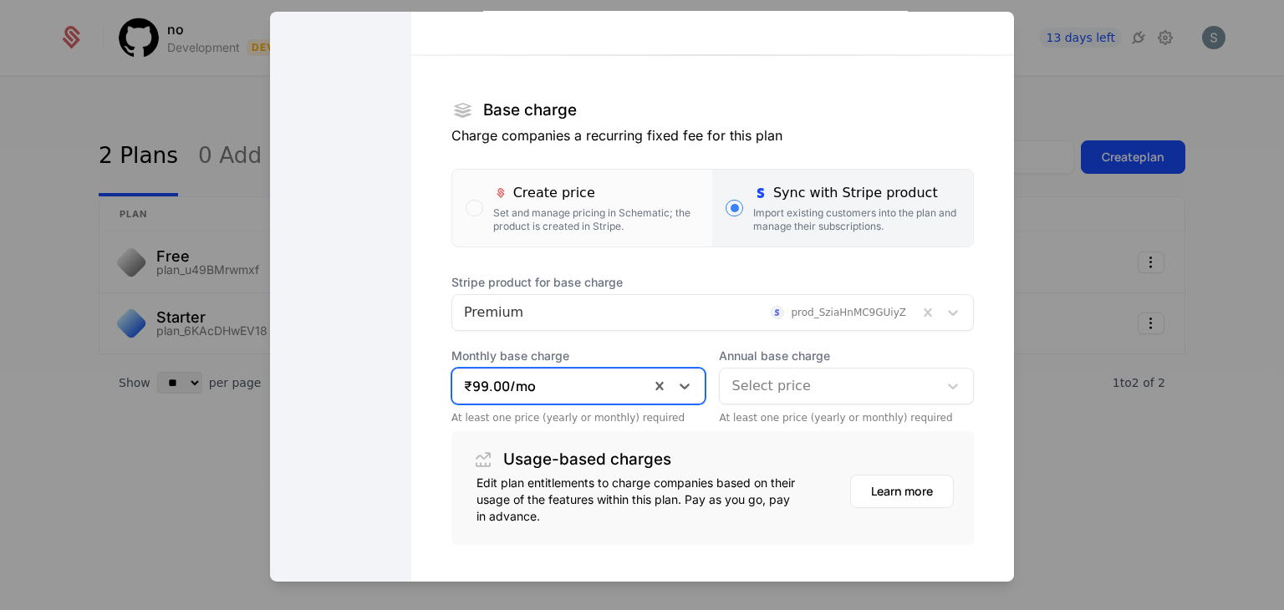
click at [649, 369] on div at bounding box center [676, 386] width 55 height 35
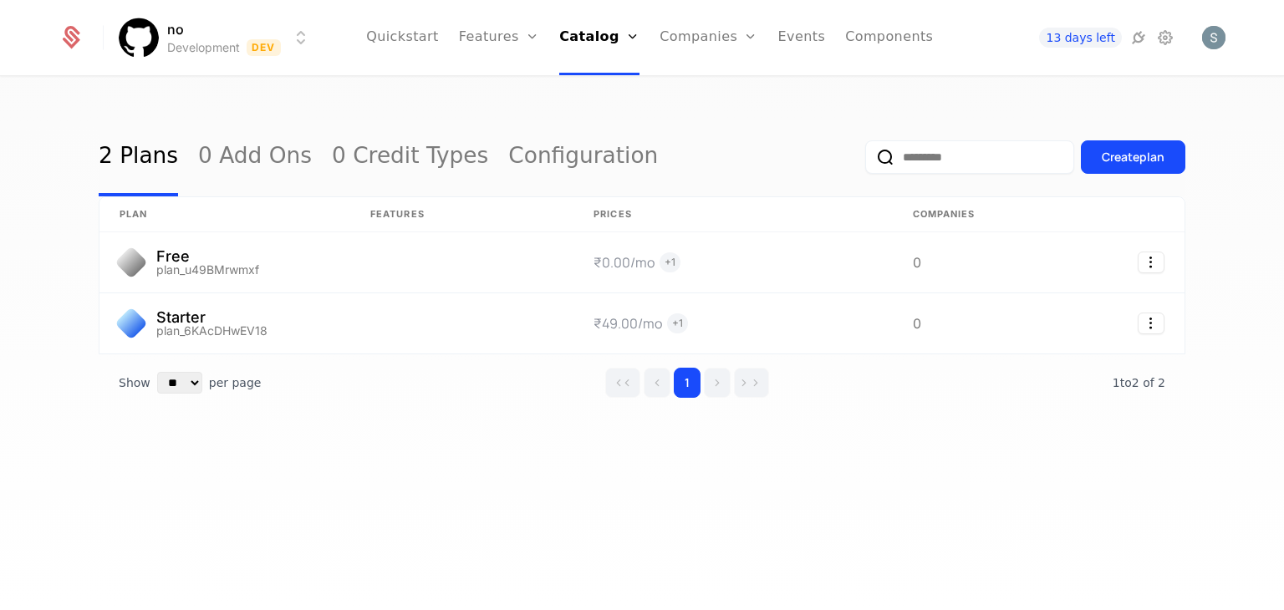
click at [620, 118] on div "2 Plans 0 Add Ons 0 Credit Types Configuration Create plan" at bounding box center [642, 157] width 1086 height 79
click at [1139, 150] on div "Create plan" at bounding box center [1133, 157] width 63 height 17
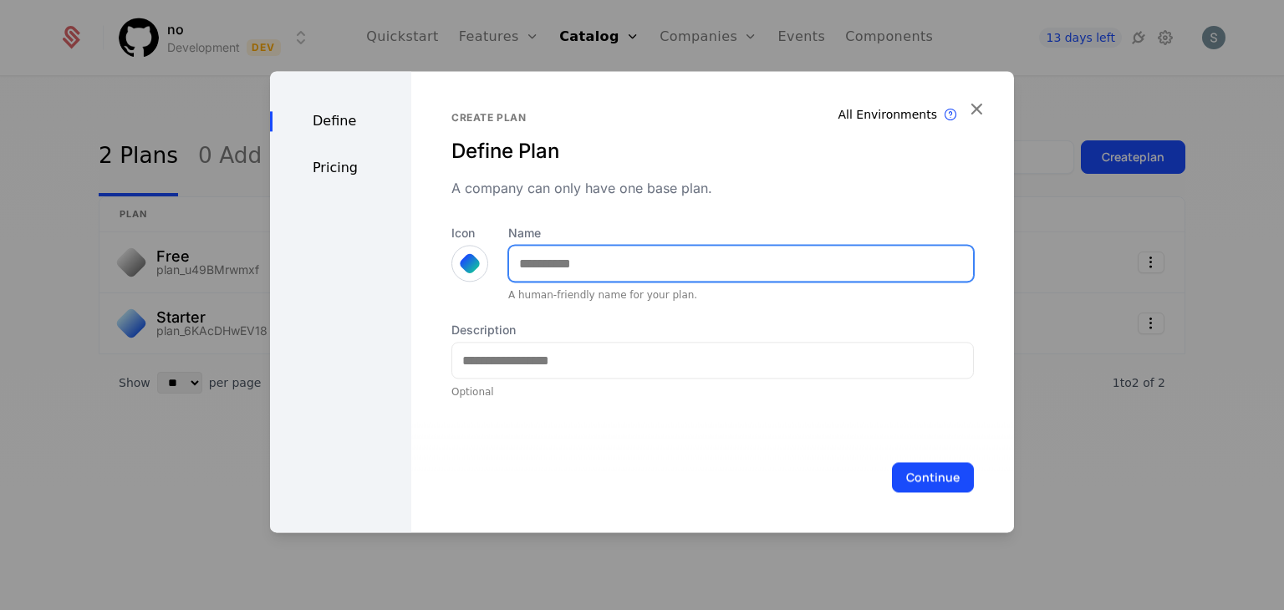
click at [537, 265] on input "Name" at bounding box center [741, 263] width 464 height 35
type input "*******"
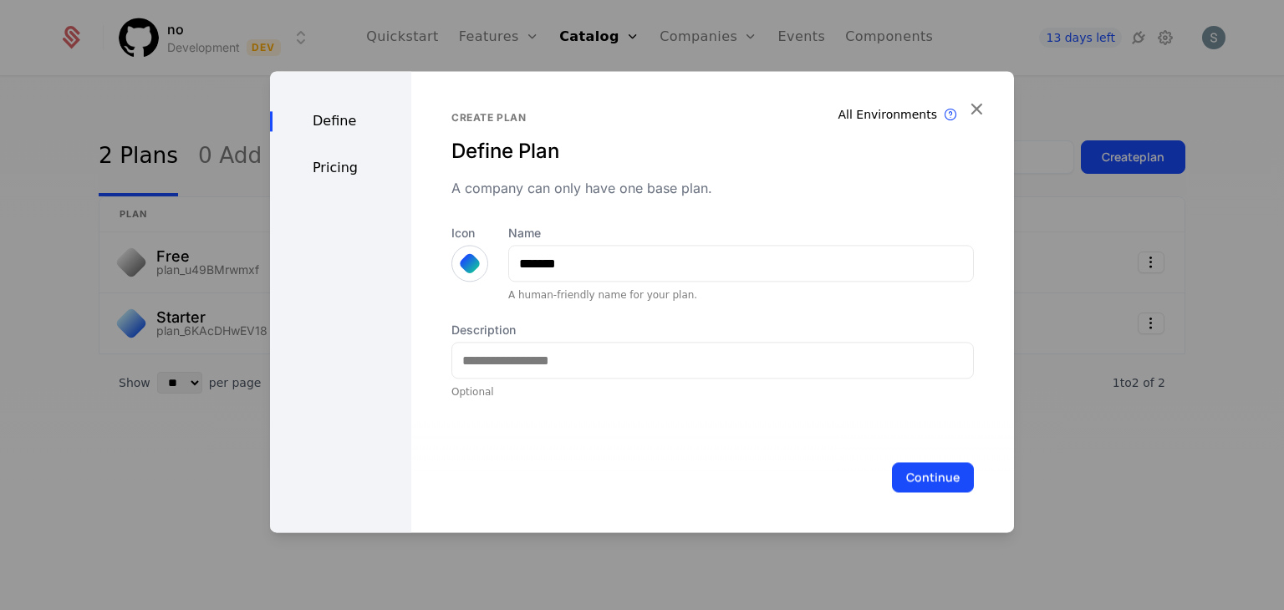
click at [465, 262] on div at bounding box center [469, 263] width 23 height 23
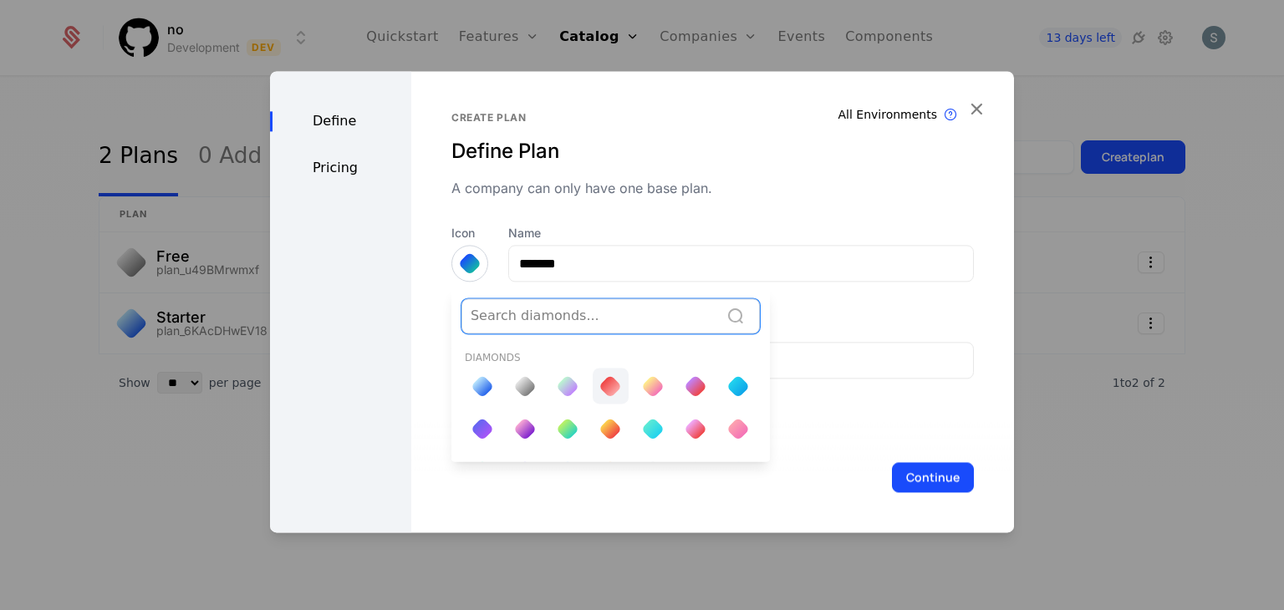
click at [607, 369] on div at bounding box center [611, 386] width 36 height 36
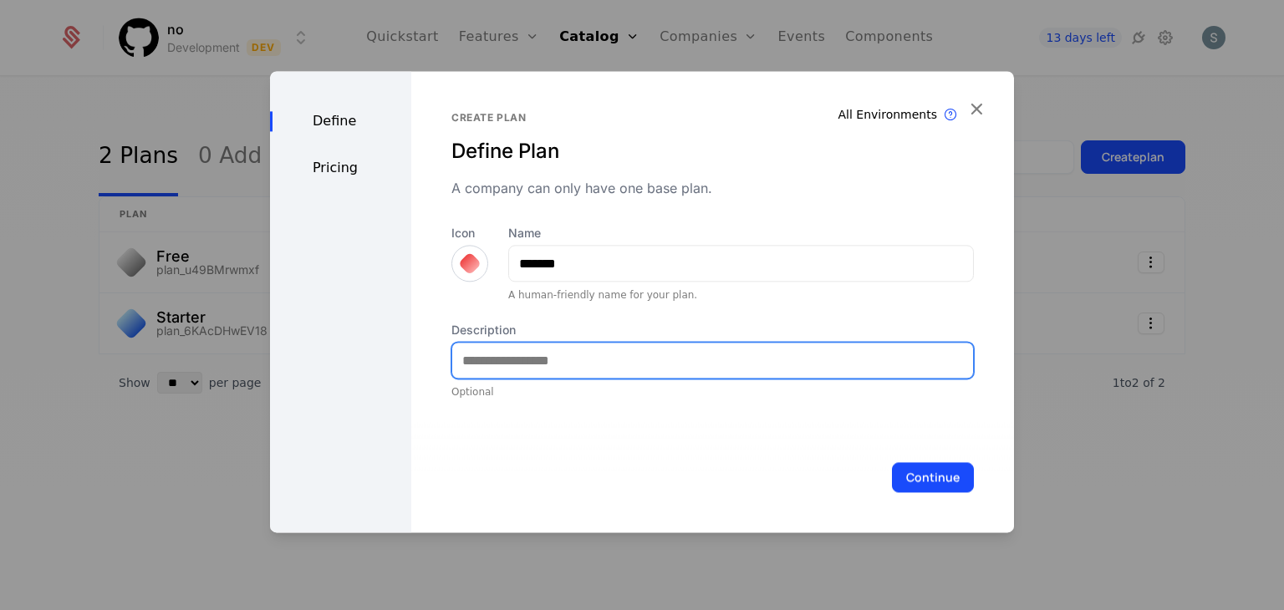
click at [520, 368] on input "Description" at bounding box center [712, 360] width 521 height 35
type input "**********"
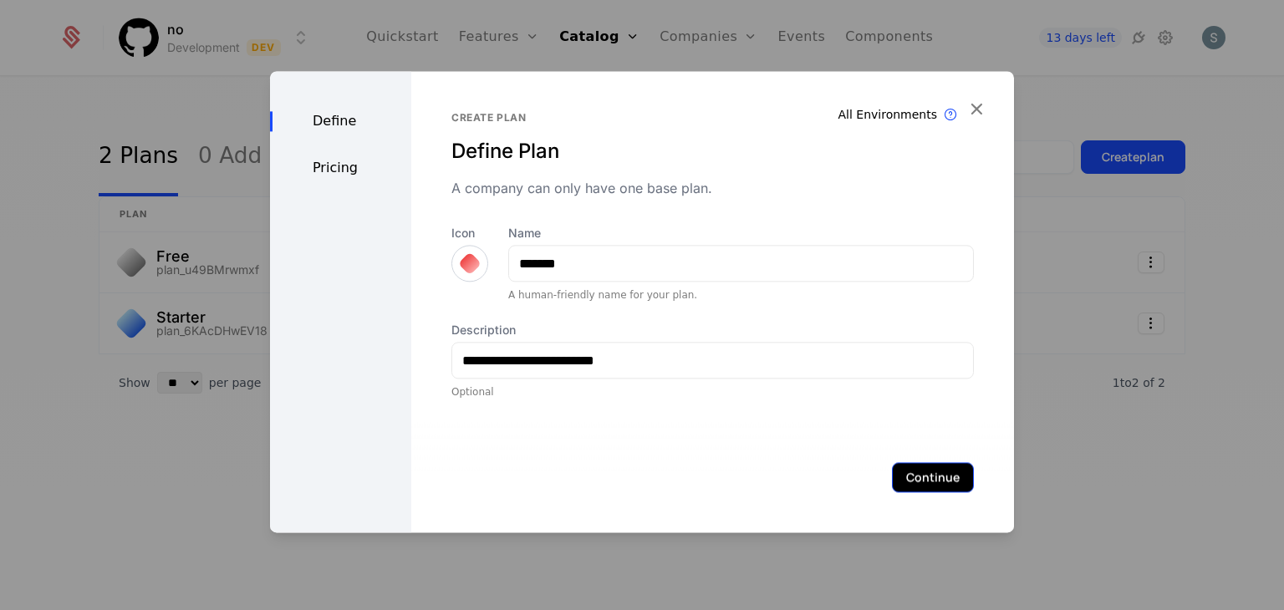
click at [950, 469] on button "Continue" at bounding box center [933, 477] width 82 height 30
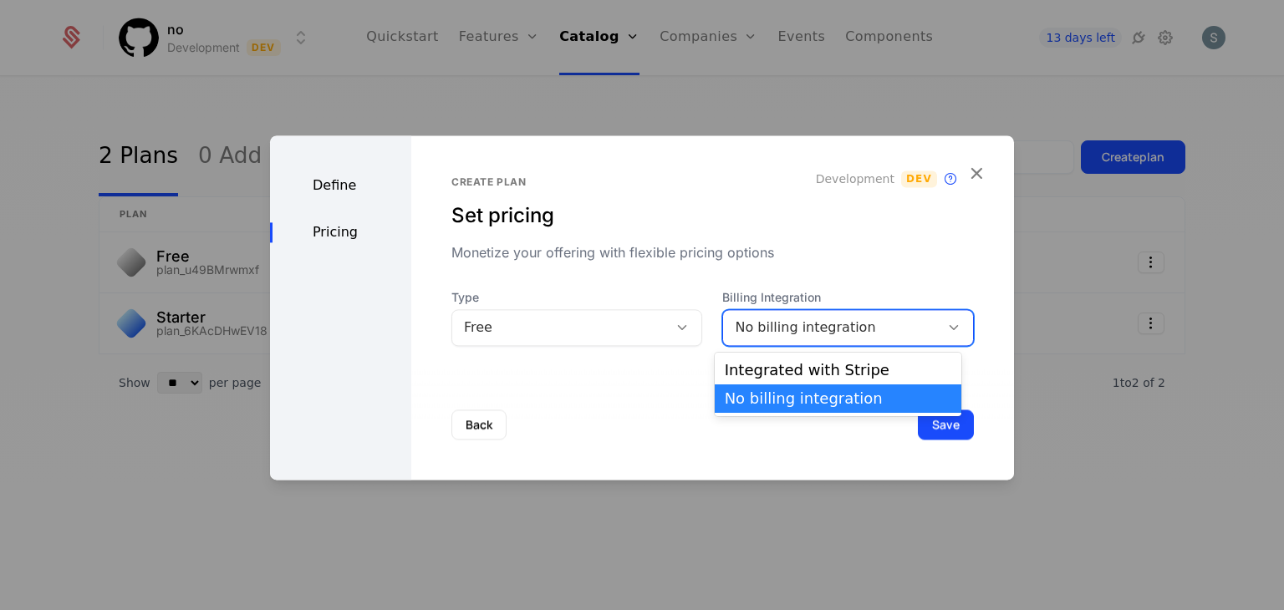
click at [751, 339] on div "No billing integration" at bounding box center [848, 327] width 252 height 37
click at [752, 370] on div "Integrated with Stripe" at bounding box center [838, 370] width 226 height 15
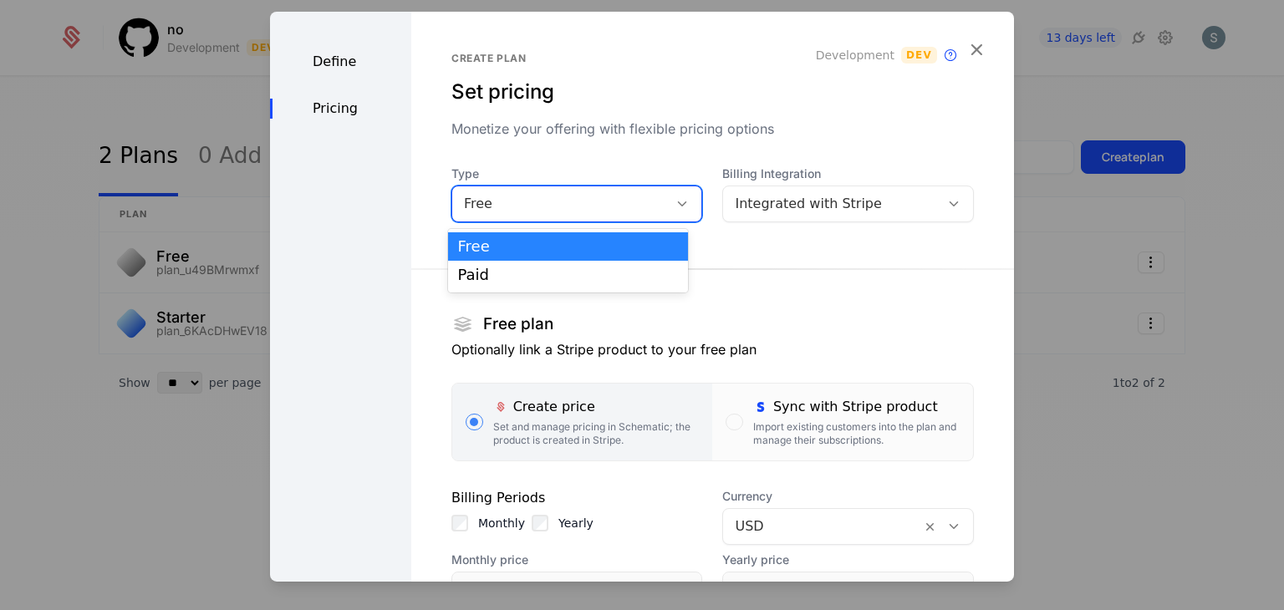
click at [598, 186] on div "Free" at bounding box center [577, 204] width 252 height 37
click at [588, 273] on div "Paid" at bounding box center [568, 274] width 221 height 15
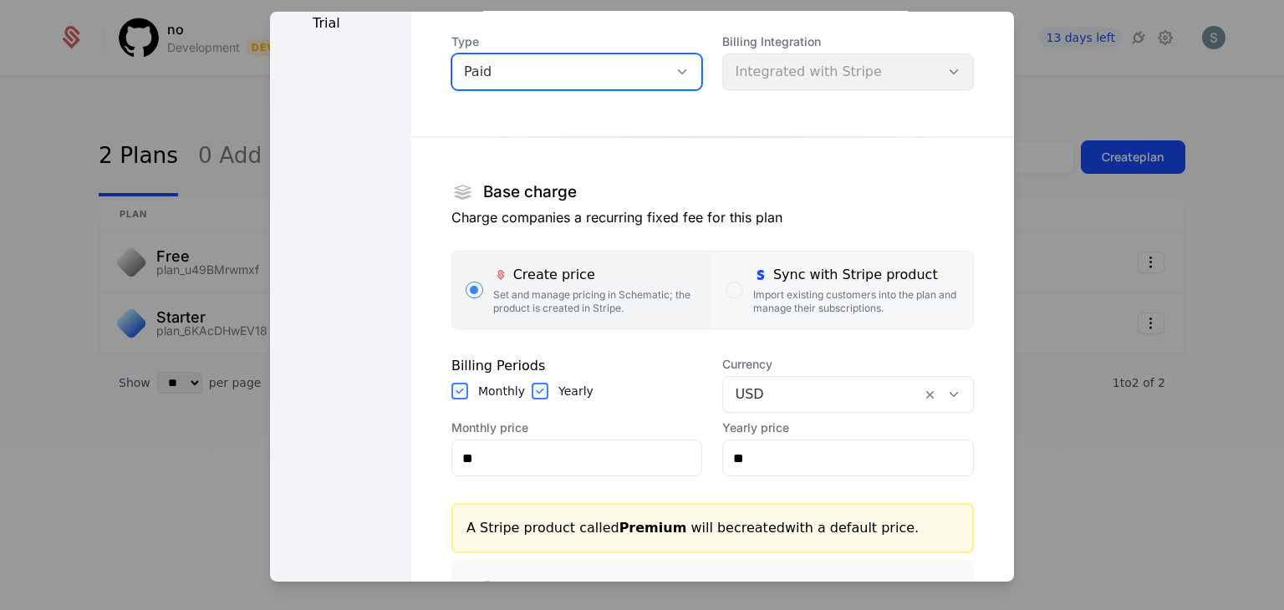
scroll to position [133, 0]
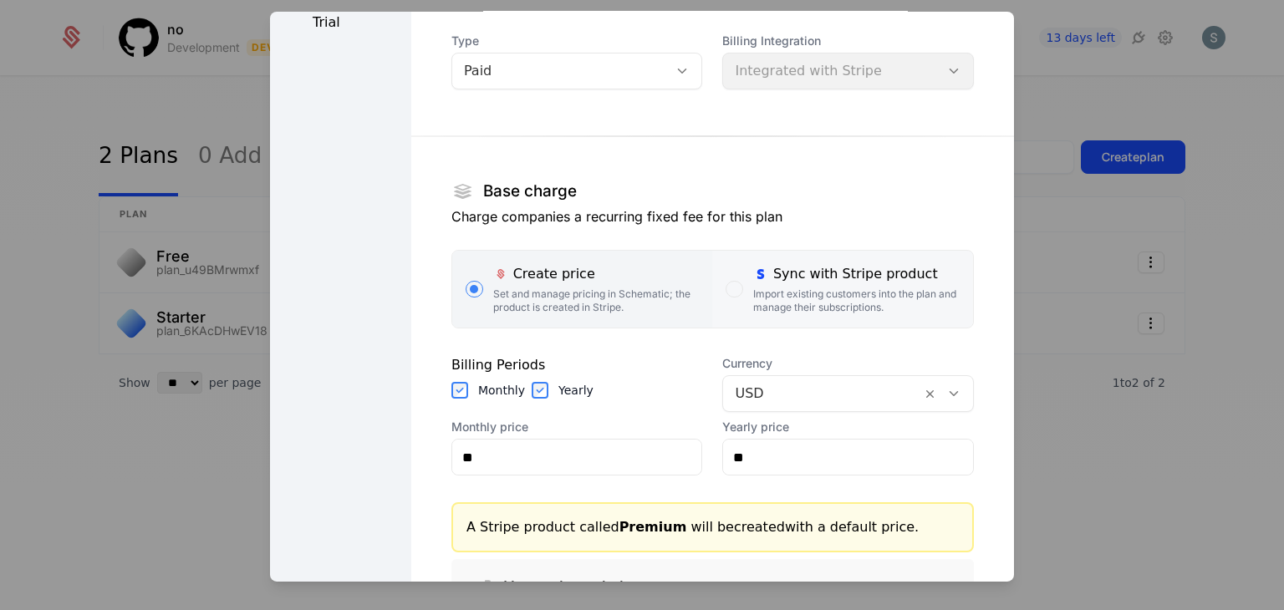
click at [712, 312] on label "Sync with Stripe product Import existing customers into the plan and manage the…" at bounding box center [842, 289] width 261 height 77
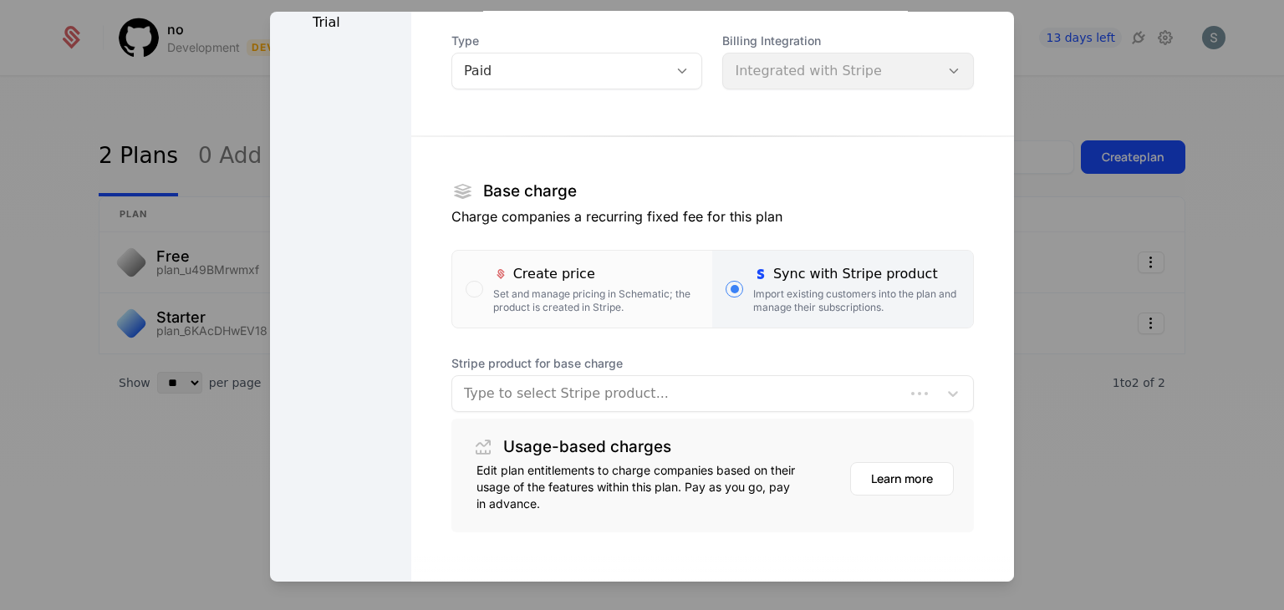
scroll to position [150, 0]
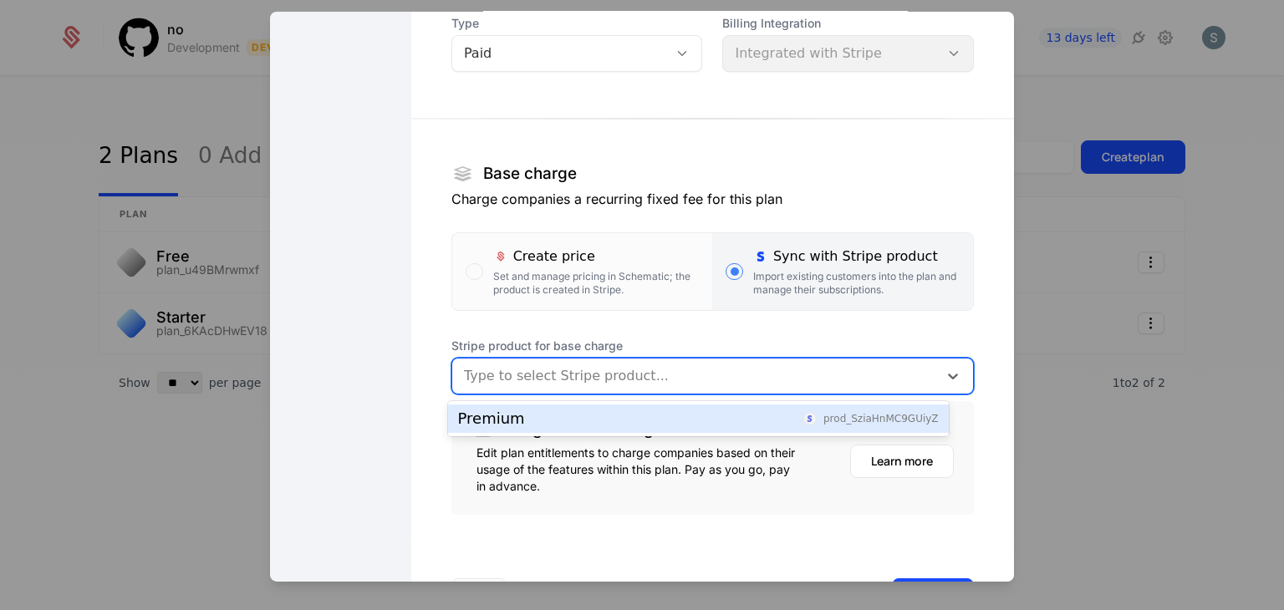
click at [615, 362] on div "Type to select Stripe product..." at bounding box center [695, 376] width 486 height 30
click at [604, 406] on div "Premium prod_SziaHnMC9GUiyZ" at bounding box center [698, 419] width 501 height 28
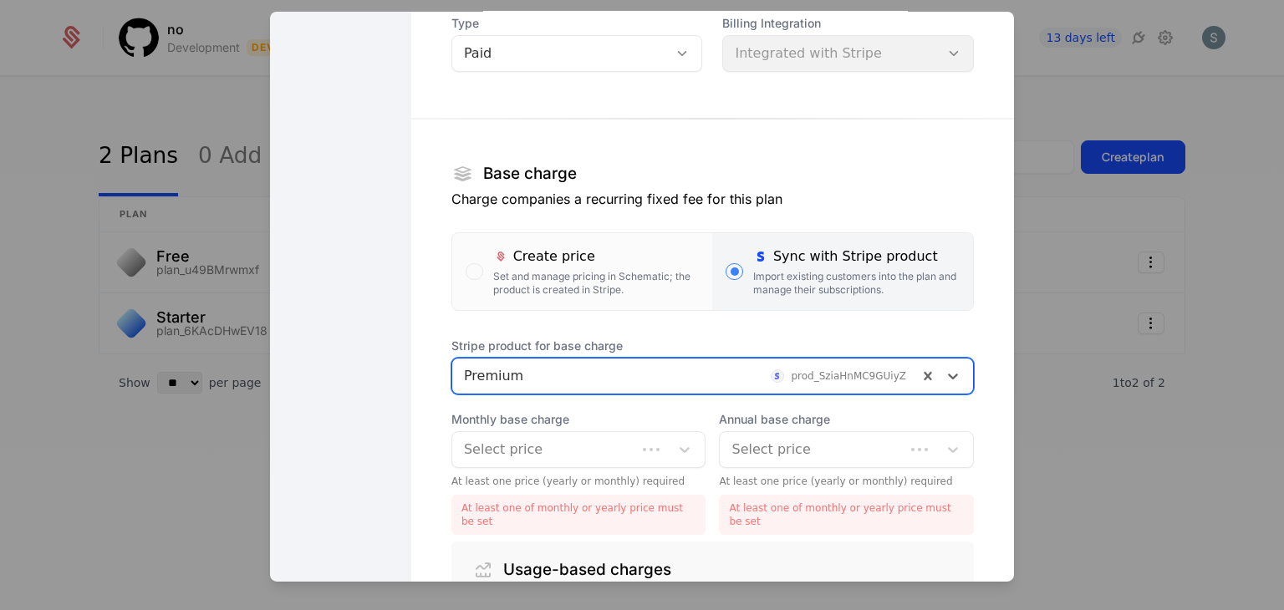
scroll to position [344, 0]
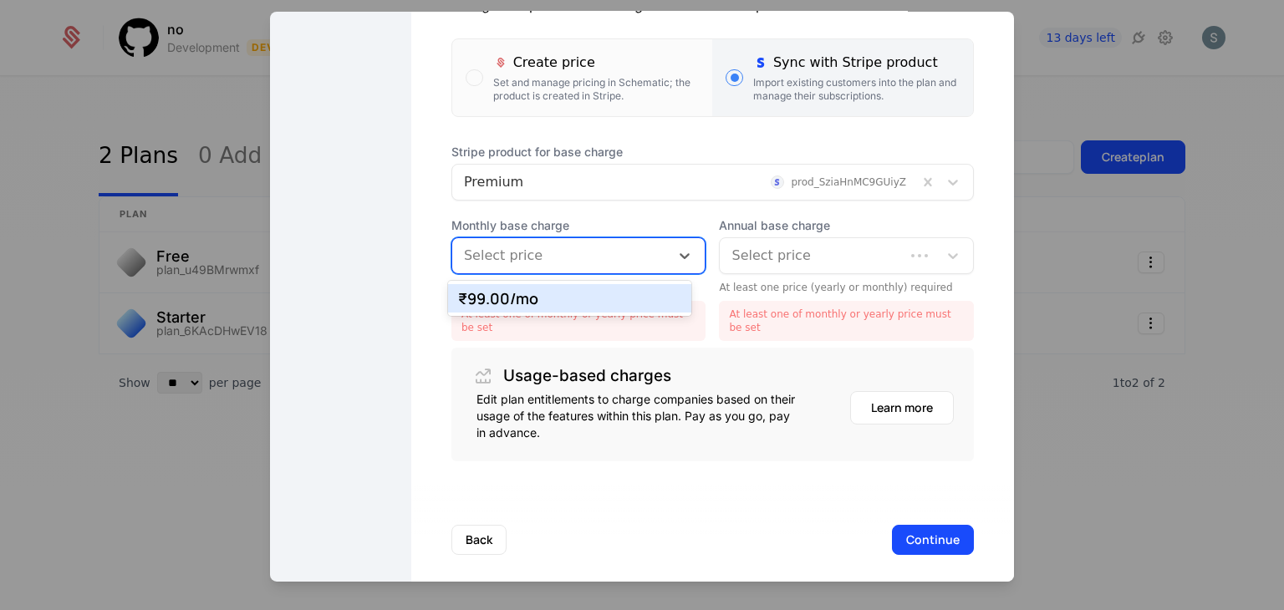
click at [542, 260] on div at bounding box center [561, 255] width 195 height 23
click at [538, 298] on div "₹99.00 /mo" at bounding box center [570, 298] width 224 height 15
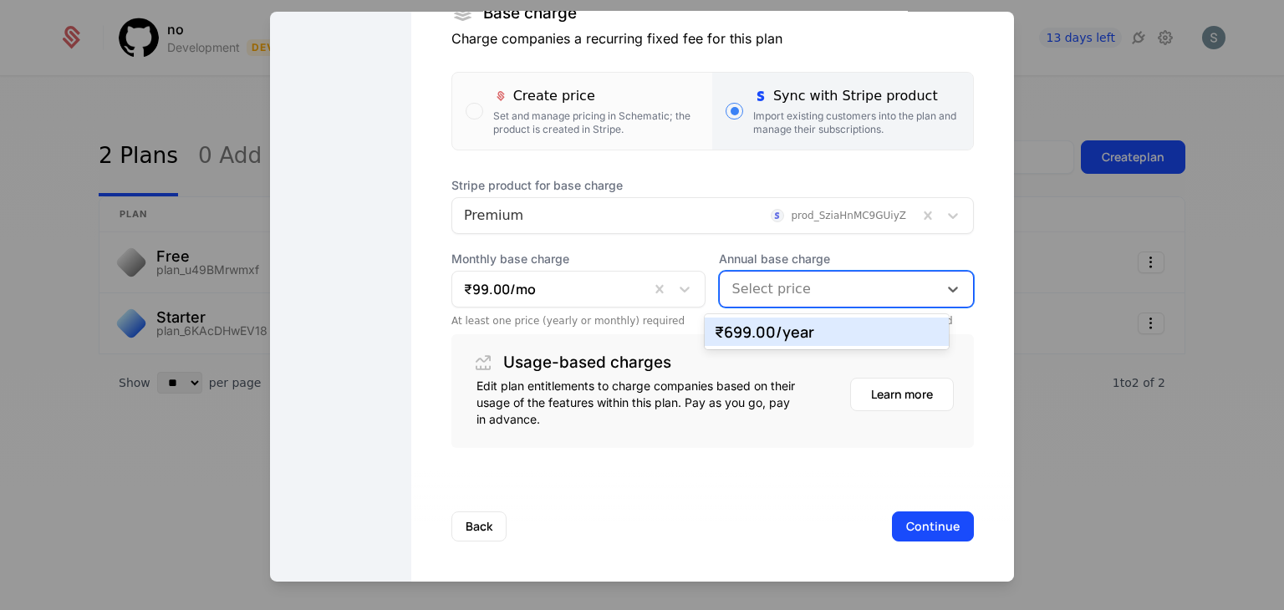
click at [742, 274] on div "Select price" at bounding box center [829, 289] width 218 height 30
click at [745, 324] on div "₹699.00 /year" at bounding box center [827, 331] width 224 height 15
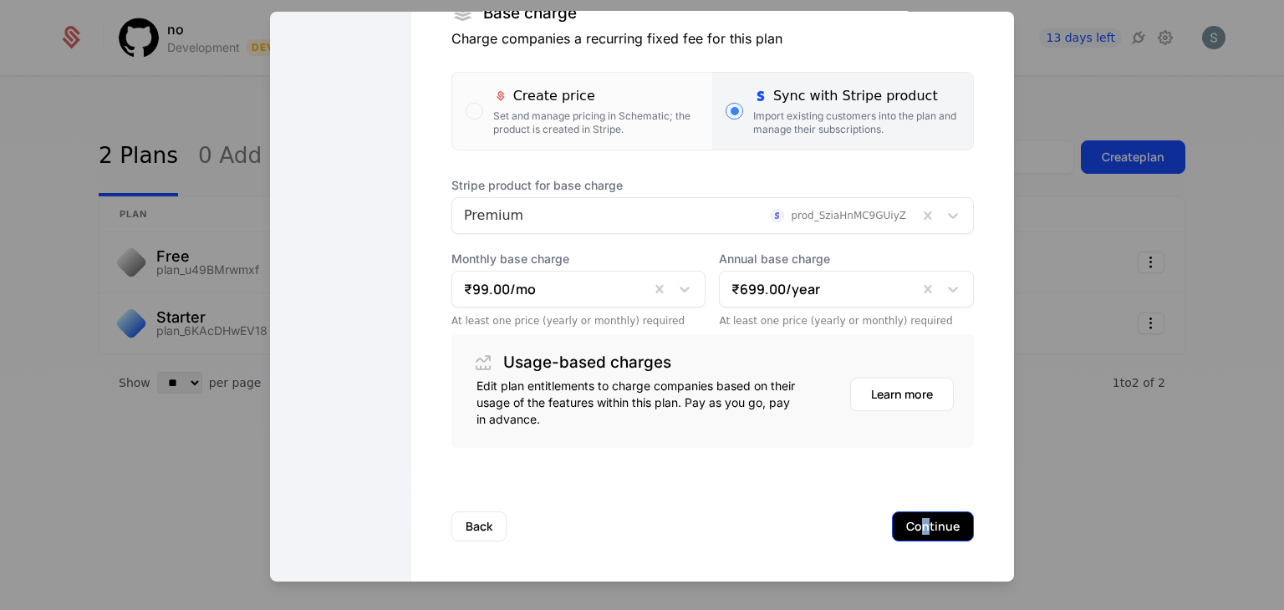
drag, startPoint x: 899, startPoint y: 506, endPoint x: 903, endPoint y: 526, distance: 19.7
click at [903, 526] on div "Back Continue" at bounding box center [712, 526] width 603 height 110
click at [903, 526] on button "Continue" at bounding box center [933, 526] width 82 height 30
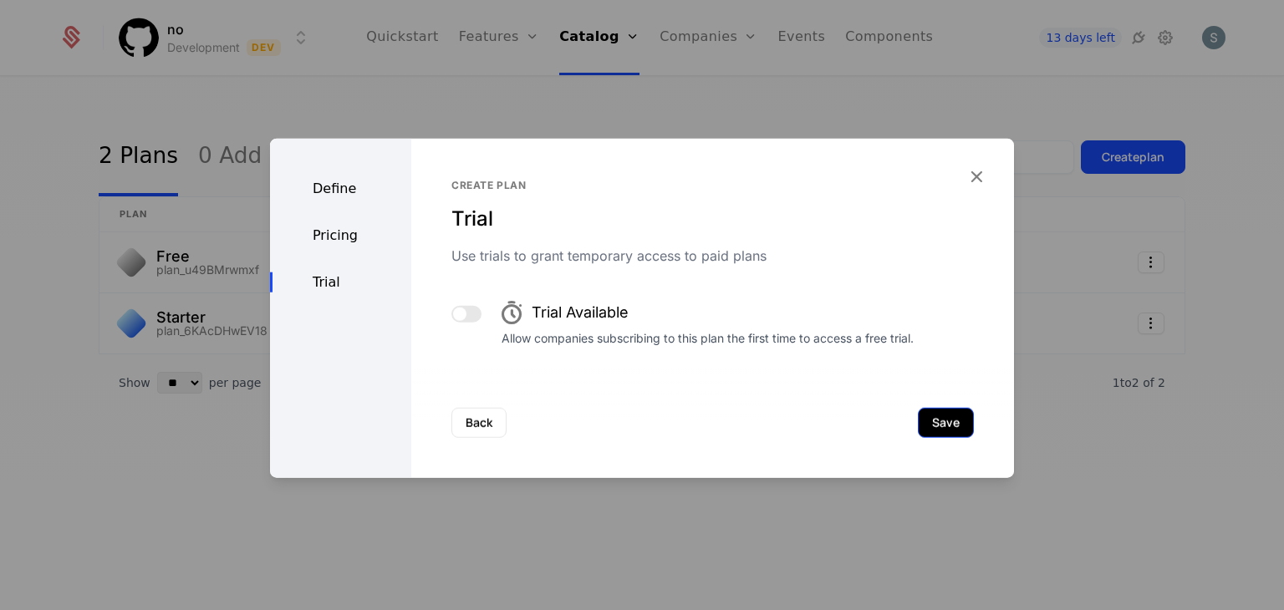
click at [939, 416] on button "Save" at bounding box center [946, 423] width 56 height 30
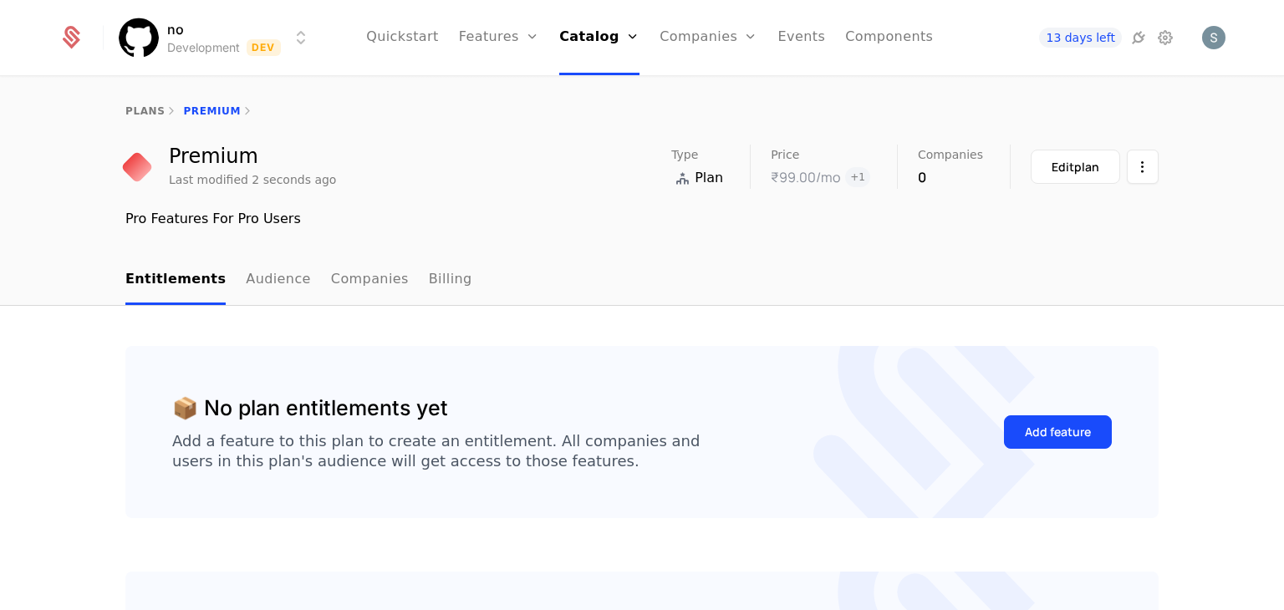
click at [742, 211] on div "Pro Features For Pro Users" at bounding box center [641, 219] width 1033 height 20
